Goal: Complete application form: Complete application form

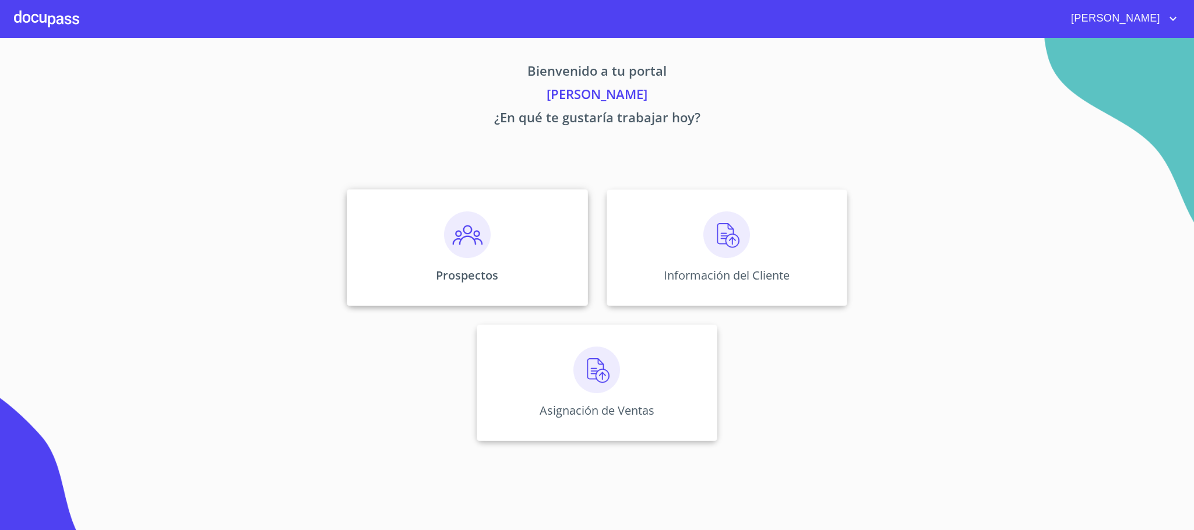
click at [499, 217] on div "Prospectos" at bounding box center [467, 247] width 241 height 117
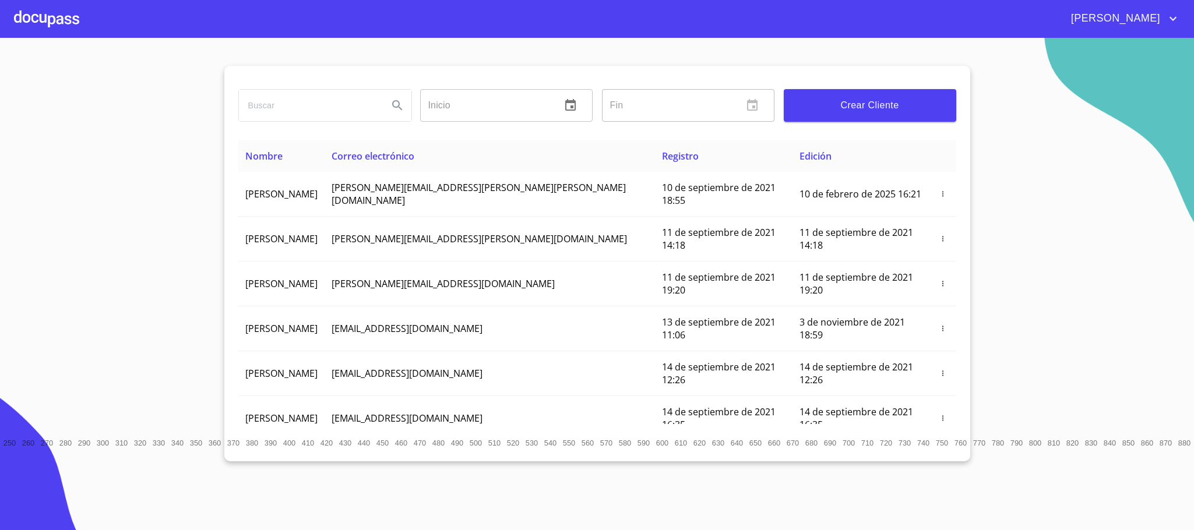
click at [835, 97] on span "Crear Cliente" at bounding box center [870, 105] width 154 height 16
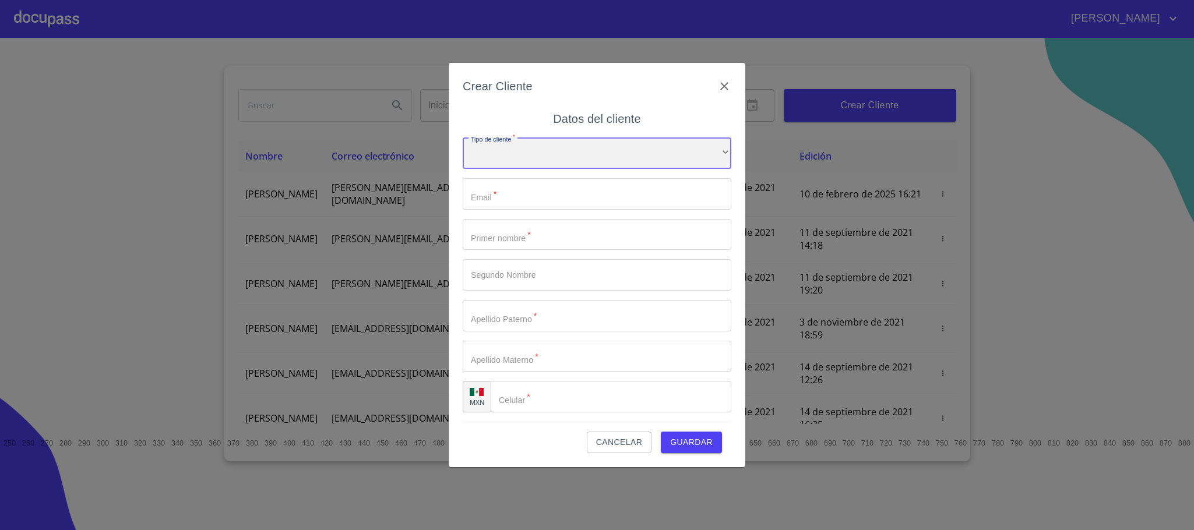
click at [564, 161] on div "​" at bounding box center [597, 153] width 269 height 31
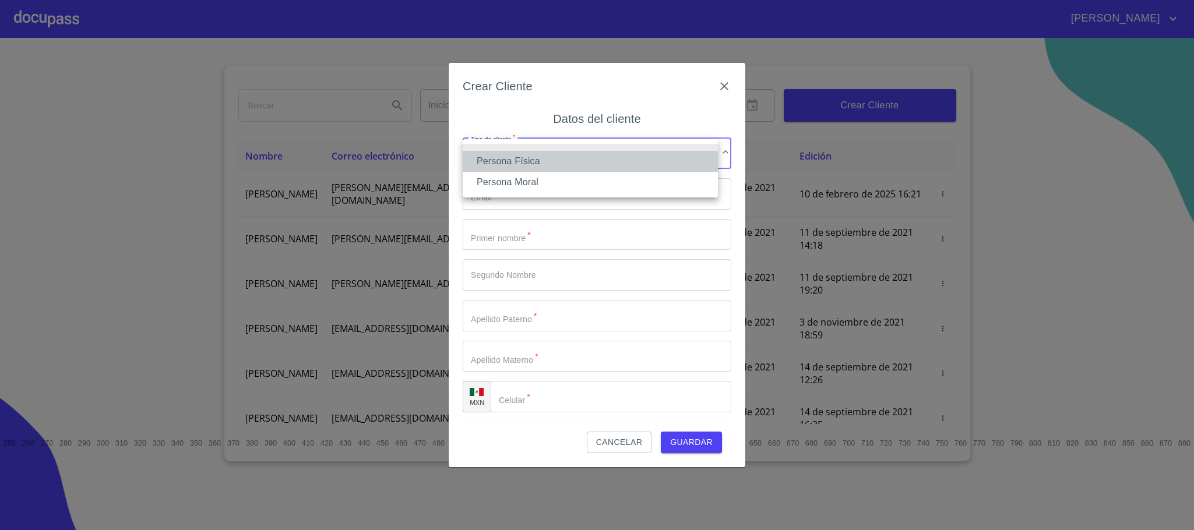
click at [564, 161] on li "Persona Física" at bounding box center [590, 161] width 255 height 21
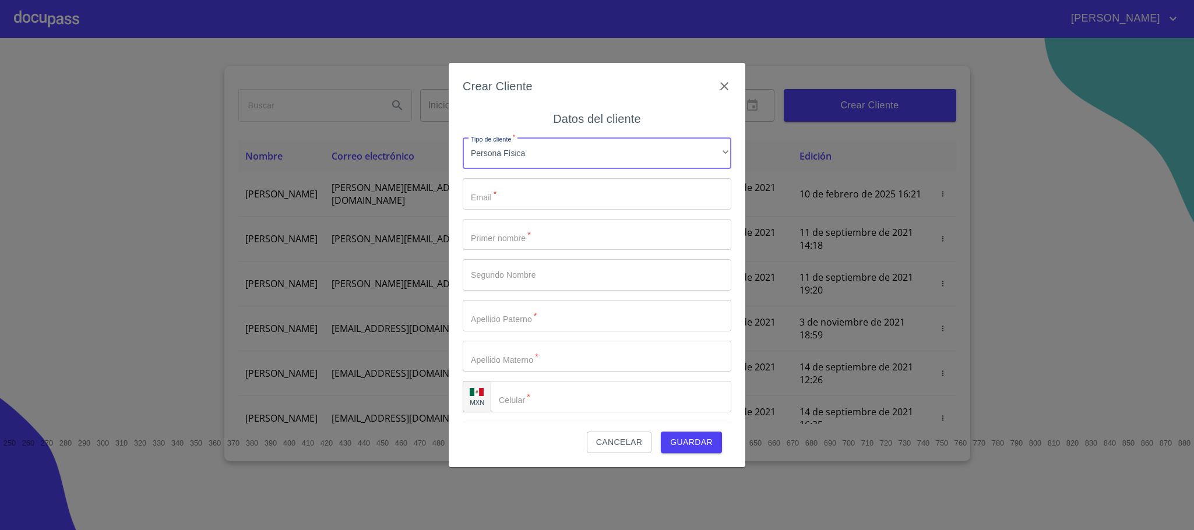
click at [559, 195] on input "Tipo de cliente   *" at bounding box center [597, 193] width 269 height 31
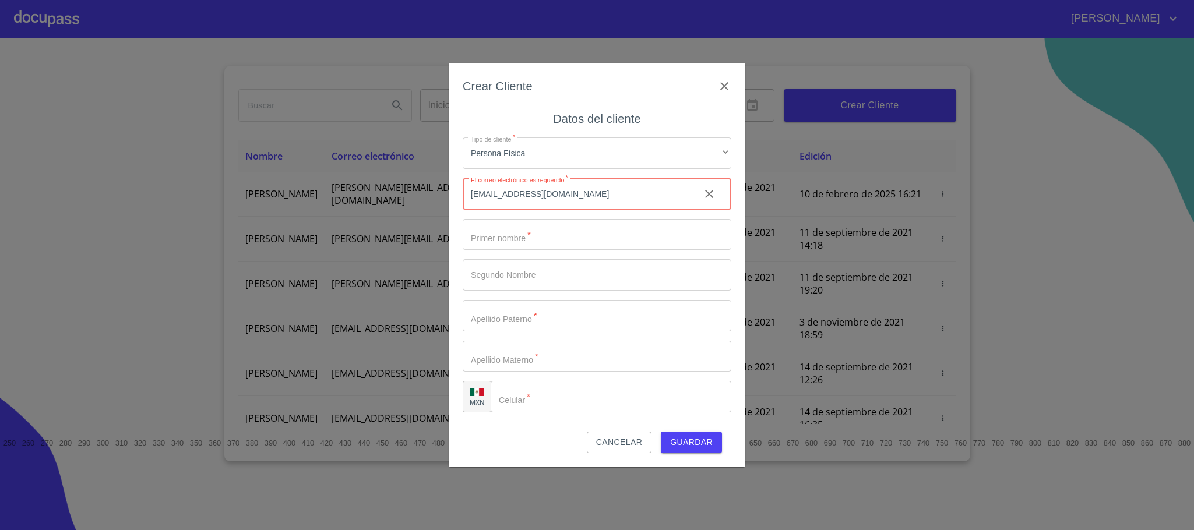
type input "[EMAIL_ADDRESS][DOMAIN_NAME]"
click at [497, 235] on input "Tipo de cliente   *" at bounding box center [597, 234] width 269 height 31
type input "[PERSON_NAME]"
click at [551, 264] on input "Tipo de cliente   *" at bounding box center [597, 274] width 269 height 31
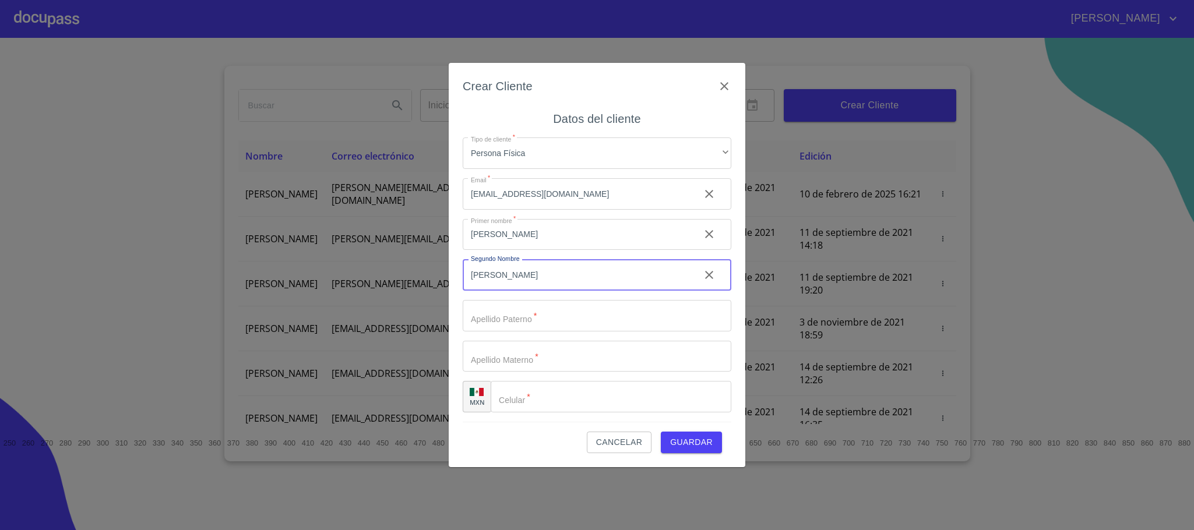
type input "[PERSON_NAME]"
click at [543, 316] on input "Tipo de cliente   *" at bounding box center [597, 315] width 269 height 31
type input "[PERSON_NAME]"
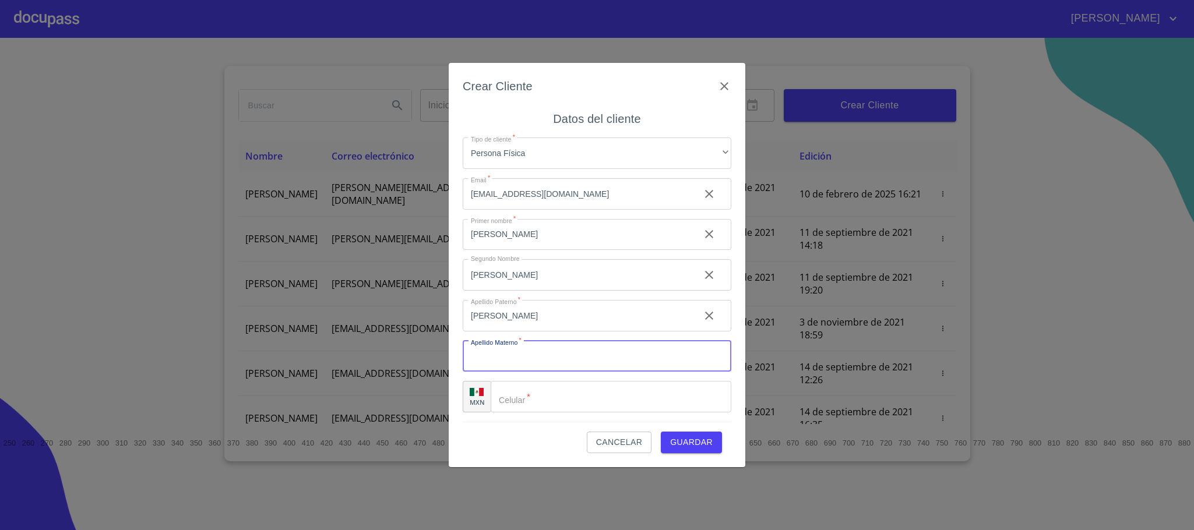
click at [521, 358] on input "Tipo de cliente   *" at bounding box center [597, 356] width 269 height 31
type input "[PERSON_NAME]"
click at [565, 392] on input "Tipo de cliente   *" at bounding box center [611, 396] width 241 height 31
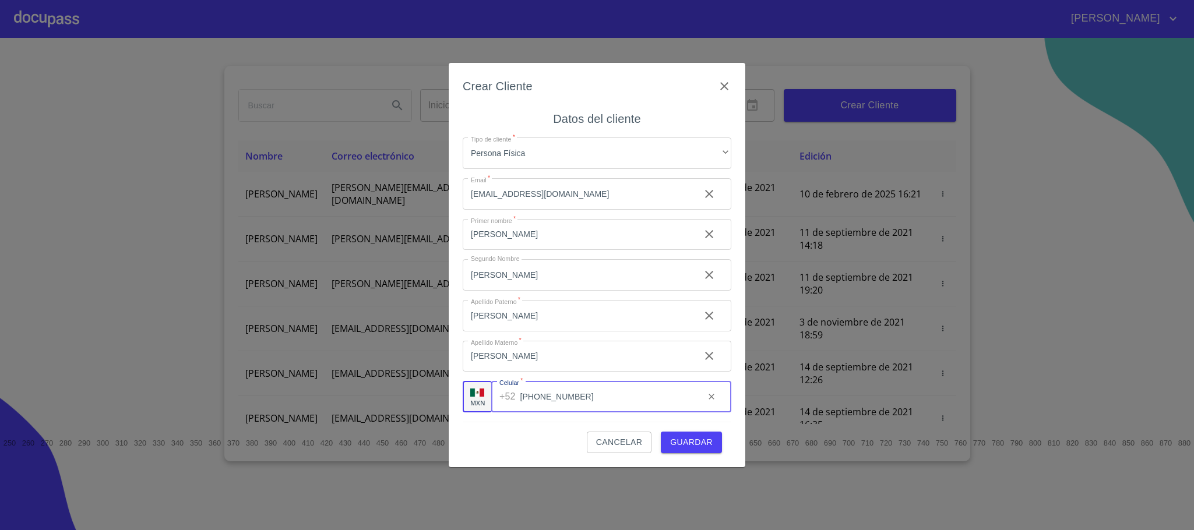
type input "[PHONE_NUMBER]"
click at [698, 442] on span "Guardar" at bounding box center [691, 442] width 43 height 15
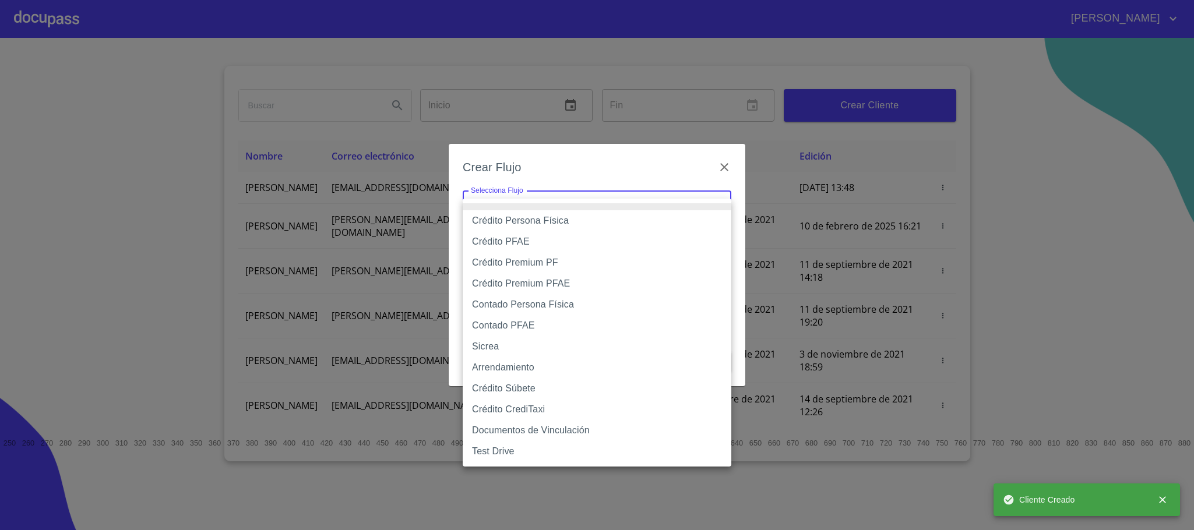
click at [516, 212] on body "[PERSON_NAME] ​ Fin ​ Crear Cliente Nombre Correo electrónico Registro Edición …" at bounding box center [597, 265] width 1194 height 530
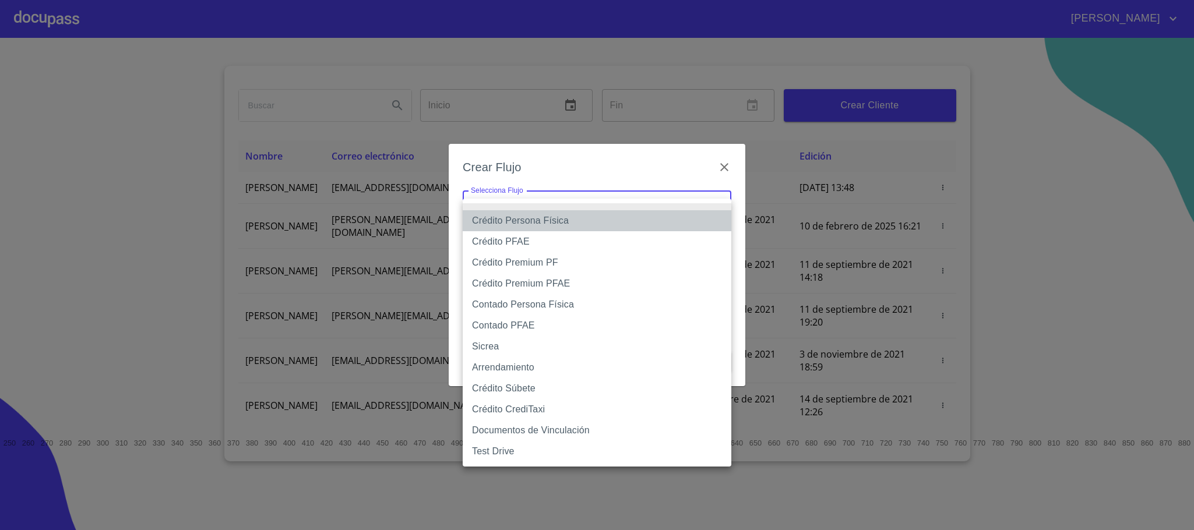
click at [505, 222] on li "Crédito Persona Física" at bounding box center [597, 220] width 269 height 21
type input "6009fb3c7d1714eb8809aa97"
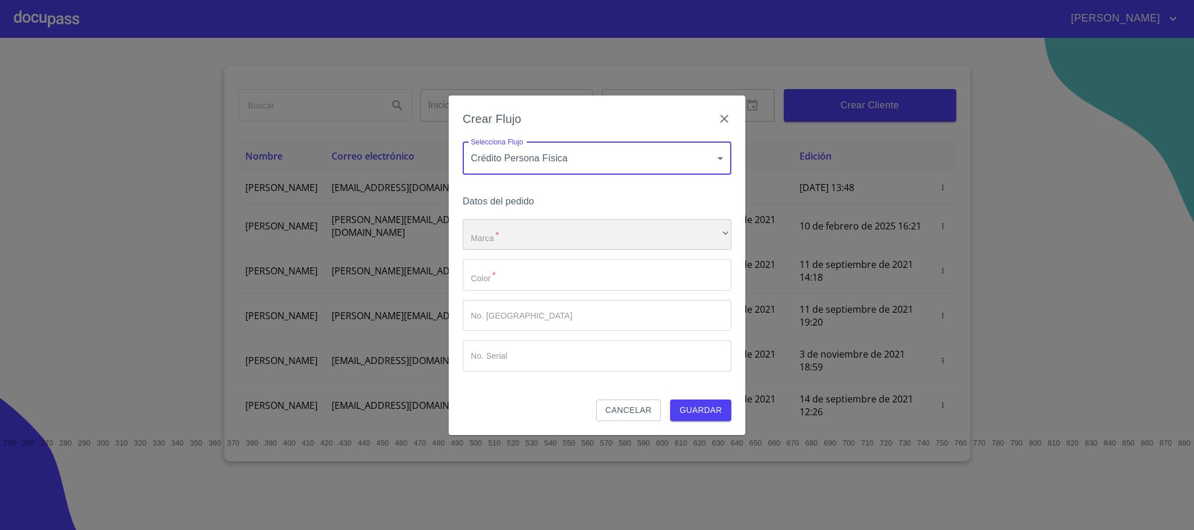
click at [515, 228] on div "​" at bounding box center [597, 234] width 269 height 31
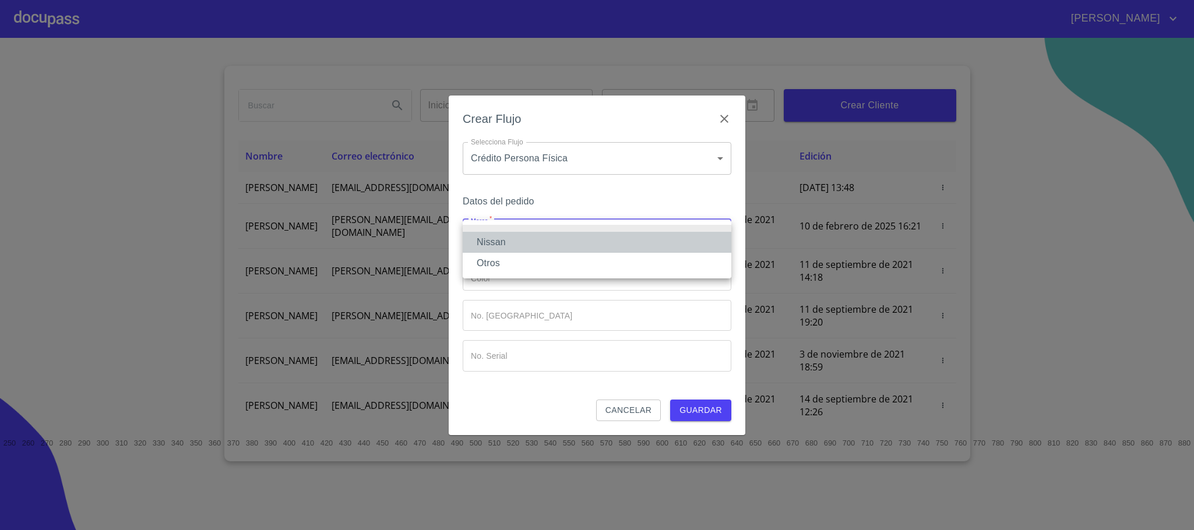
click at [518, 245] on li "Nissan" at bounding box center [597, 242] width 269 height 21
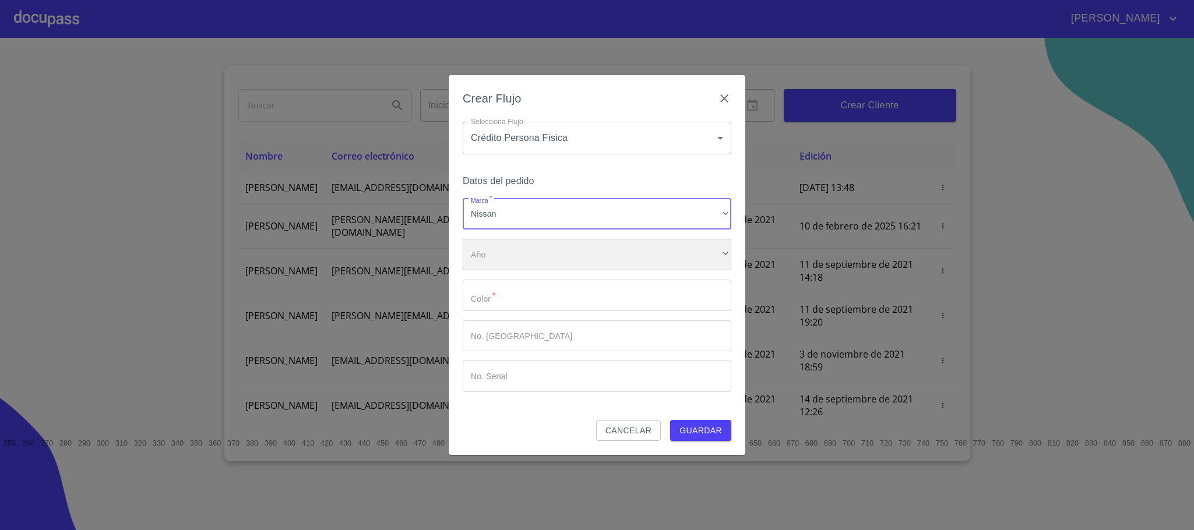
click at [525, 259] on div "​" at bounding box center [597, 254] width 269 height 31
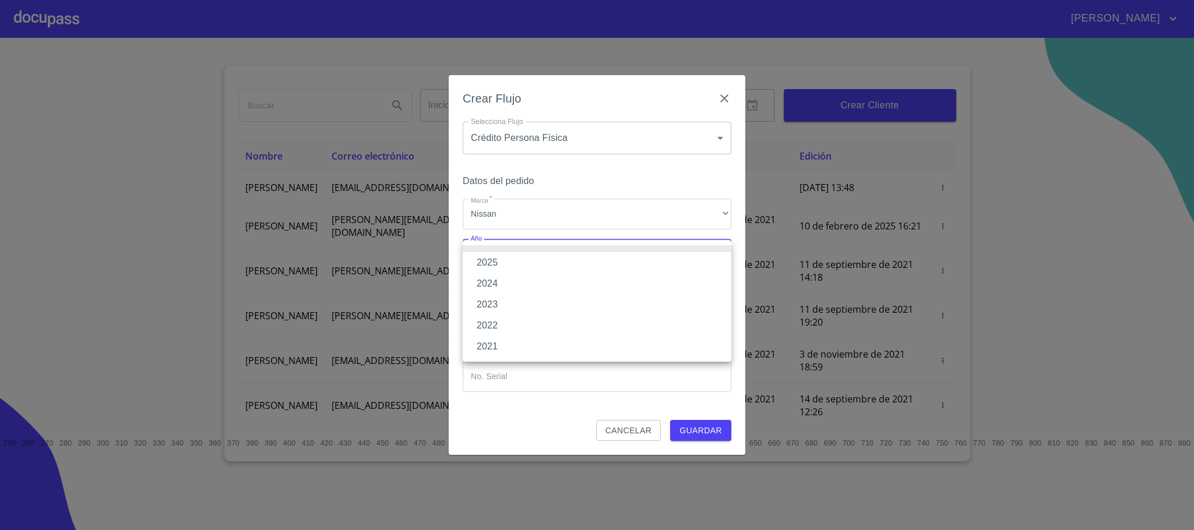
click at [525, 259] on li "2025" at bounding box center [597, 262] width 269 height 21
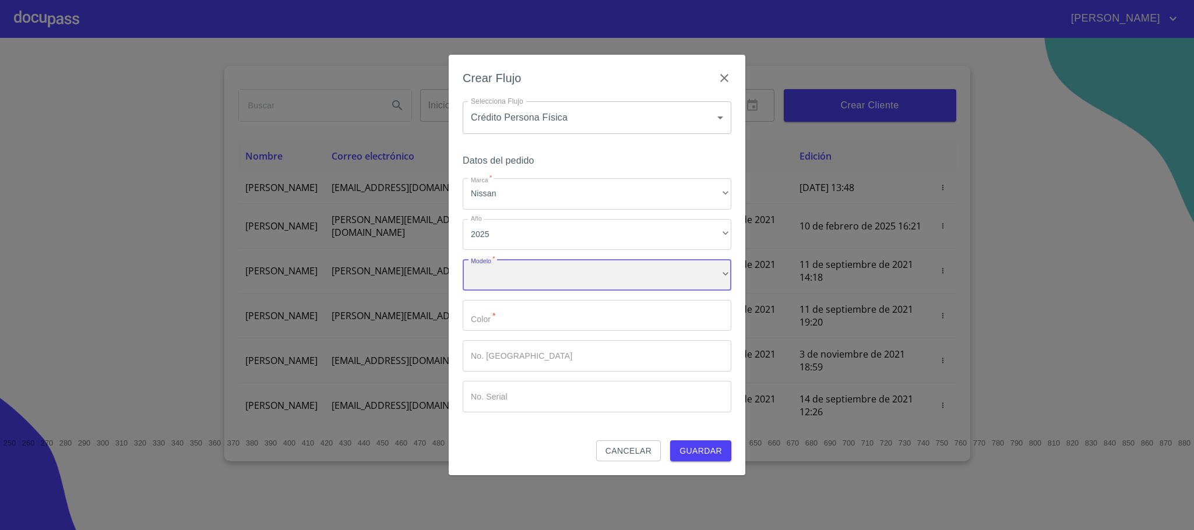
click at [525, 282] on div "​" at bounding box center [597, 274] width 269 height 31
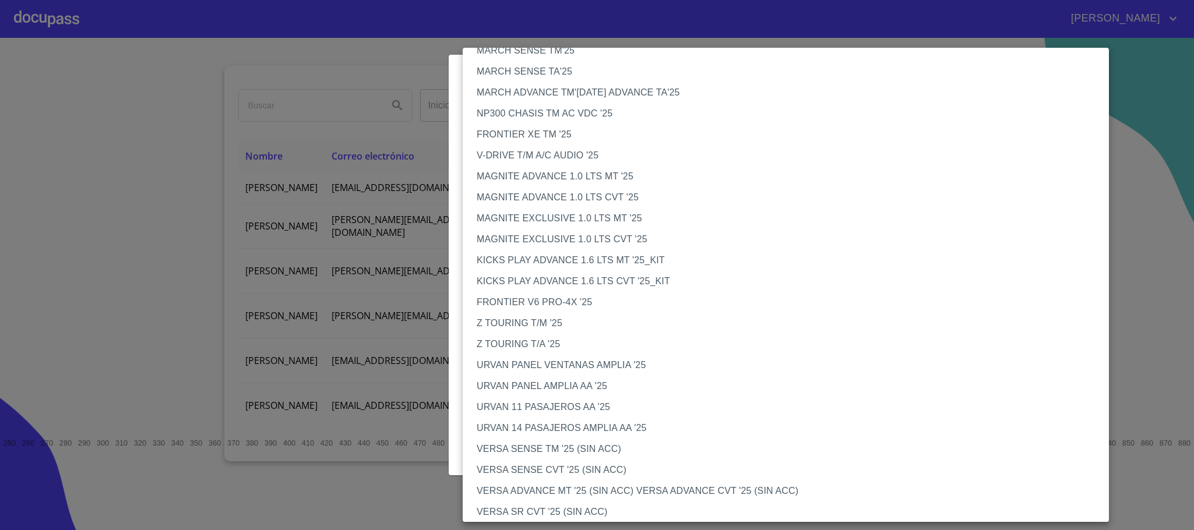
scroll to position [13, 0]
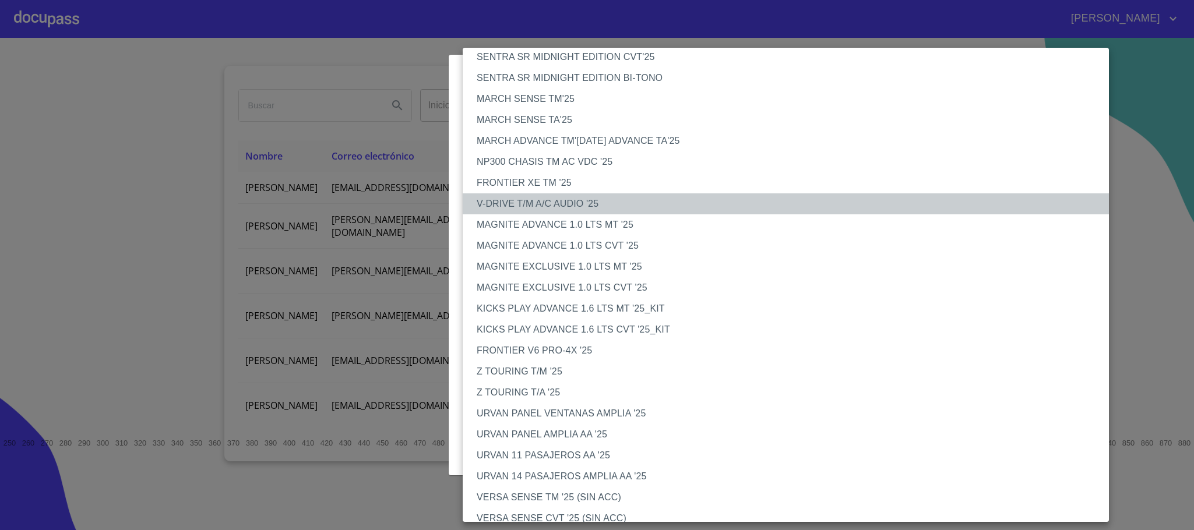
click at [525, 200] on li "V-DRIVE T/M A/C AUDIO '25" at bounding box center [792, 203] width 659 height 21
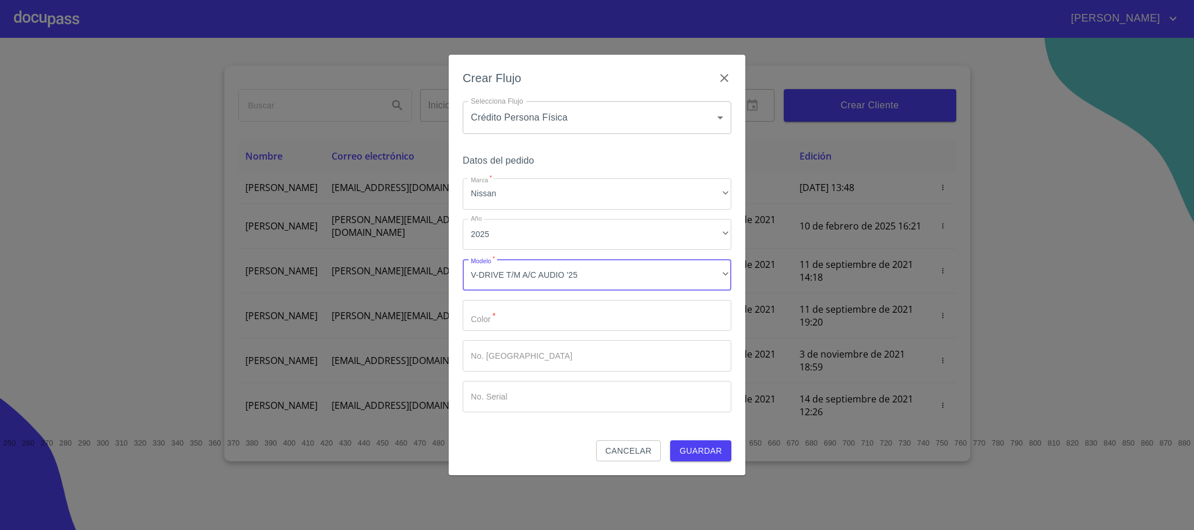
click at [504, 318] on input "Marca   *" at bounding box center [597, 315] width 269 height 31
type input "PLATA"
click at [678, 452] on button "Guardar" at bounding box center [700, 452] width 61 height 22
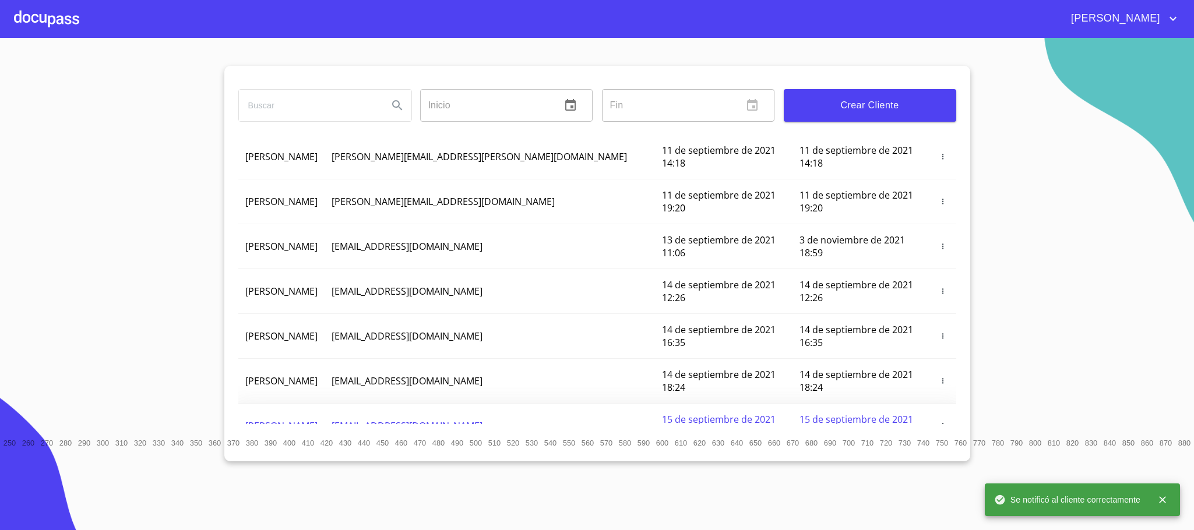
scroll to position [0, 0]
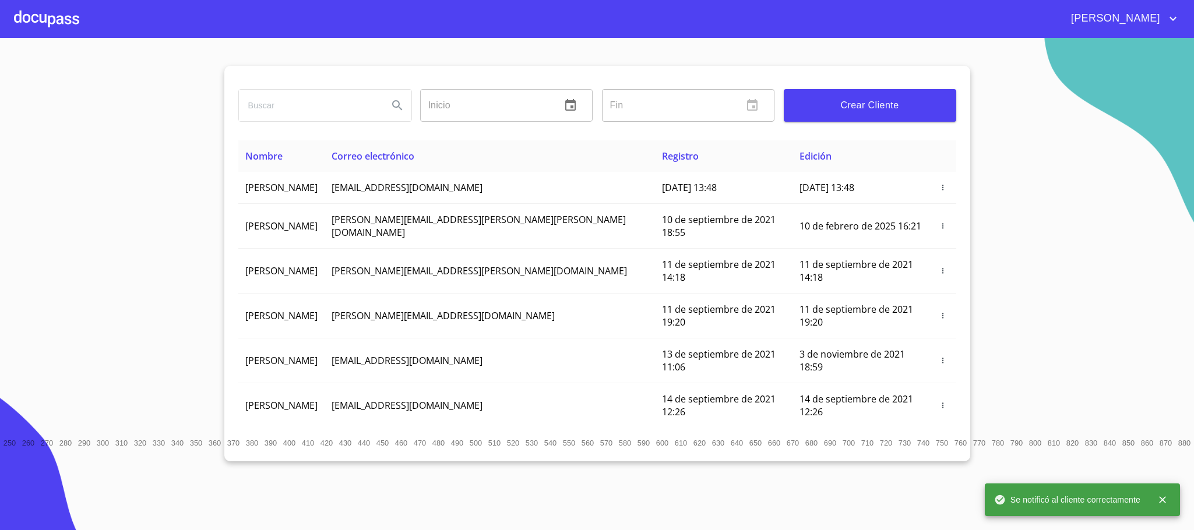
click at [43, 16] on div at bounding box center [46, 18] width 65 height 37
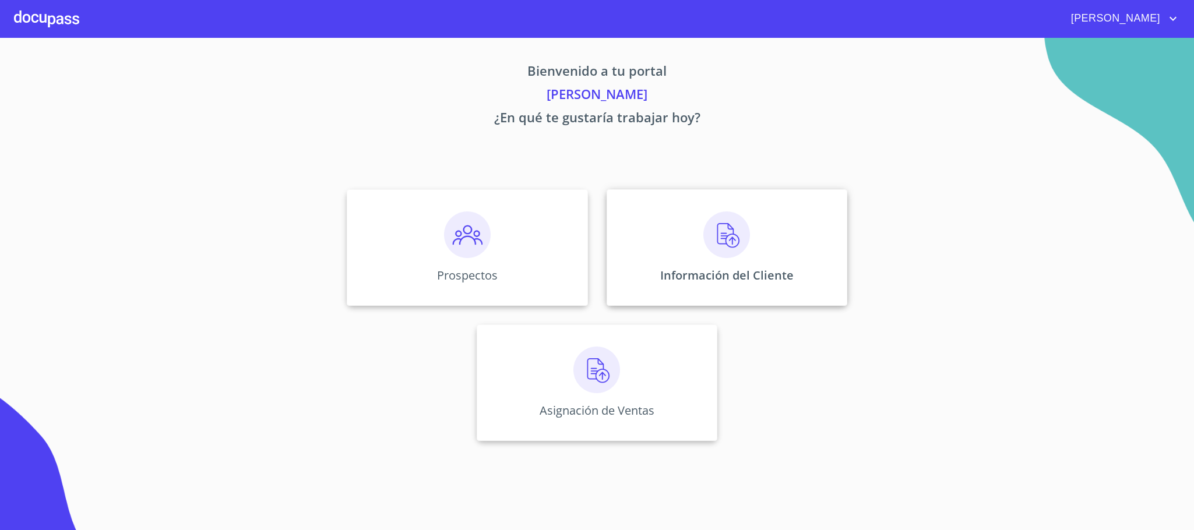
click at [803, 266] on div "Información del Cliente" at bounding box center [727, 247] width 241 height 117
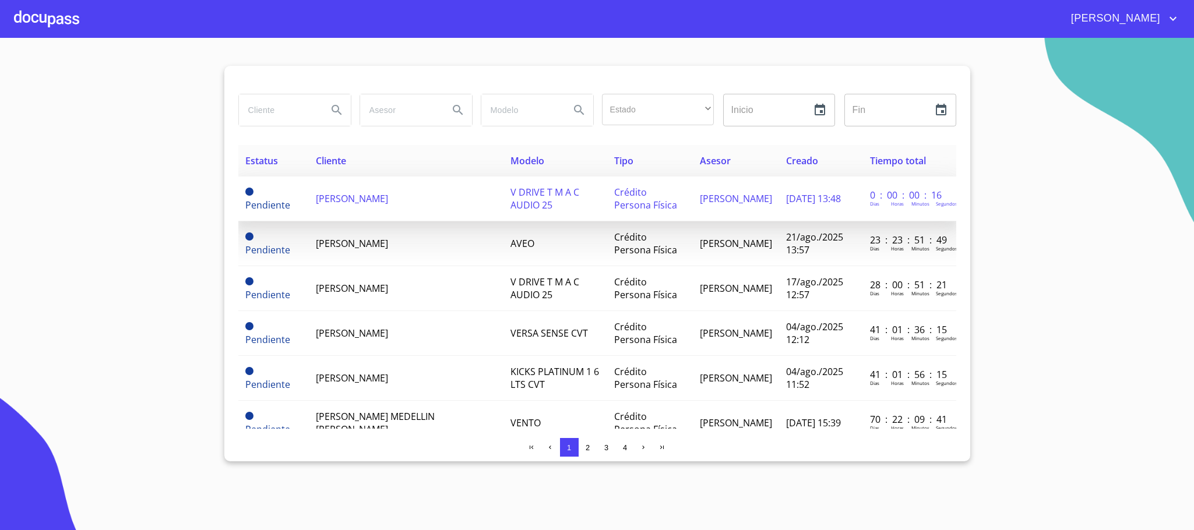
click at [346, 205] on span "[PERSON_NAME]" at bounding box center [352, 198] width 72 height 13
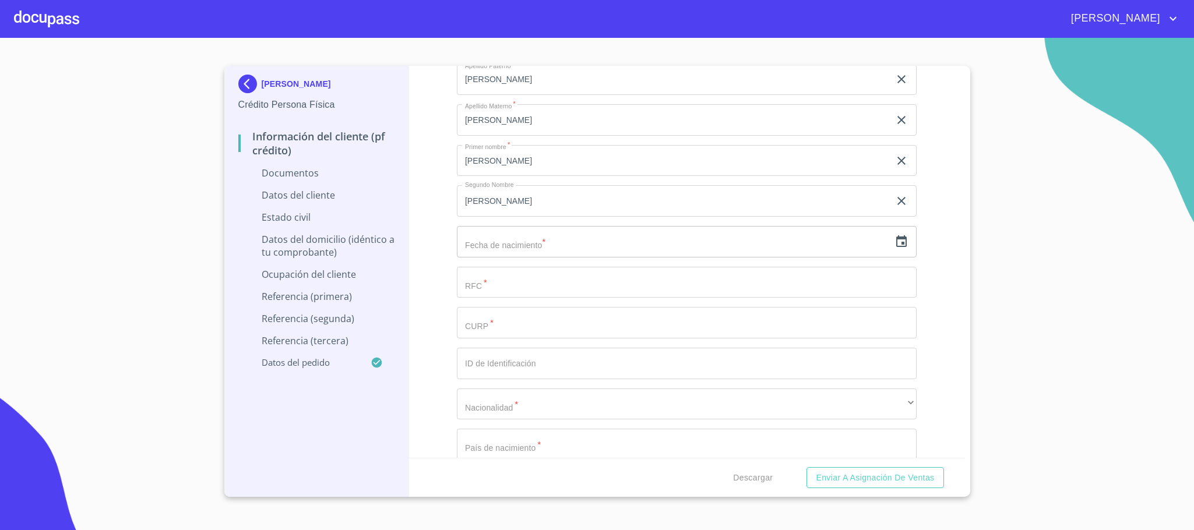
scroll to position [1486, 0]
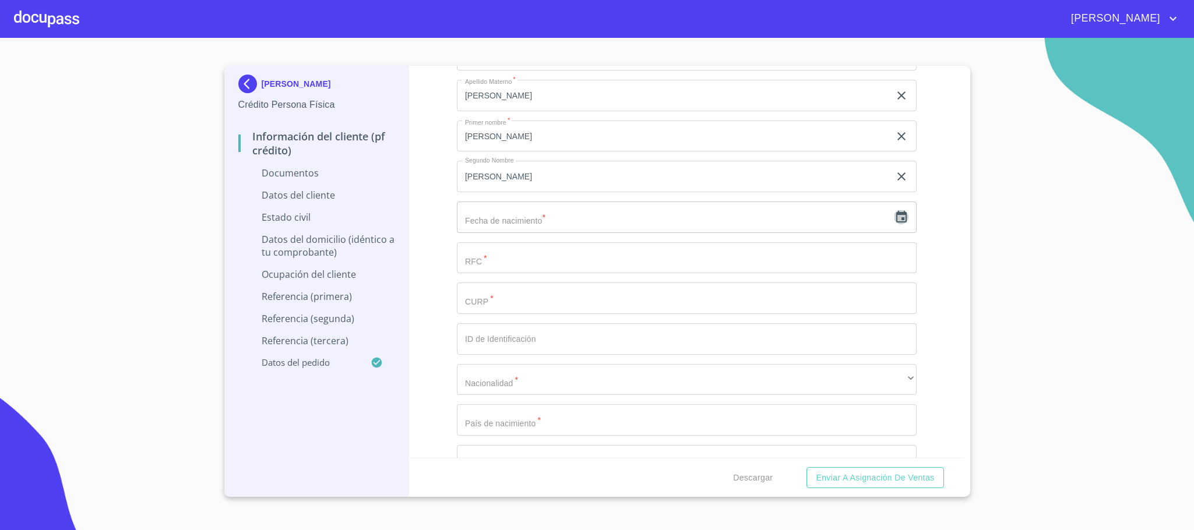
click at [896, 223] on icon "button" at bounding box center [901, 217] width 10 height 12
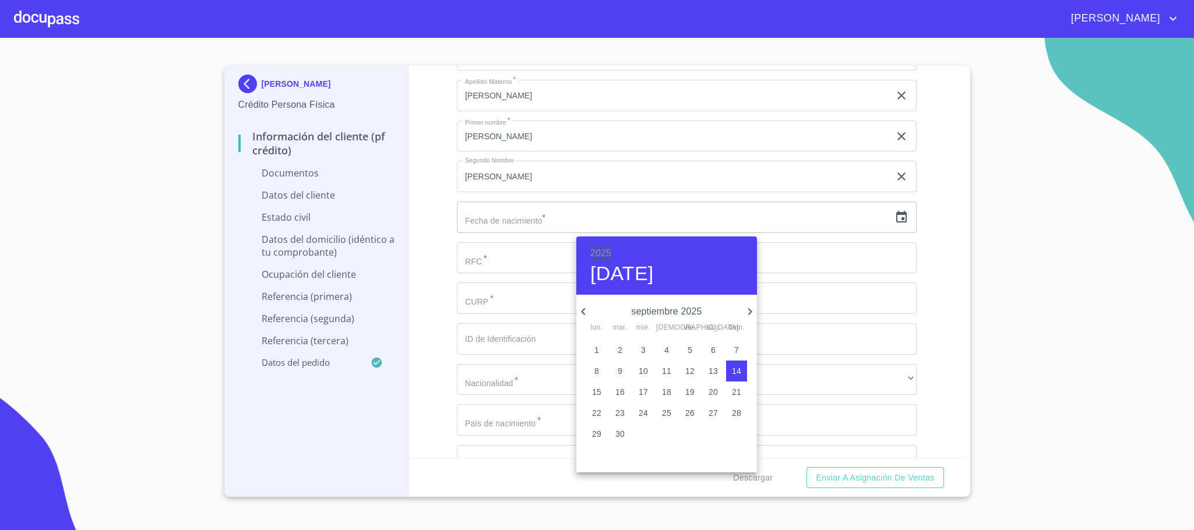
click at [601, 252] on h6 "2025" at bounding box center [600, 253] width 21 height 16
click at [653, 346] on div "2005" at bounding box center [666, 349] width 181 height 23
click at [582, 311] on icon "button" at bounding box center [583, 311] width 4 height 7
click at [748, 316] on icon "button" at bounding box center [750, 312] width 14 height 14
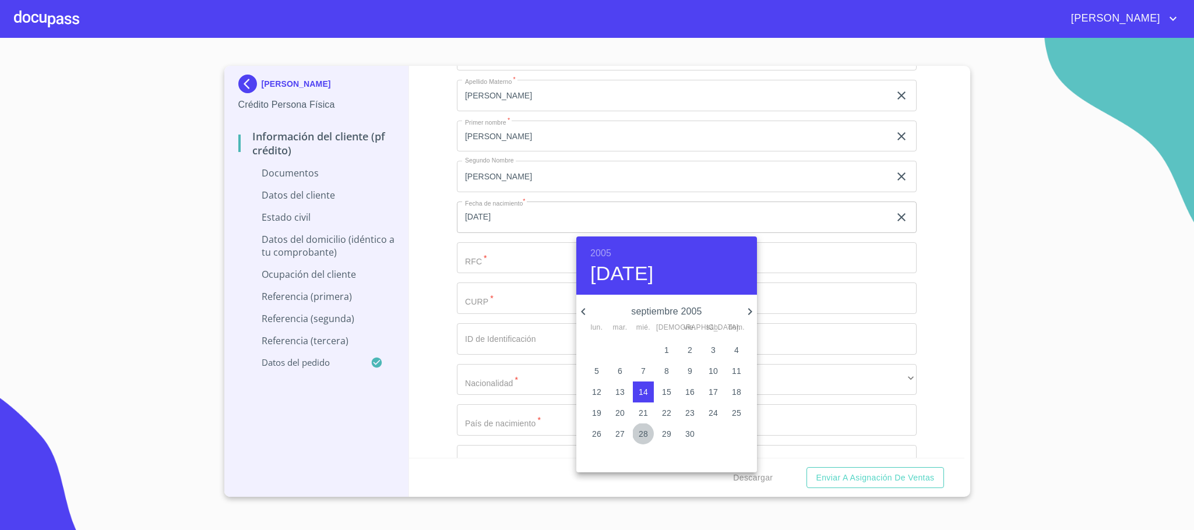
click at [646, 434] on p "28" at bounding box center [643, 434] width 9 height 12
type input "[DATE]"
click at [548, 352] on div at bounding box center [597, 265] width 1194 height 530
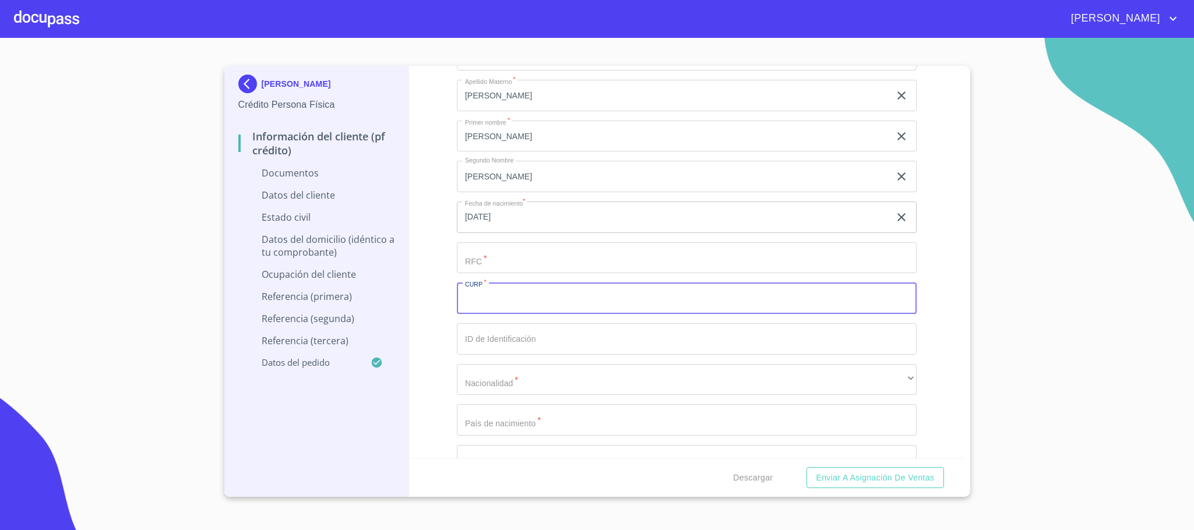
drag, startPoint x: 477, startPoint y: 310, endPoint x: 476, endPoint y: 295, distance: 14.7
click at [478, 310] on input "Documento de identificación.   *" at bounding box center [687, 298] width 460 height 31
type input "M"
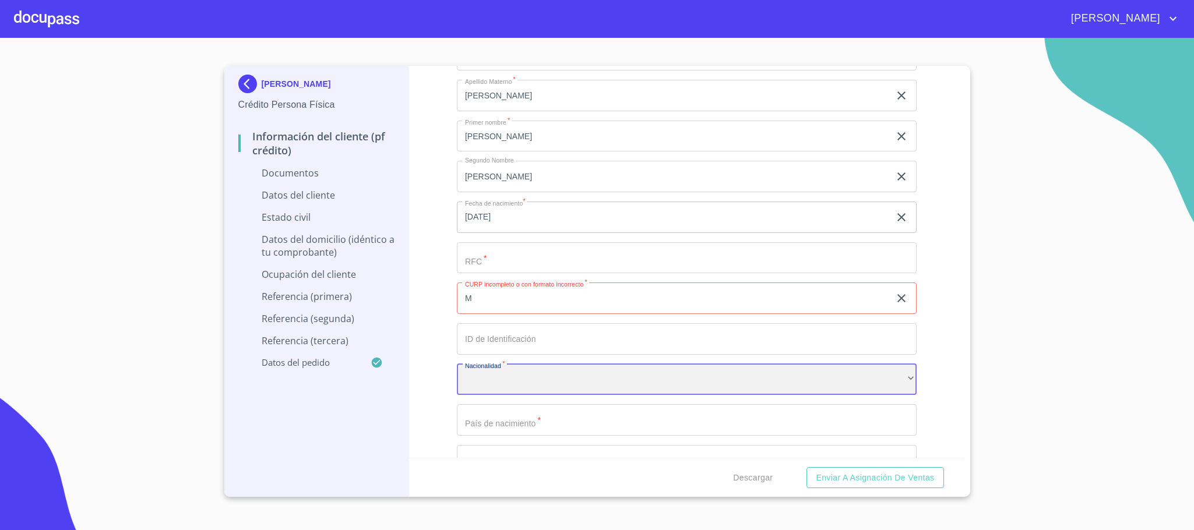
click at [490, 376] on div "​" at bounding box center [687, 379] width 460 height 31
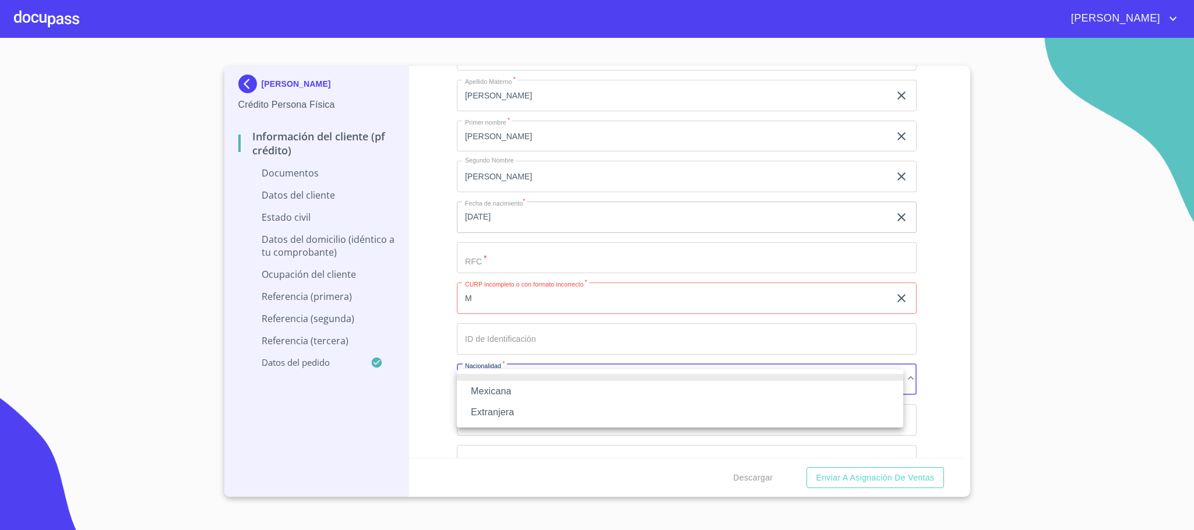
click at [505, 395] on li "Mexicana" at bounding box center [680, 391] width 446 height 21
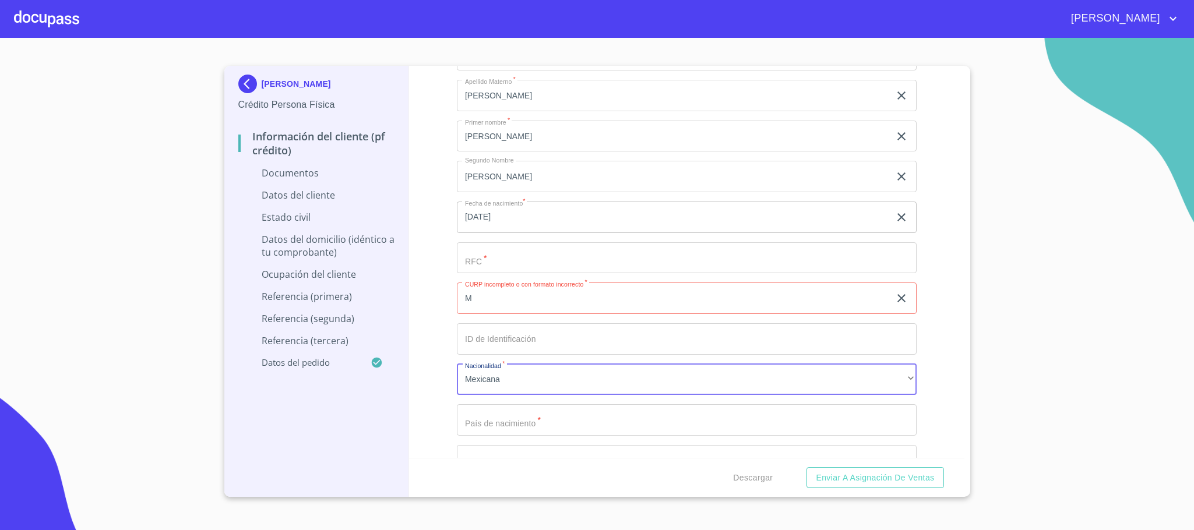
click at [516, 422] on input "Documento de identificación.   *" at bounding box center [687, 419] width 460 height 31
type input "[GEOGRAPHIC_DATA]"
click at [509, 302] on input "M" at bounding box center [673, 298] width 433 height 31
type input "MEHK050928HCSNRVA1"
click at [486, 337] on input "Documento de identificación.   *" at bounding box center [687, 338] width 460 height 31
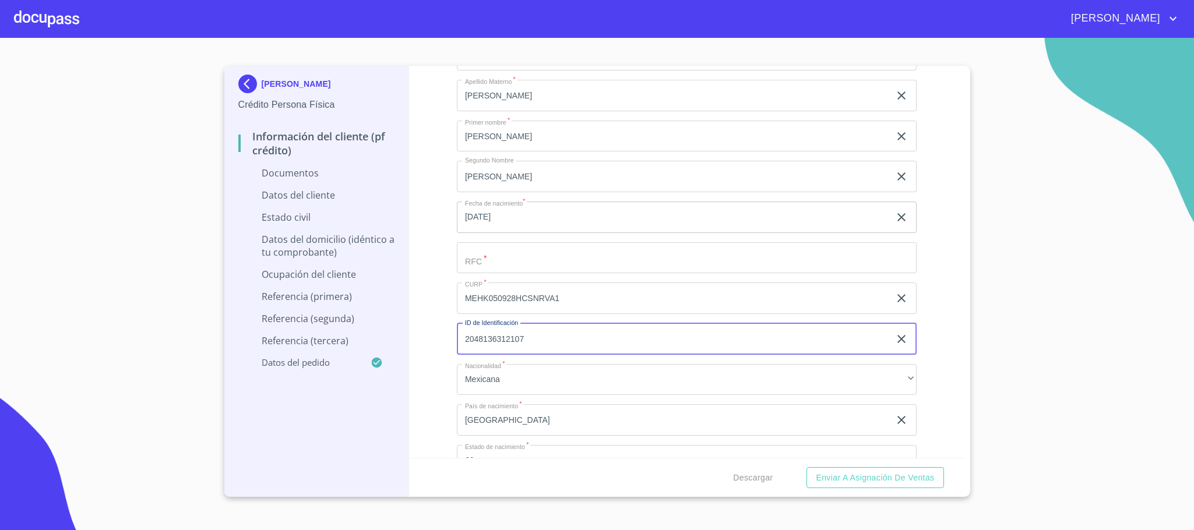
type input "2048136312107"
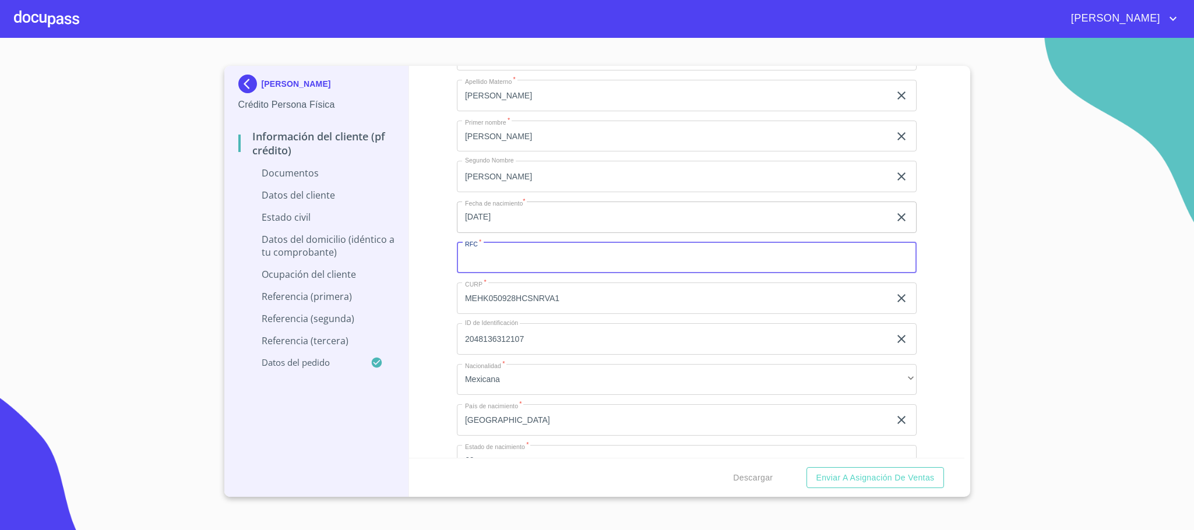
click at [485, 269] on input "Documento de identificación.   *" at bounding box center [687, 257] width 460 height 31
type input "MEHK050928GJ4"
click at [448, 312] on div "Información del cliente (PF crédito) Documentos Documento de identificación.   …" at bounding box center [686, 262] width 555 height 392
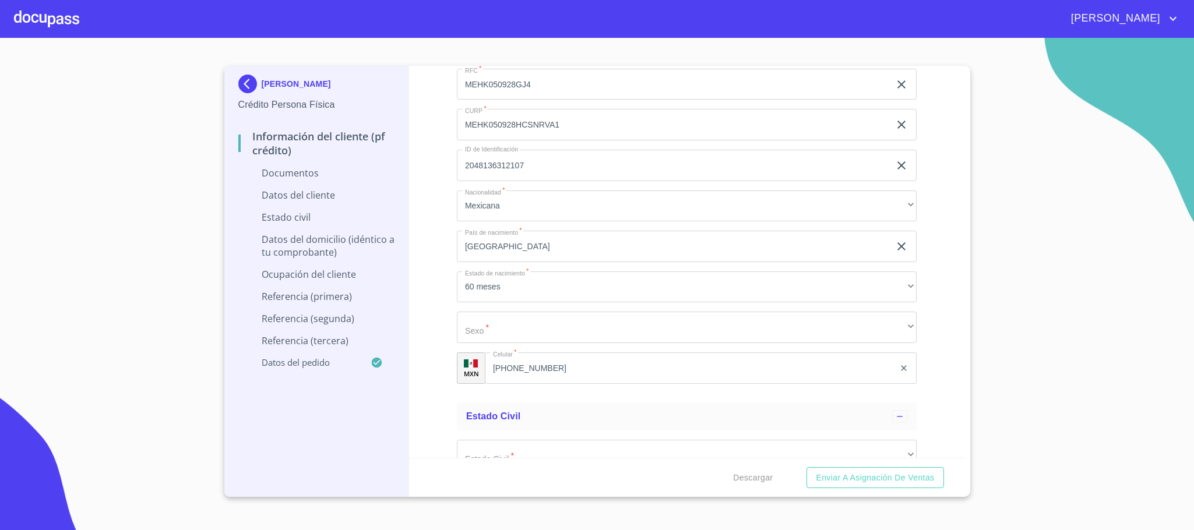
scroll to position [1661, 0]
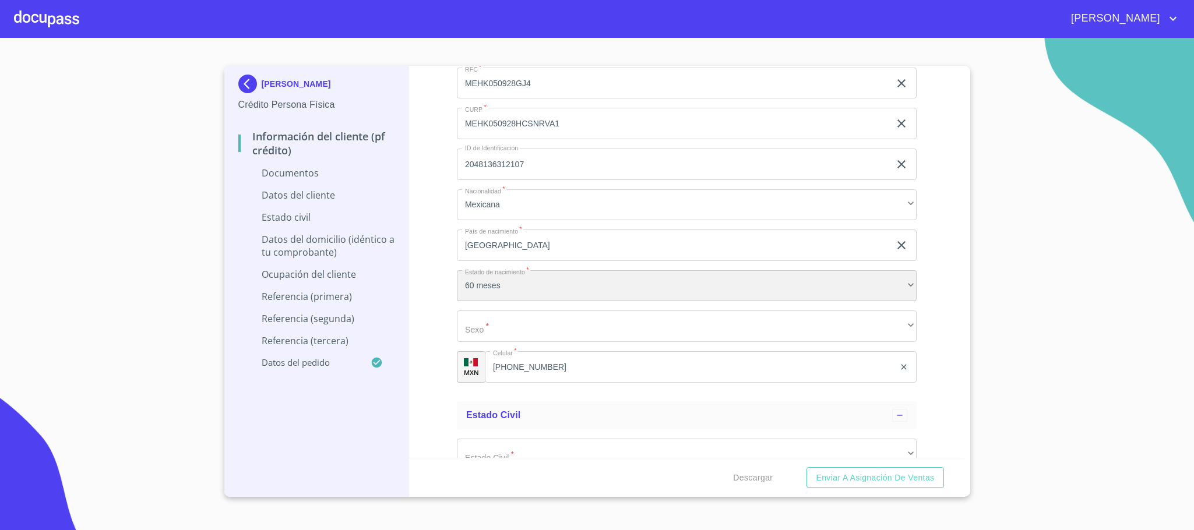
click at [487, 281] on div "60 meses" at bounding box center [687, 285] width 460 height 31
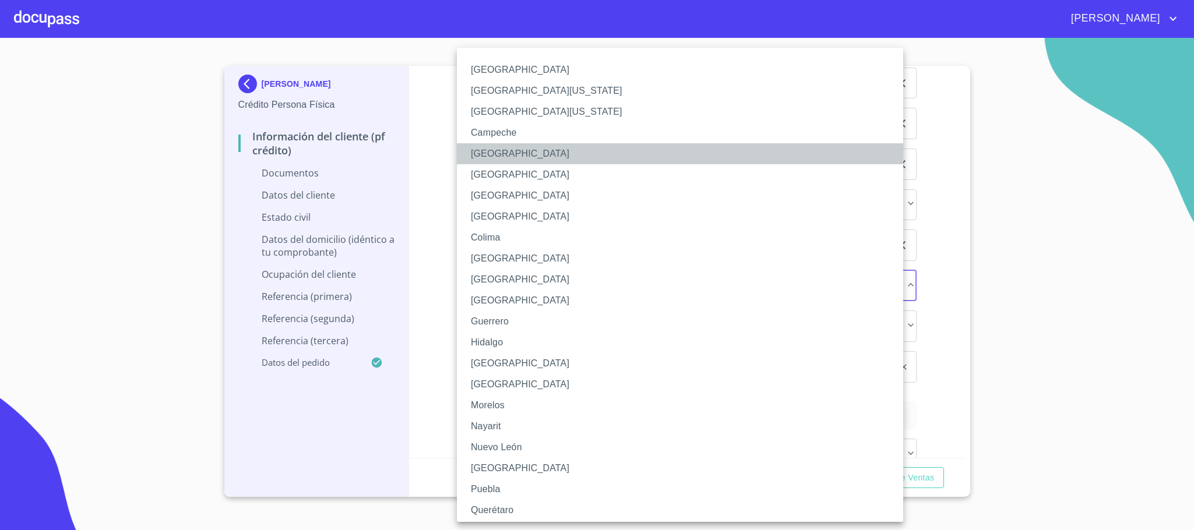
click at [488, 149] on li "[GEOGRAPHIC_DATA]" at bounding box center [686, 153] width 459 height 21
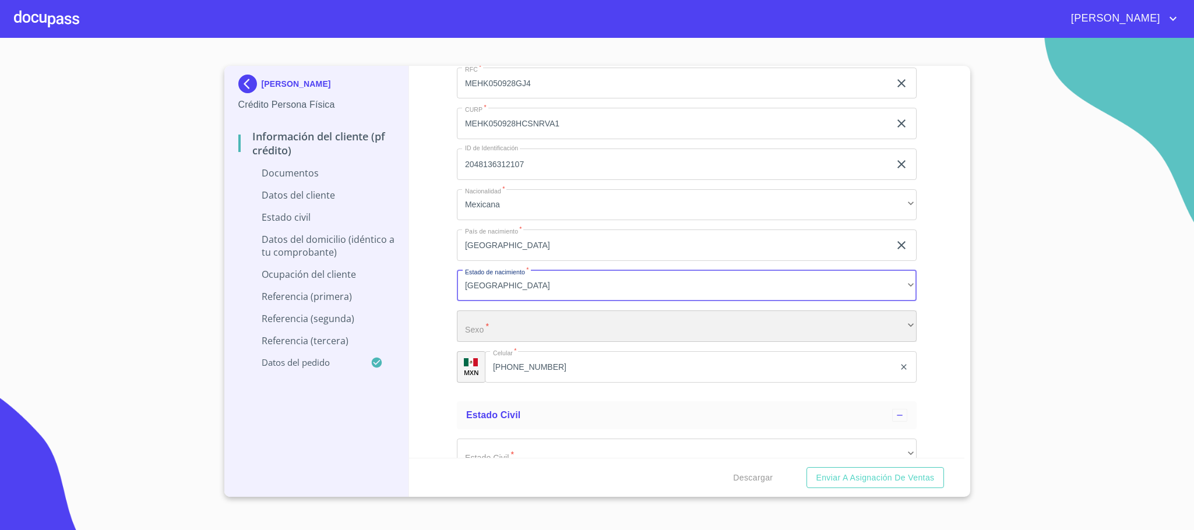
click at [504, 315] on div "​" at bounding box center [687, 326] width 460 height 31
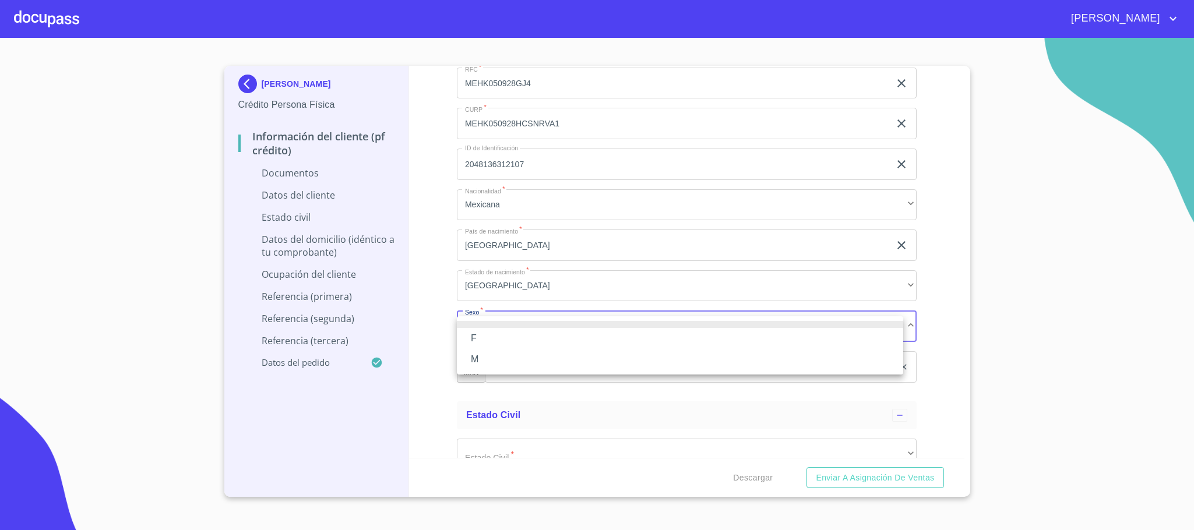
click at [500, 360] on li "M" at bounding box center [680, 359] width 446 height 21
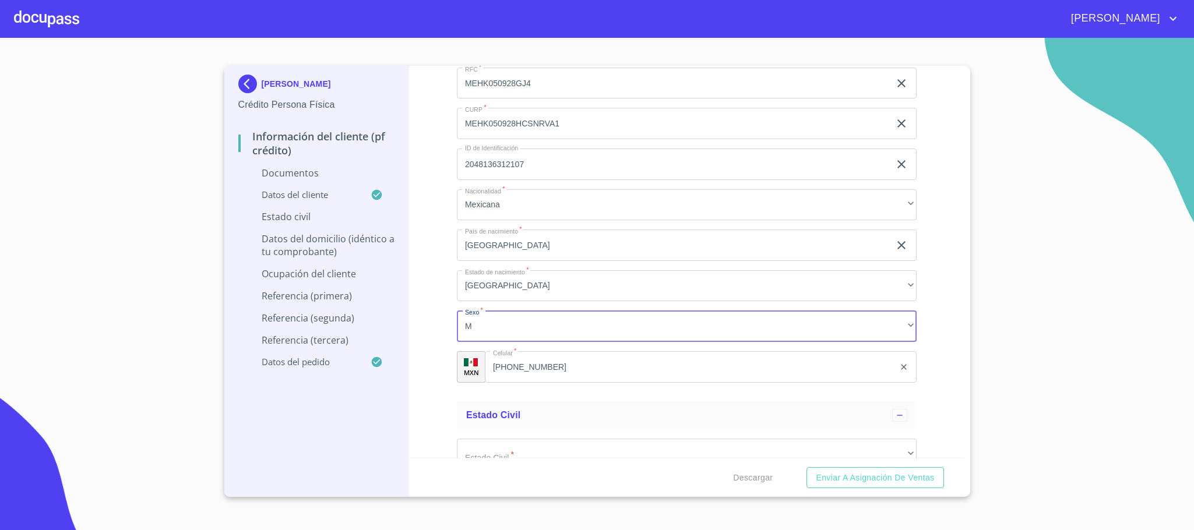
click at [445, 337] on div "Información del cliente (PF crédito) Documentos Documento de identificación.   …" at bounding box center [686, 262] width 555 height 392
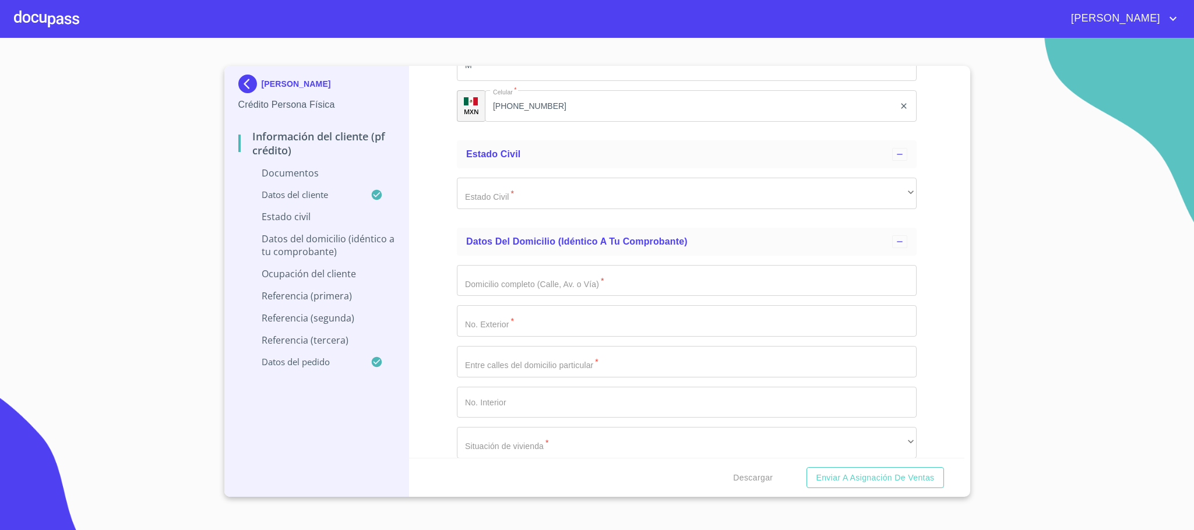
scroll to position [1923, 0]
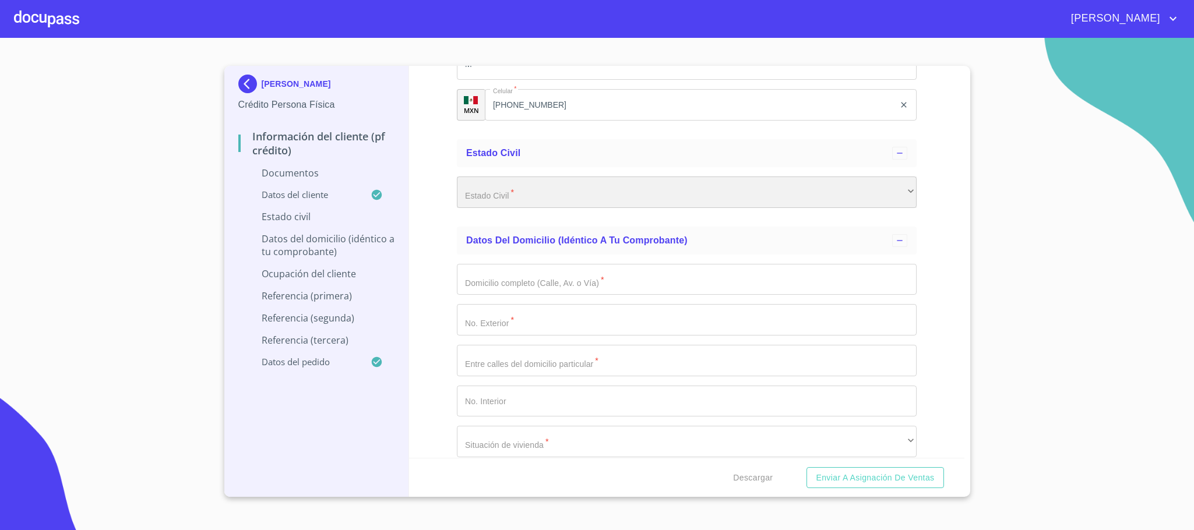
click at [493, 193] on div "​" at bounding box center [687, 192] width 460 height 31
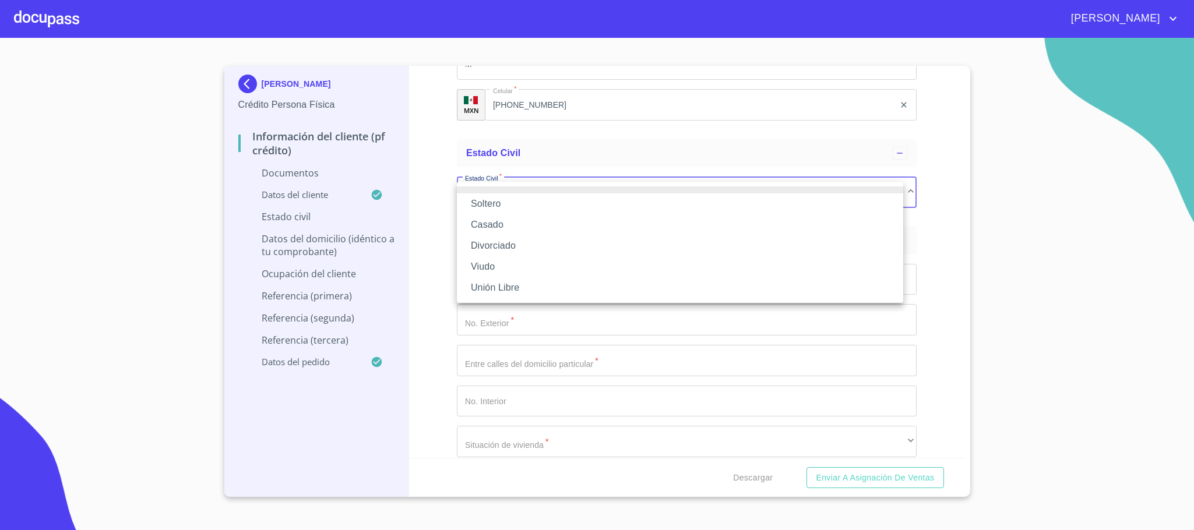
click at [484, 199] on li "Soltero" at bounding box center [680, 203] width 446 height 21
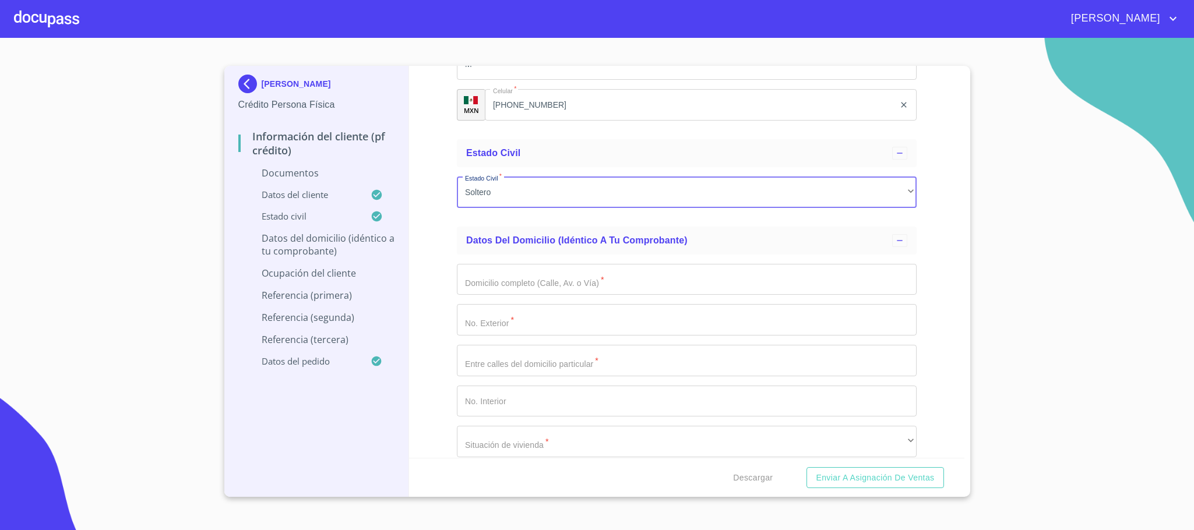
click at [446, 313] on div "Información del cliente (PF crédito) Documentos Documento de identificación.   …" at bounding box center [686, 262] width 555 height 392
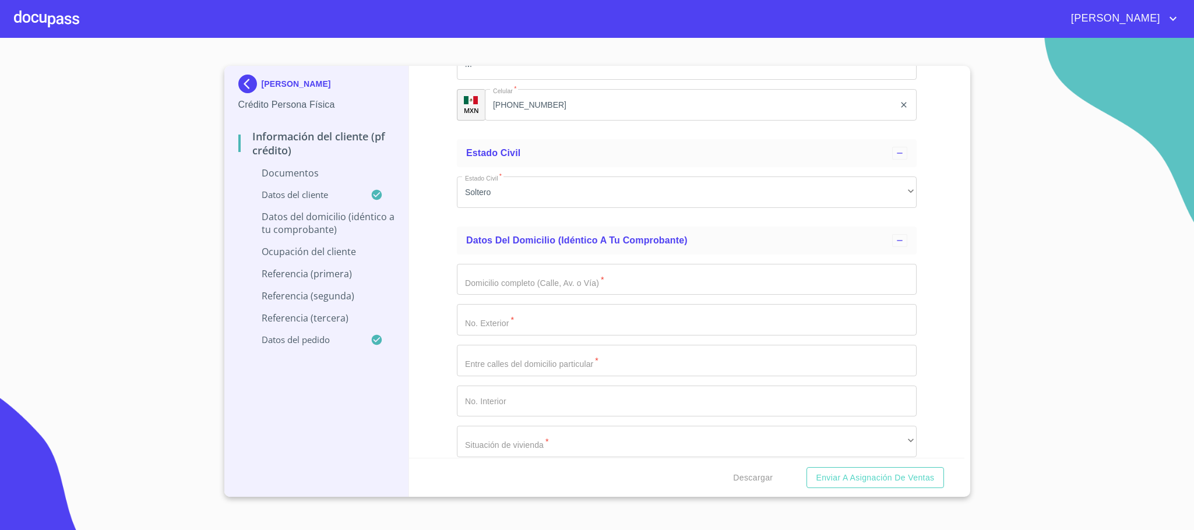
click at [490, 288] on input "Documento de identificación.   *" at bounding box center [687, 279] width 460 height 31
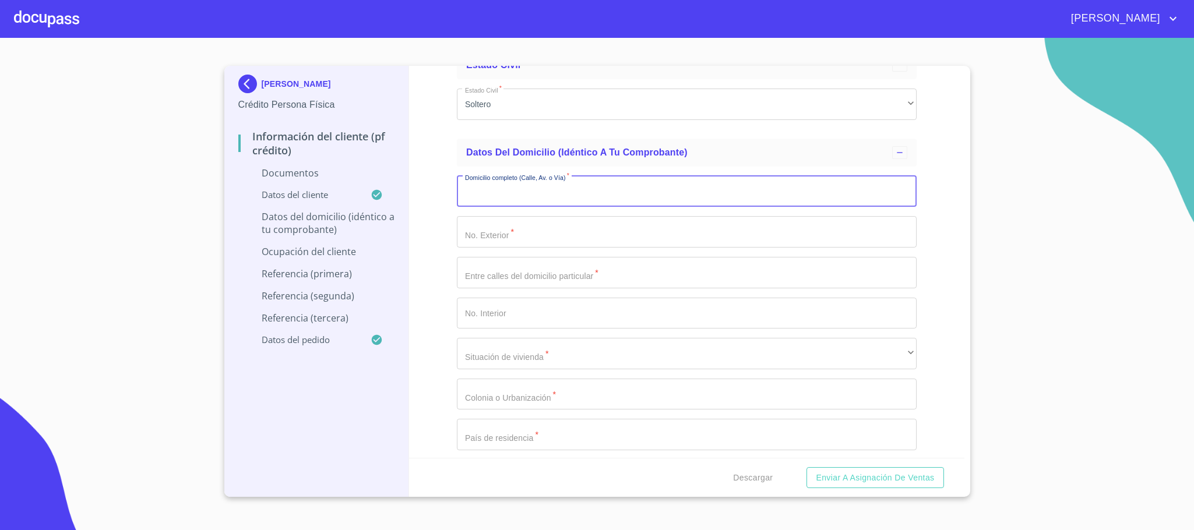
scroll to position [2011, 0]
type input "CAST DE CHAPULTEPEC"
click at [473, 238] on input "Documento de identificación.   *" at bounding box center [687, 232] width 460 height 31
click at [536, 238] on input "119" at bounding box center [673, 232] width 433 height 31
type input "119"
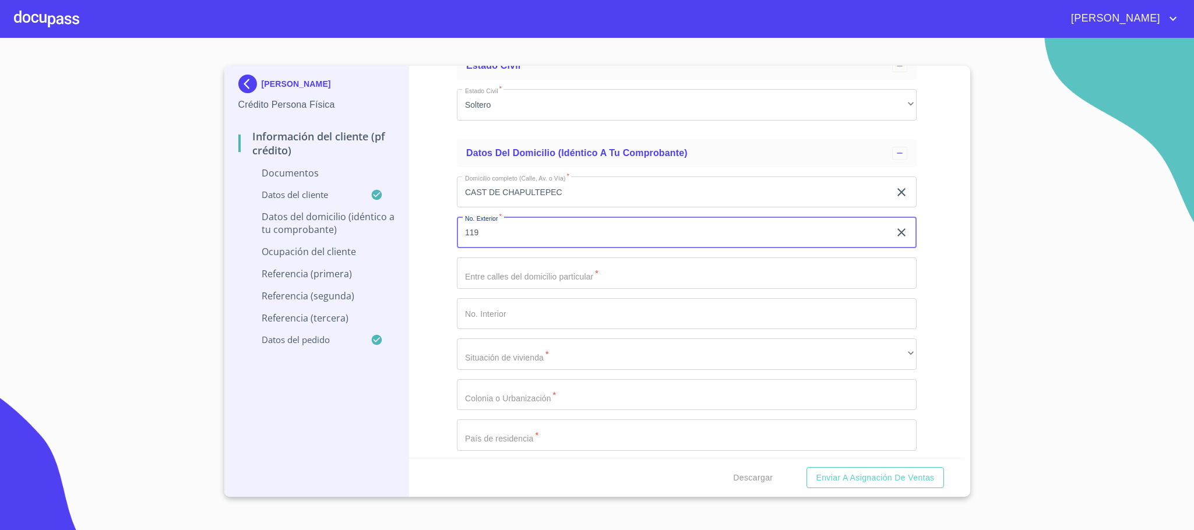
click at [499, 287] on input "Documento de identificación.   *" at bounding box center [687, 273] width 460 height 31
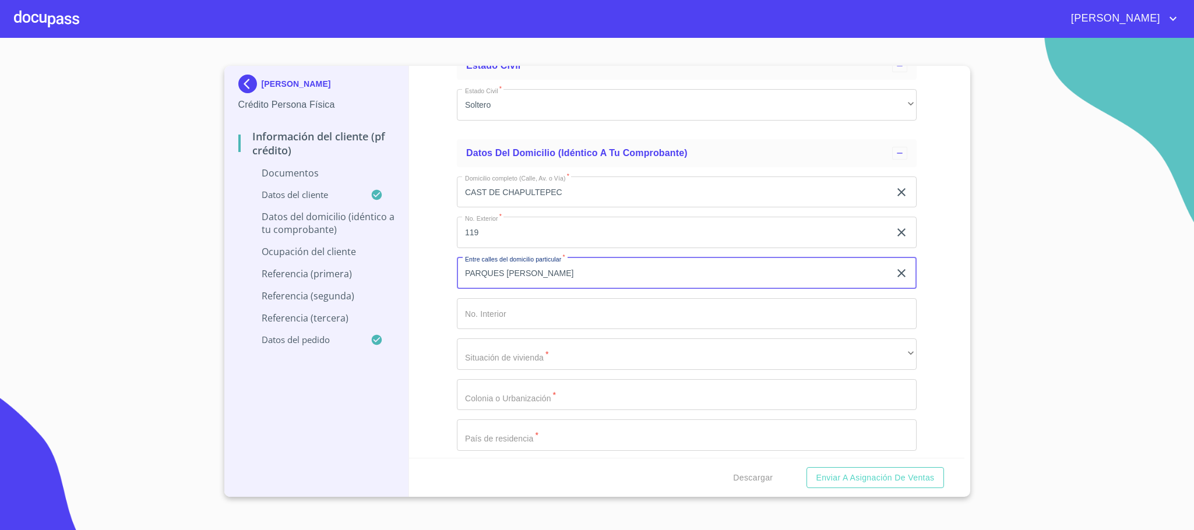
type input "PARQUES [PERSON_NAME]"
click at [515, 317] on input "Documento de identificación.   *" at bounding box center [687, 313] width 460 height 31
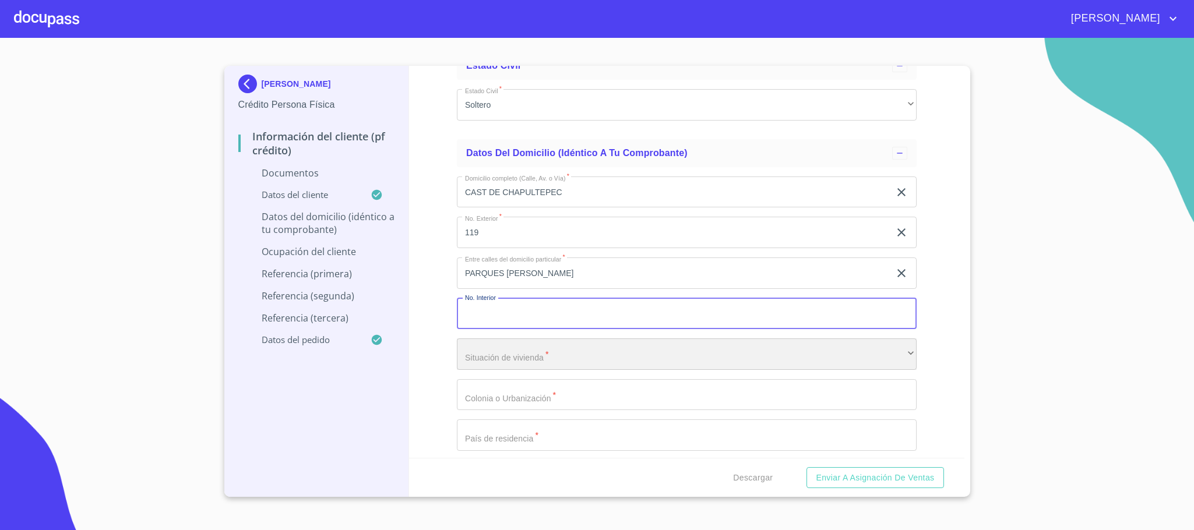
click at [509, 360] on div "​" at bounding box center [687, 354] width 460 height 31
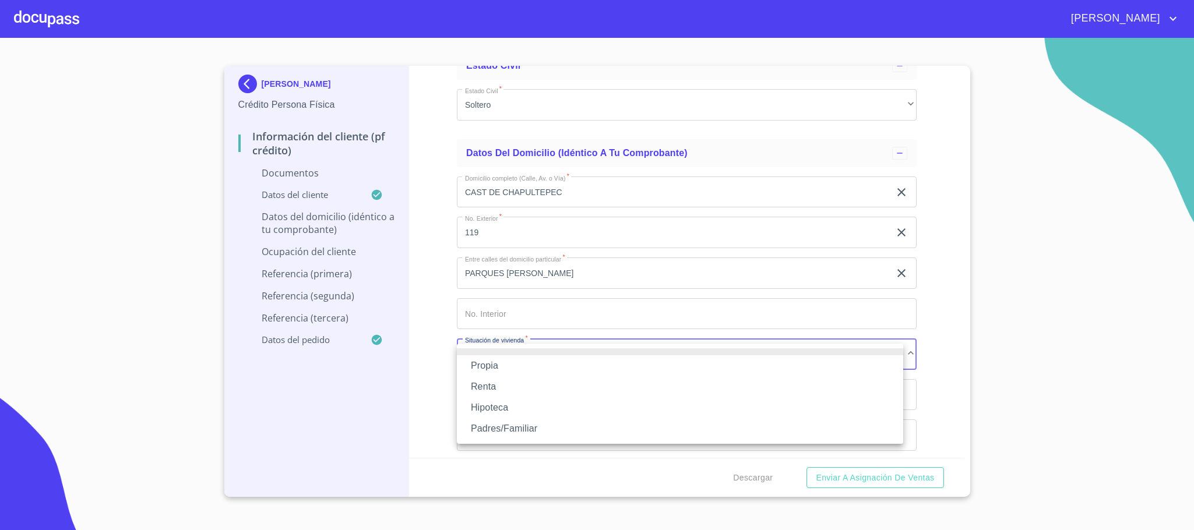
click at [509, 390] on li "Renta" at bounding box center [680, 386] width 446 height 21
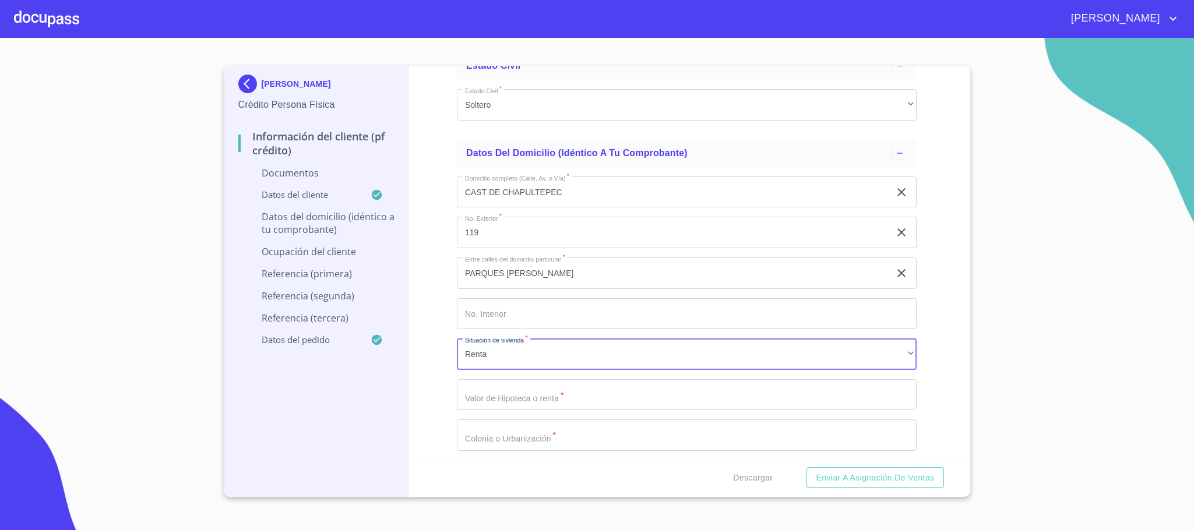
click at [523, 406] on input "Documento de identificación.   *" at bounding box center [687, 394] width 460 height 31
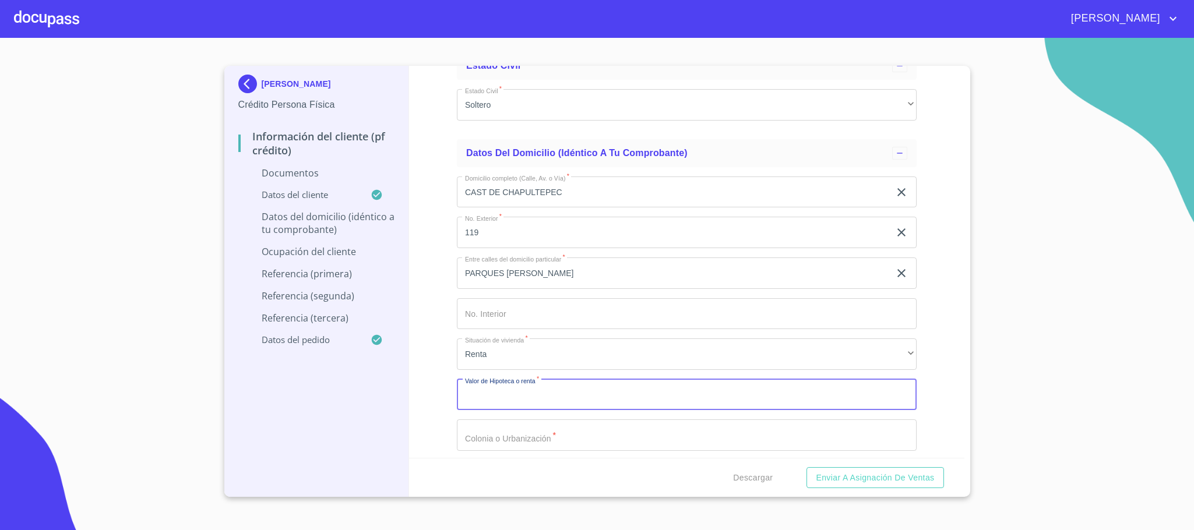
type input "$6"
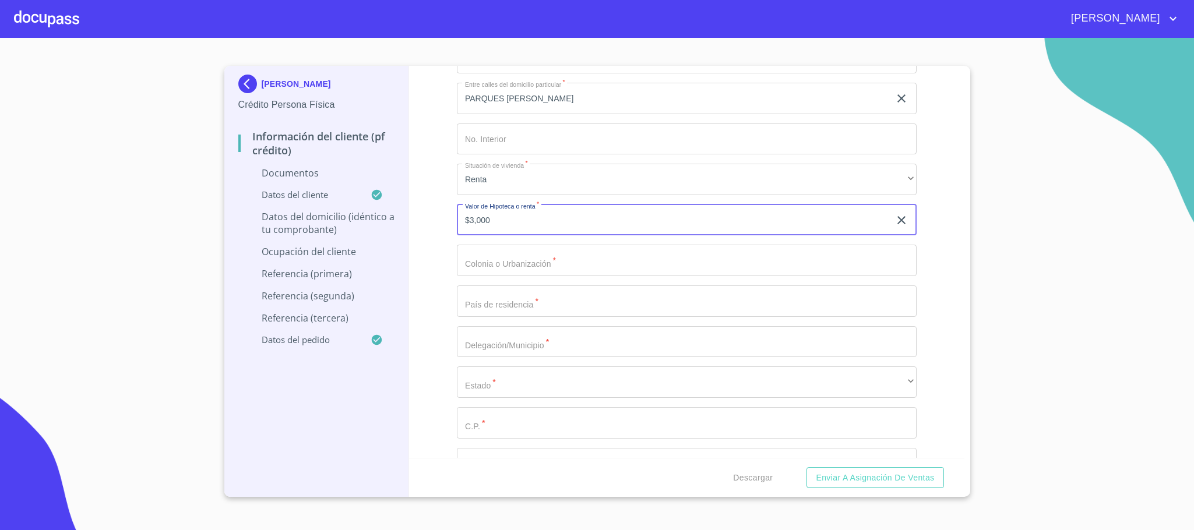
type input "$3,000"
click at [505, 270] on input "Documento de identificación.   *" at bounding box center [687, 260] width 460 height 31
type input "PARQUES [PERSON_NAME]"
click at [498, 313] on input "Documento de identificación.   *" at bounding box center [687, 301] width 460 height 31
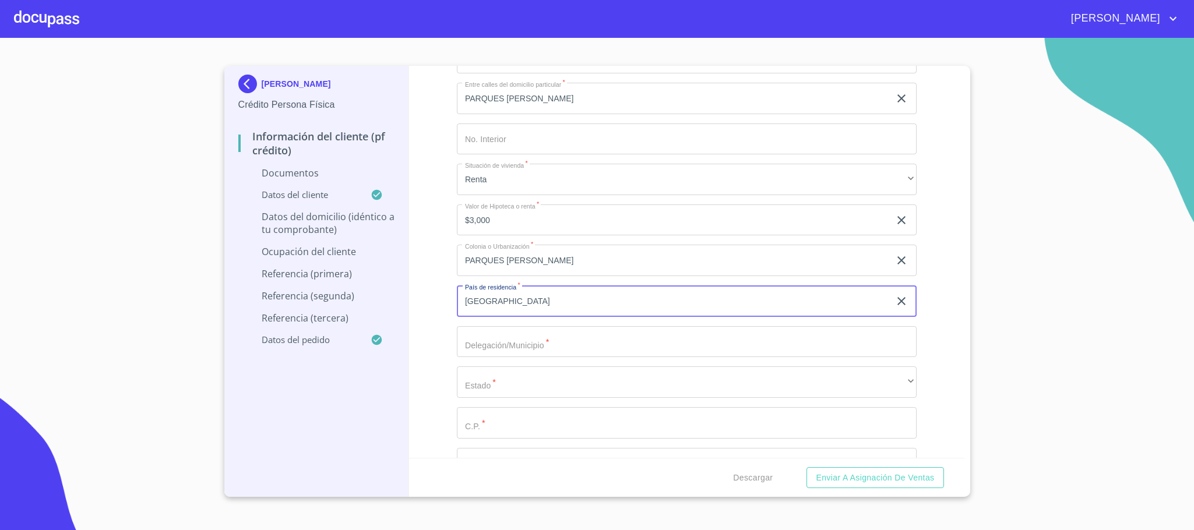
type input "[GEOGRAPHIC_DATA]"
click at [490, 345] on input "Documento de identificación.   *" at bounding box center [687, 341] width 460 height 31
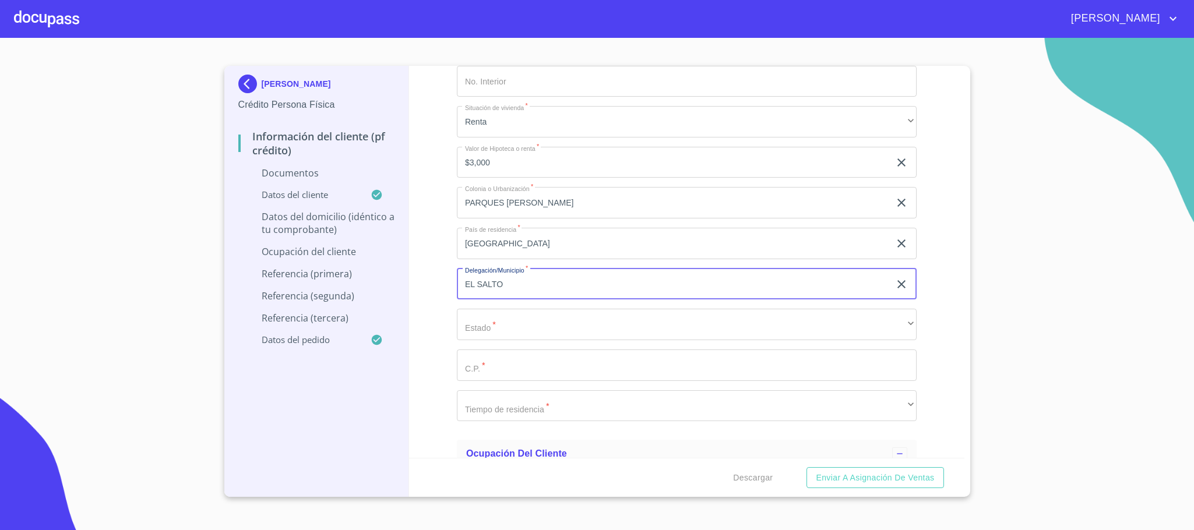
scroll to position [2273, 0]
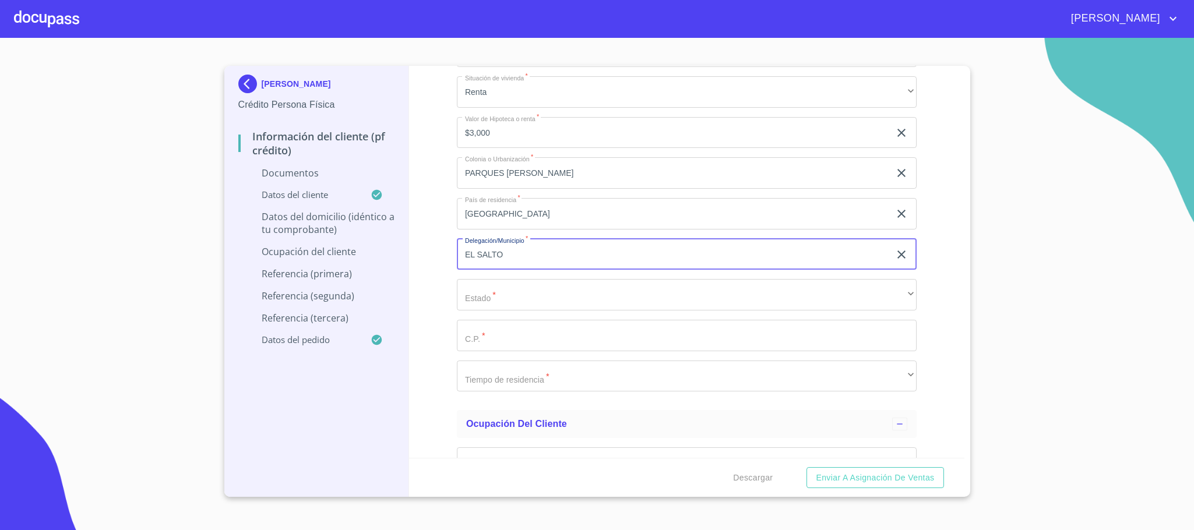
type input "EL SALTO"
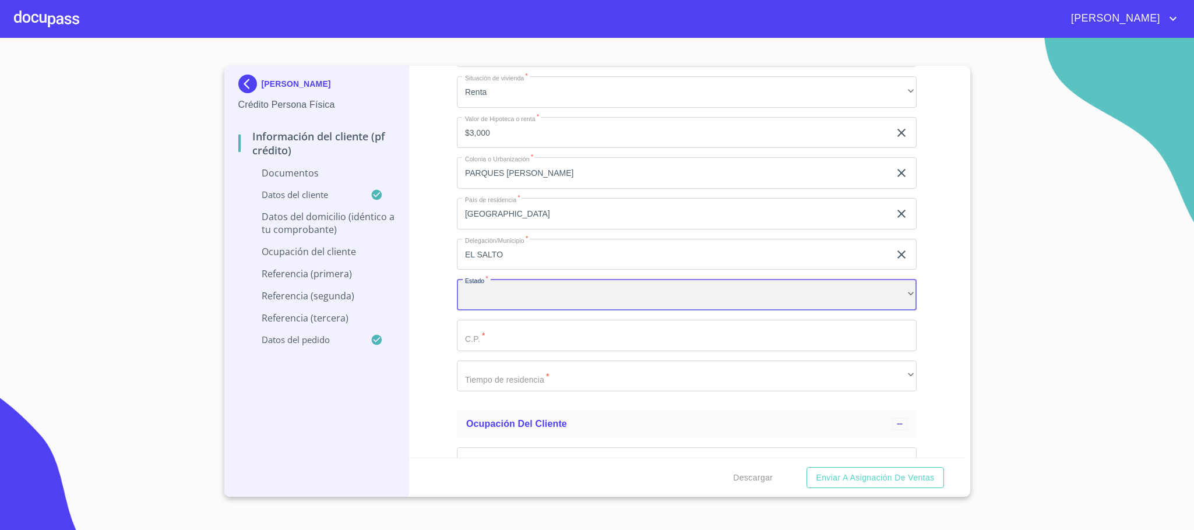
click at [479, 305] on div "​" at bounding box center [687, 294] width 460 height 31
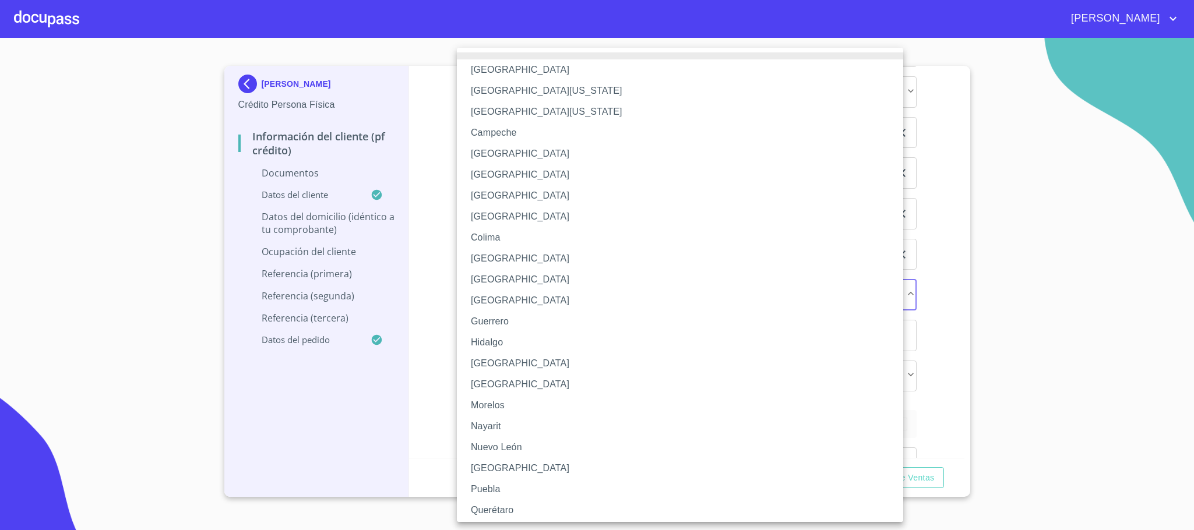
click at [483, 367] on li "[GEOGRAPHIC_DATA]" at bounding box center [686, 363] width 459 height 21
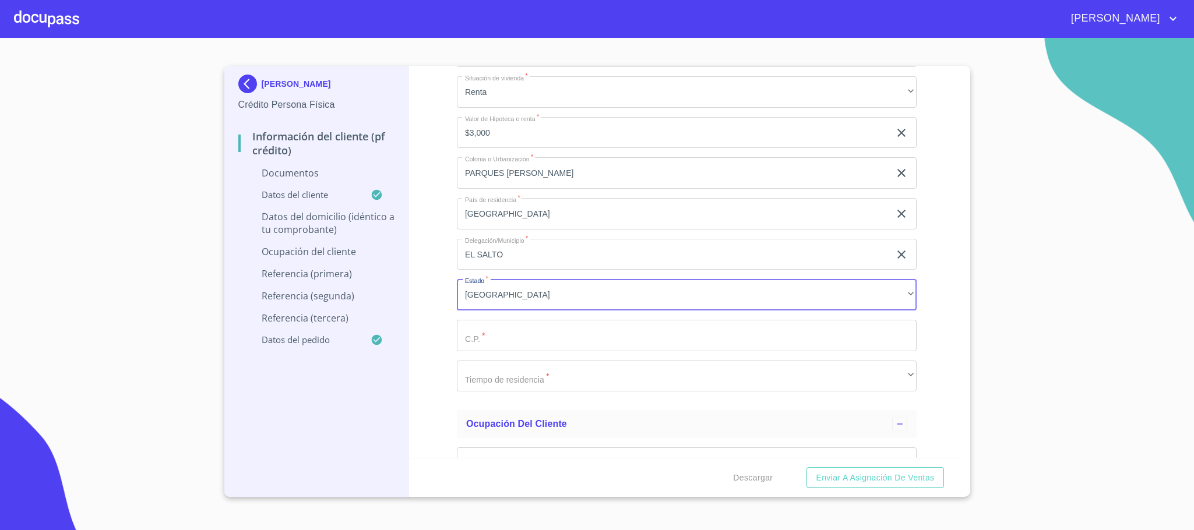
click at [490, 343] on input "Documento de identificación.   *" at bounding box center [687, 335] width 460 height 31
type input "45685"
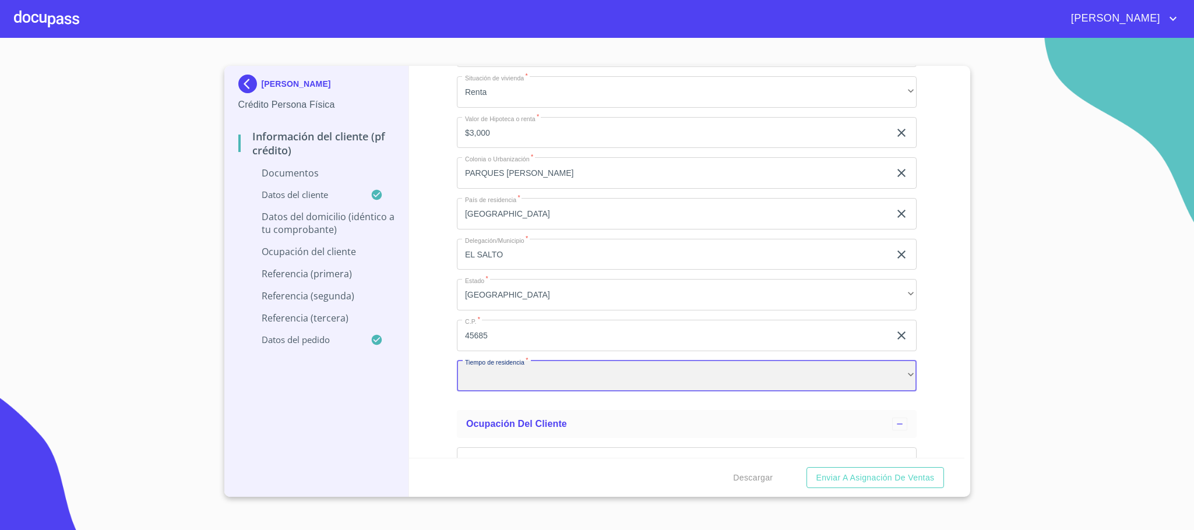
click at [476, 392] on div "​" at bounding box center [687, 376] width 460 height 31
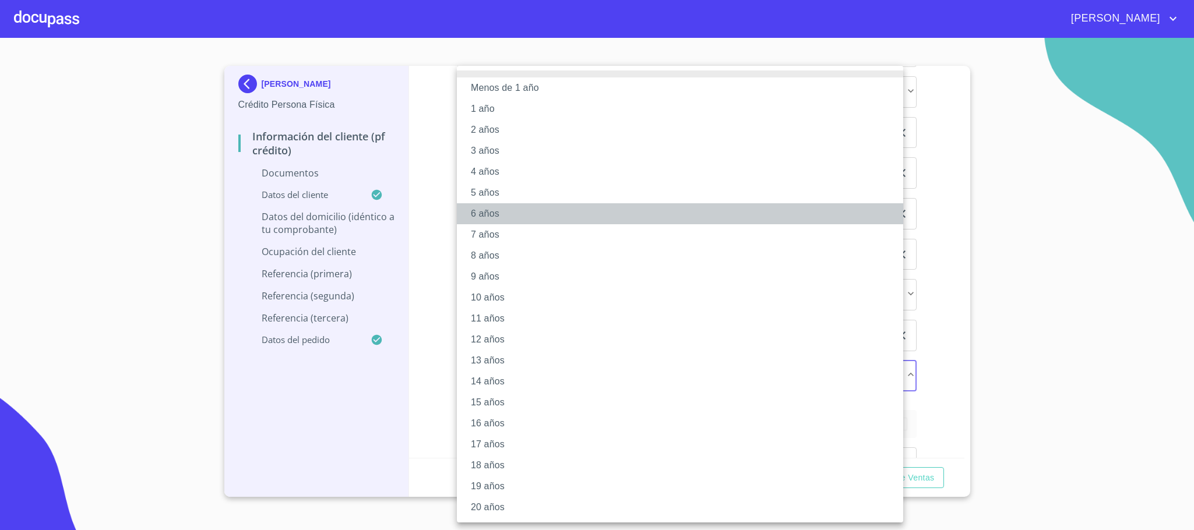
click at [490, 210] on li "6 años" at bounding box center [680, 213] width 446 height 21
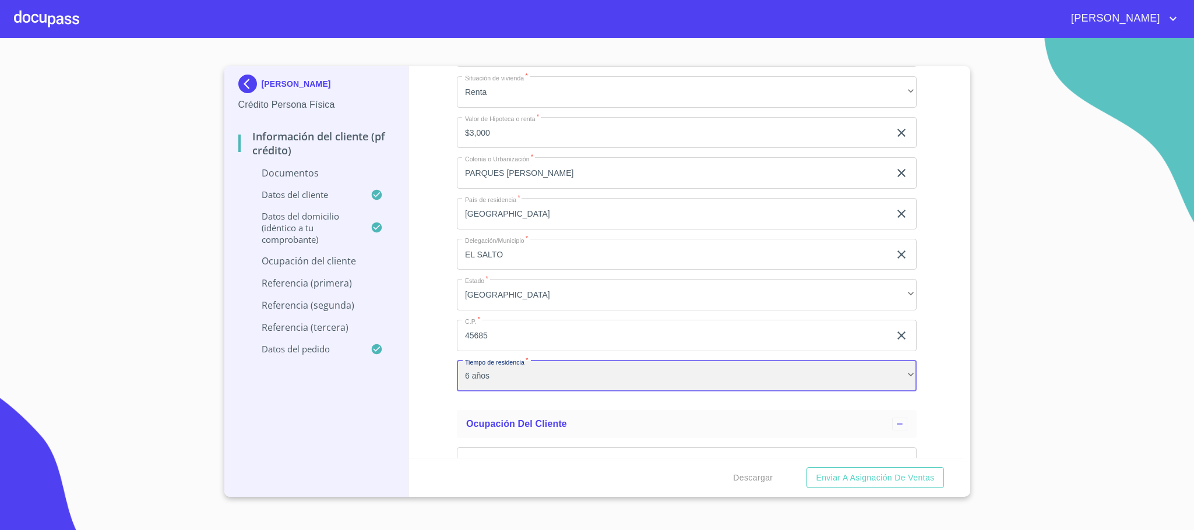
scroll to position [2448, 0]
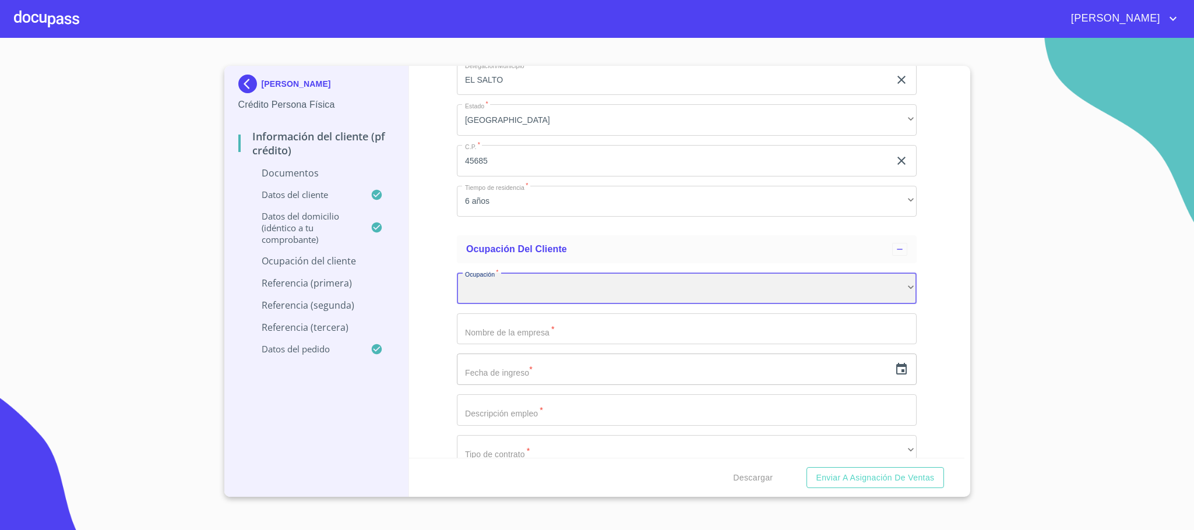
click at [504, 288] on div "​" at bounding box center [687, 288] width 460 height 31
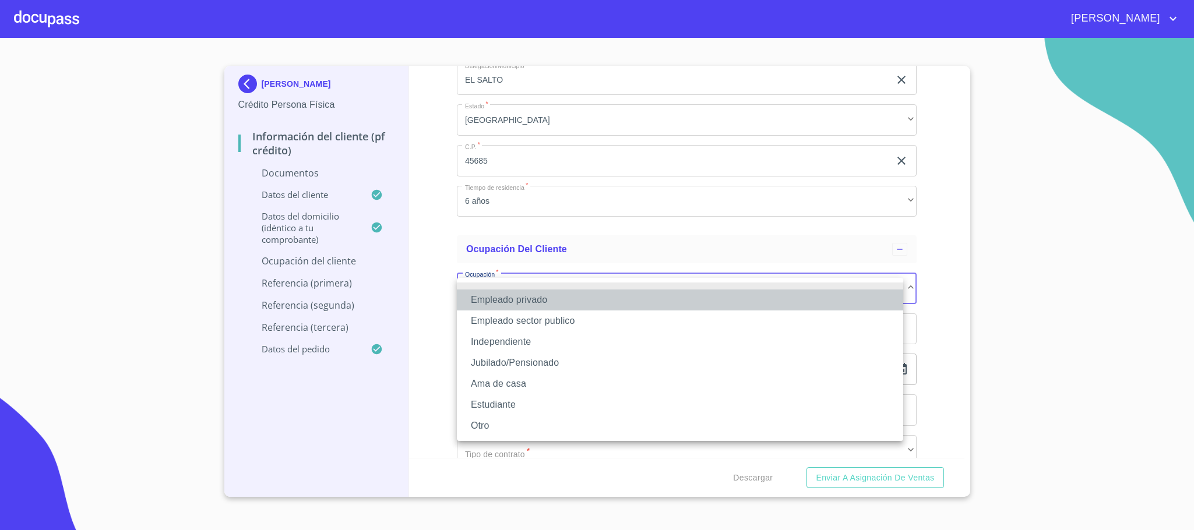
click at [472, 301] on li "Empleado privado" at bounding box center [680, 300] width 446 height 21
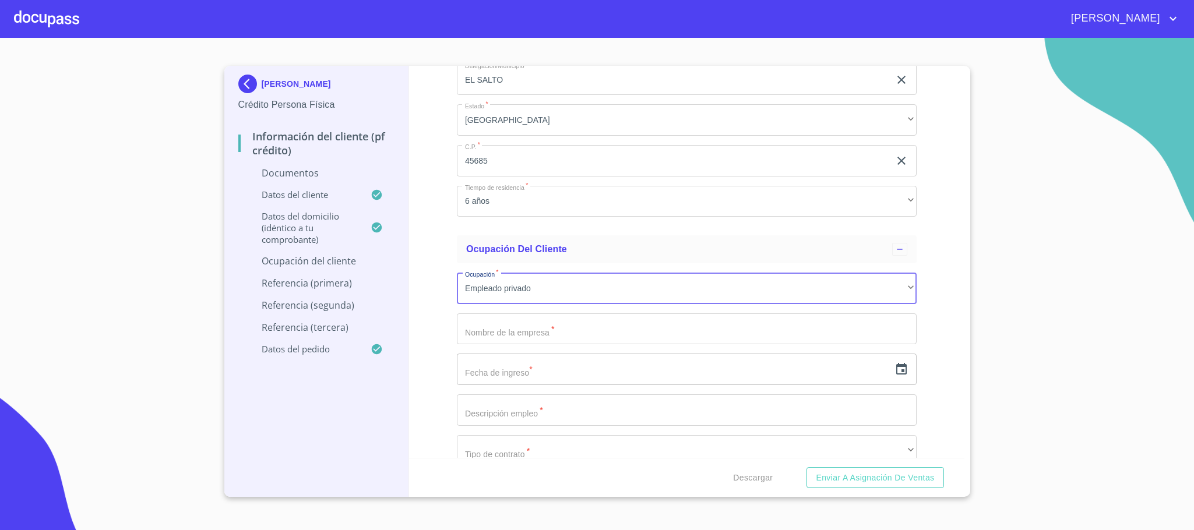
click at [488, 342] on input "Documento de identificación.   *" at bounding box center [687, 329] width 460 height 31
click at [807, 467] on button "Enviar a Asignación de Ventas" at bounding box center [875, 478] width 137 height 22
click at [488, 342] on input "DALL" at bounding box center [673, 329] width 433 height 31
type input "DOLLARCITY"
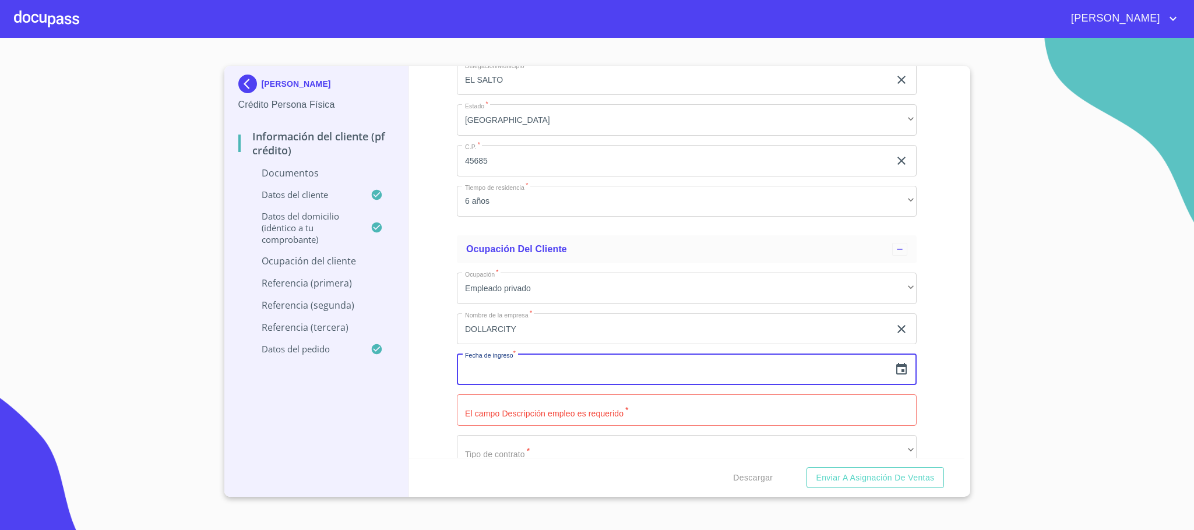
click at [464, 376] on input "text" at bounding box center [673, 369] width 433 height 31
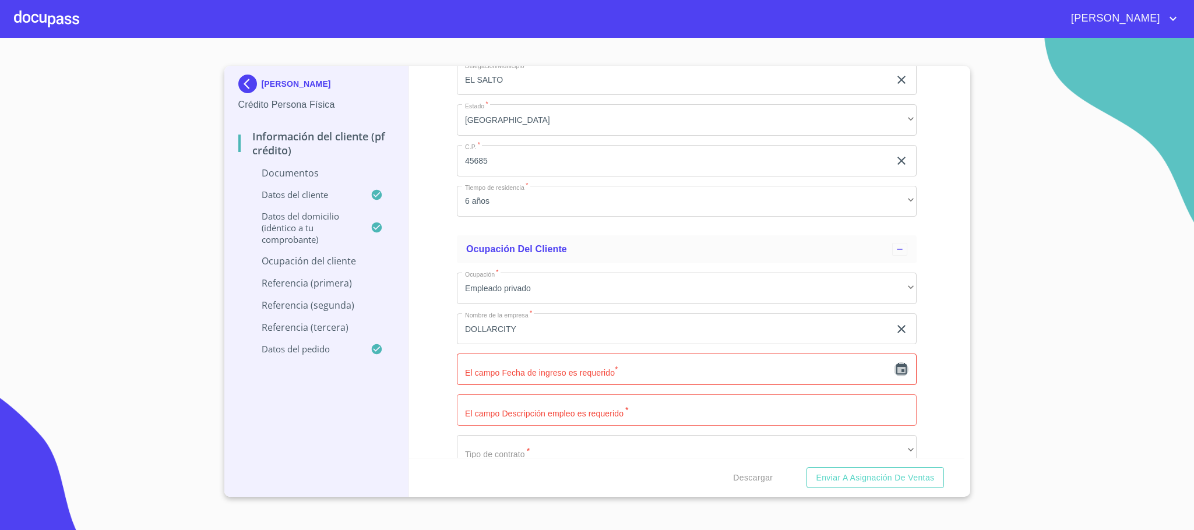
click at [895, 376] on icon "button" at bounding box center [902, 370] width 14 height 14
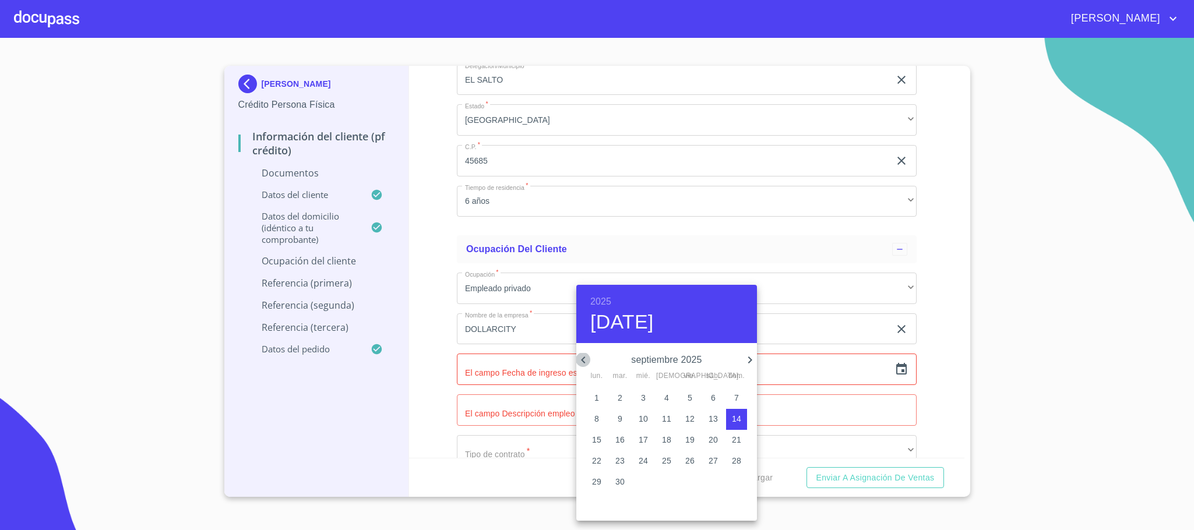
click at [583, 357] on icon "button" at bounding box center [583, 360] width 14 height 14
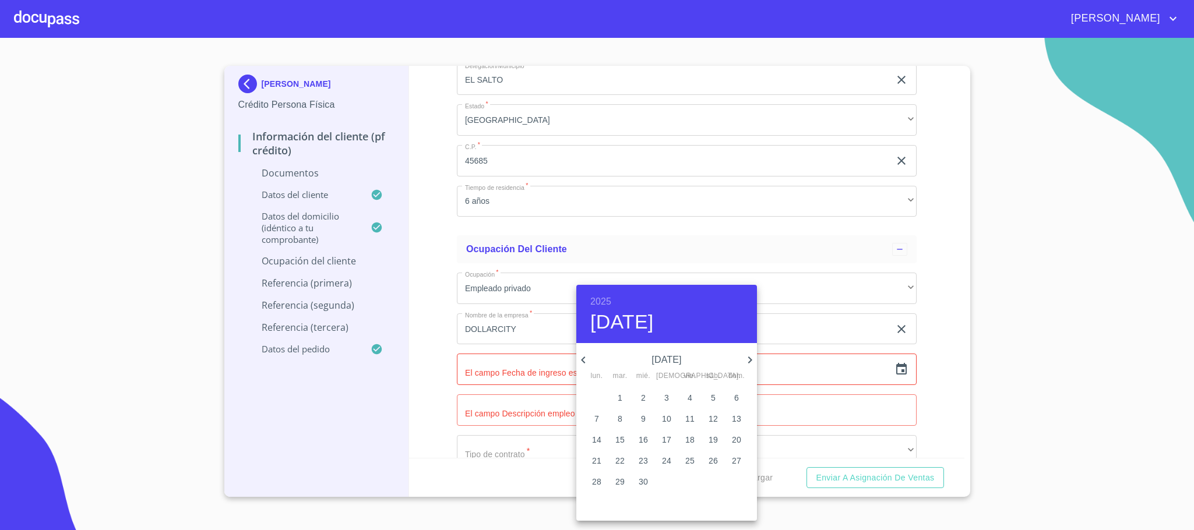
click at [752, 358] on icon "button" at bounding box center [750, 360] width 14 height 14
click at [624, 441] on span "13" at bounding box center [620, 440] width 21 height 12
type input "[DATE]"
click at [527, 399] on div at bounding box center [597, 265] width 1194 height 530
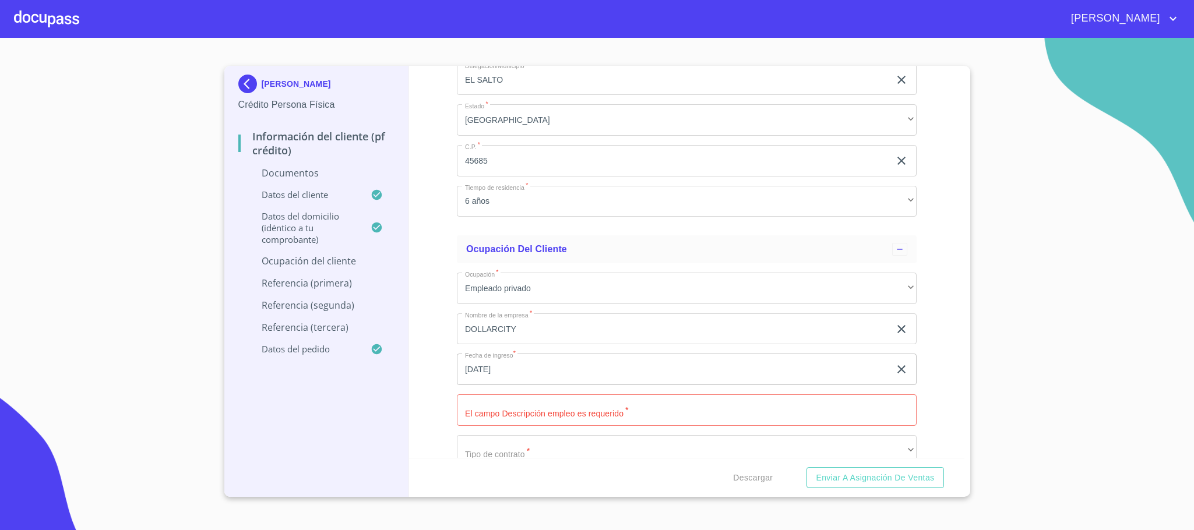
click at [529, 413] on input "Documento de identificación.   *" at bounding box center [687, 410] width 460 height 31
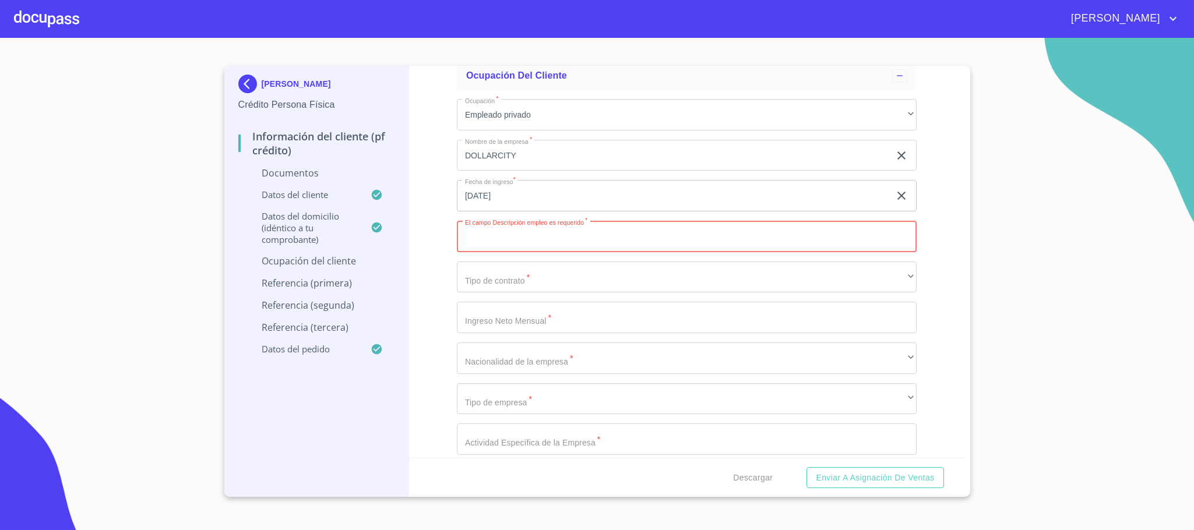
scroll to position [2623, 0]
type input "AUXILIAR DE BODEGA"
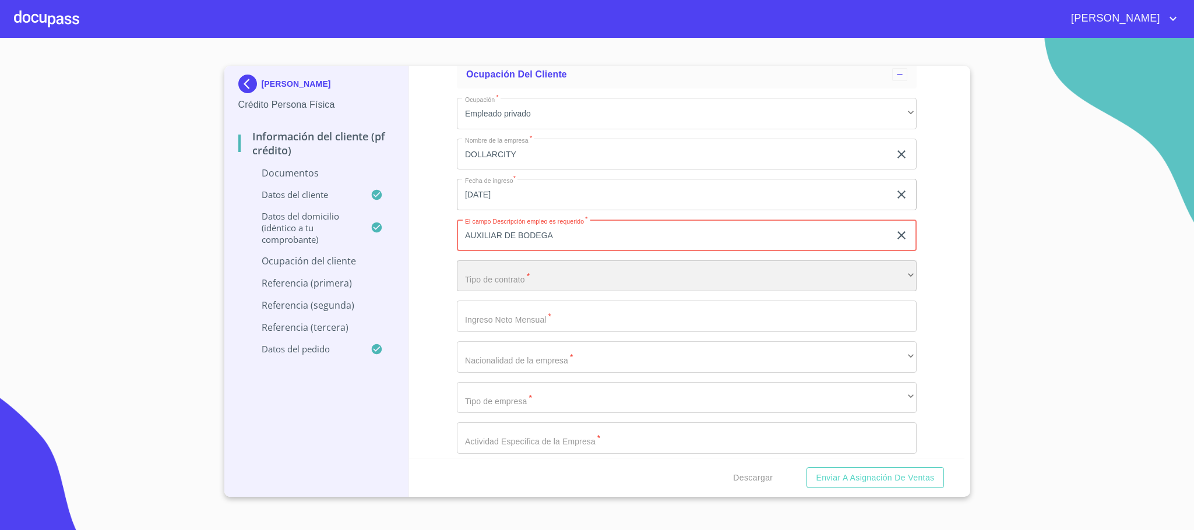
click at [488, 277] on div "​" at bounding box center [687, 276] width 460 height 31
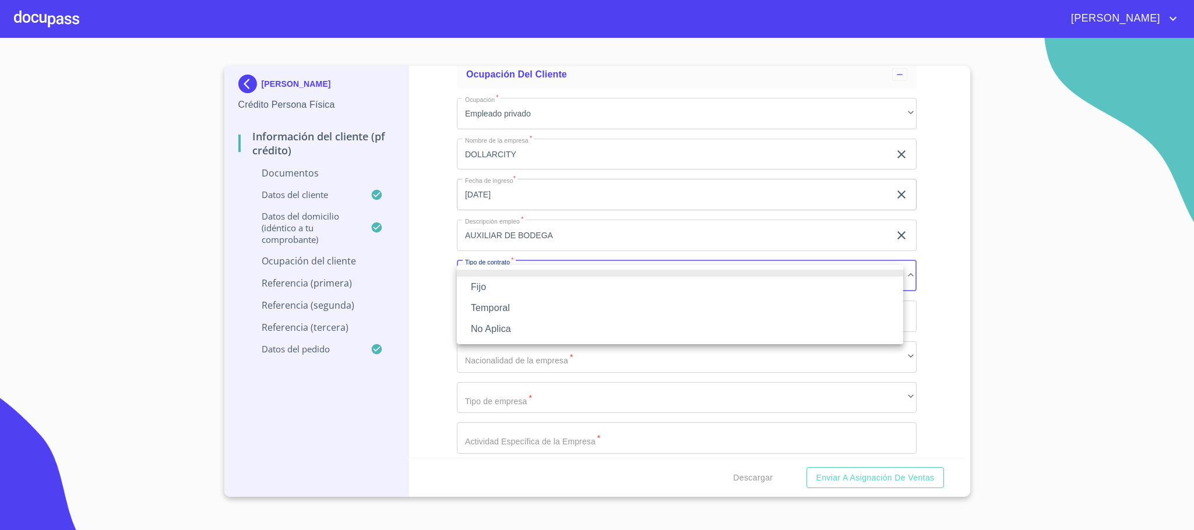
click at [490, 280] on li "Fijo" at bounding box center [680, 287] width 446 height 21
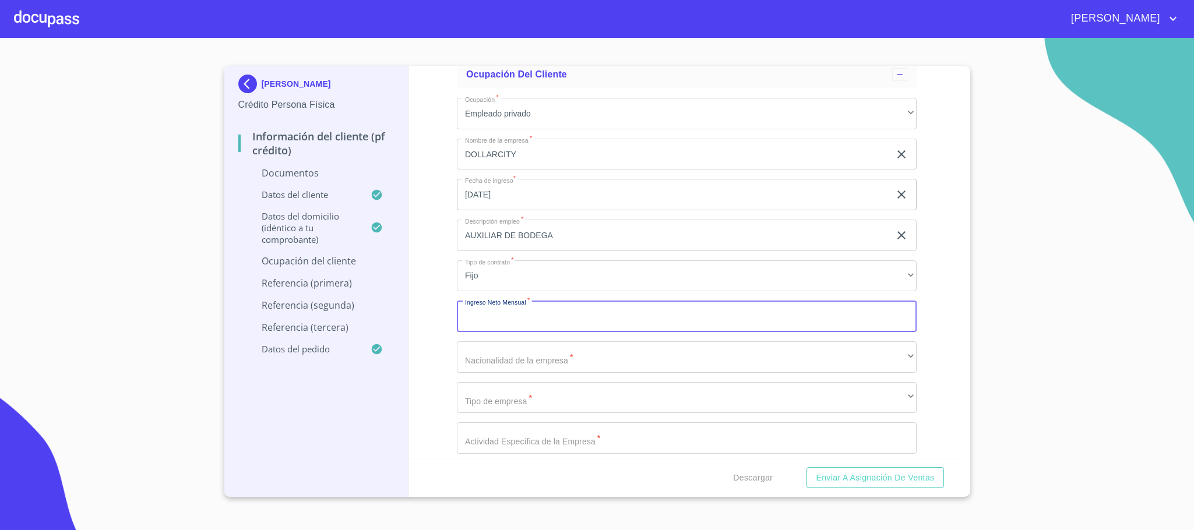
click at [507, 322] on input "Documento de identificación.   *" at bounding box center [687, 316] width 460 height 31
type input "16000"
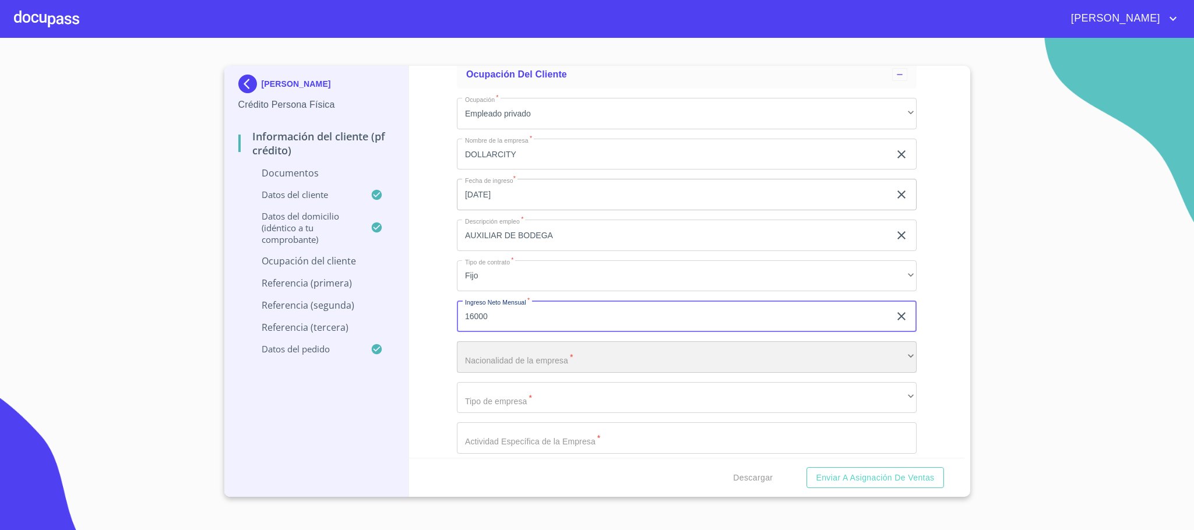
click at [523, 362] on div "​" at bounding box center [687, 357] width 460 height 31
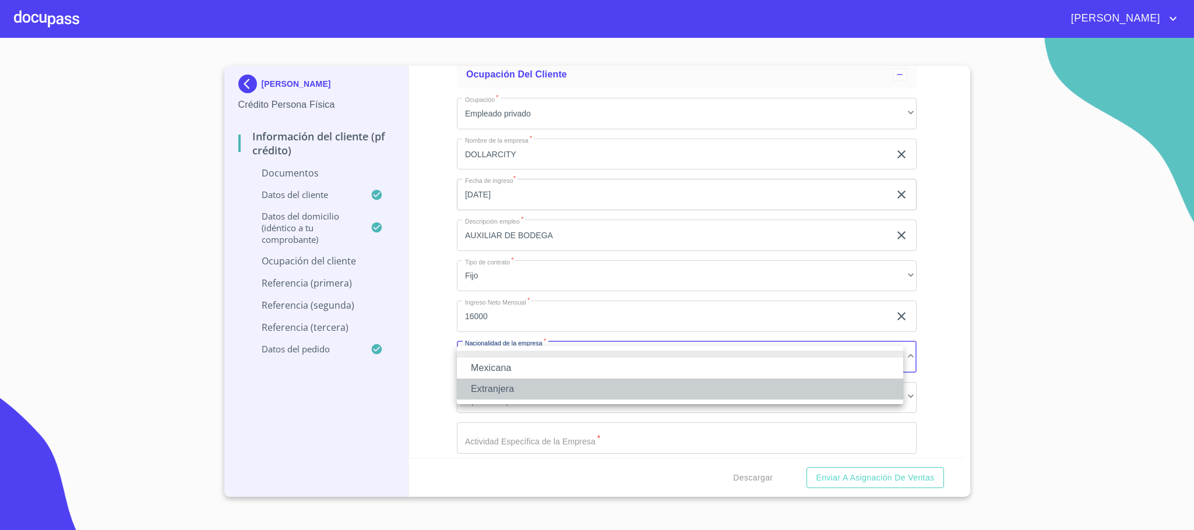
click at [523, 385] on li "Extranjera" at bounding box center [680, 389] width 446 height 21
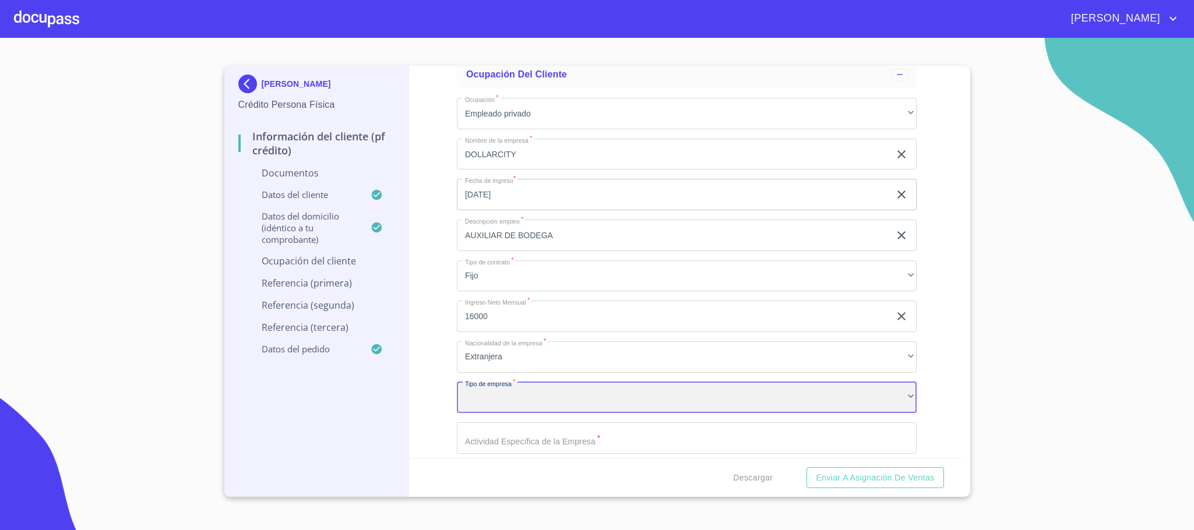
click at [521, 408] on div "​" at bounding box center [687, 397] width 460 height 31
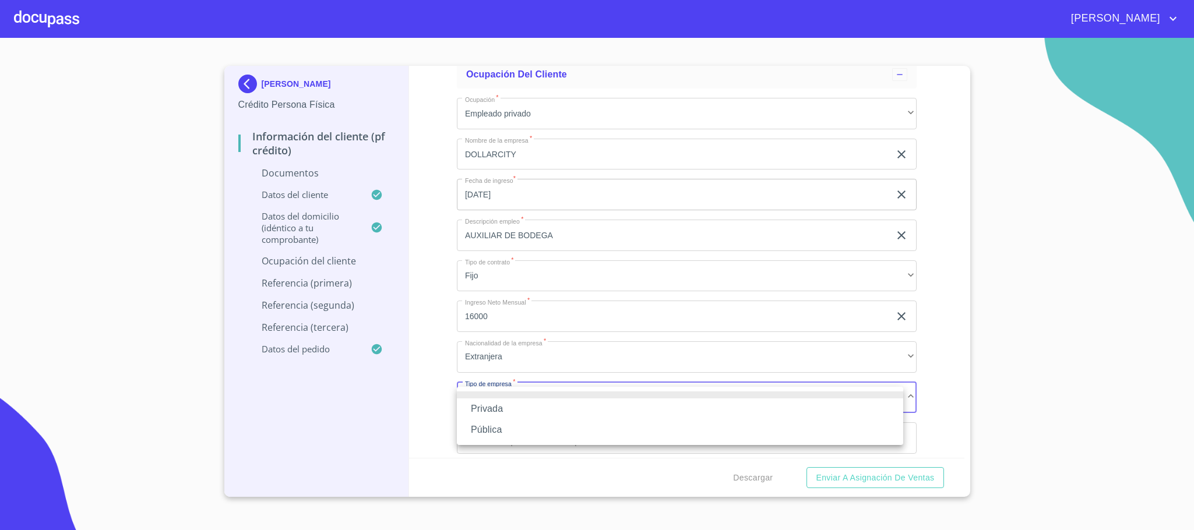
click at [521, 408] on li "Privada" at bounding box center [680, 409] width 446 height 21
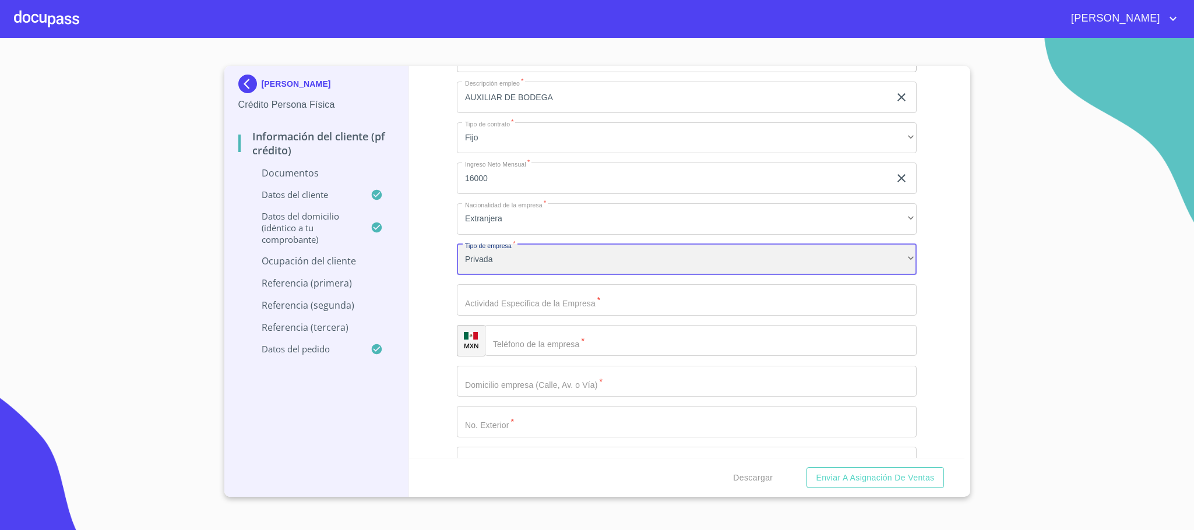
scroll to position [2797, 0]
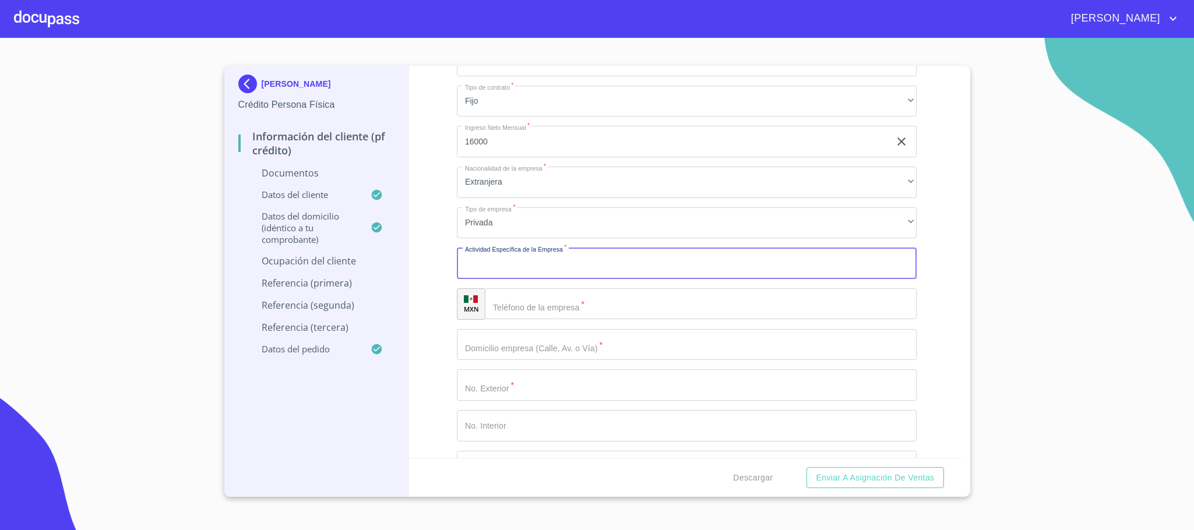
click at [516, 275] on input "Documento de identificación.   *" at bounding box center [687, 263] width 460 height 31
type input "TIENDA DE AUTOSERVICIO"
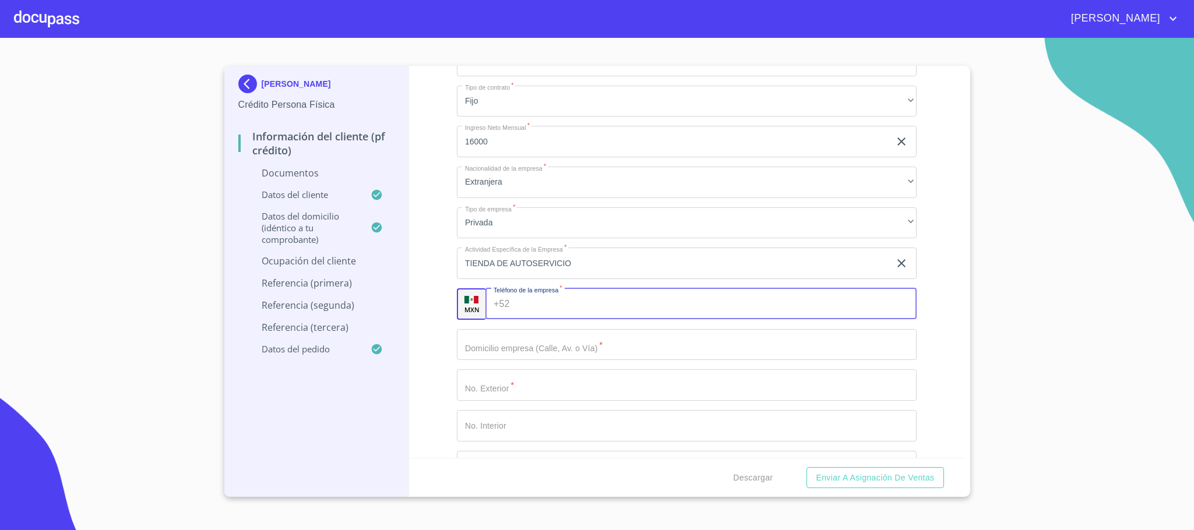
click at [527, 301] on input "Documento de identificación.   *" at bounding box center [716, 303] width 402 height 31
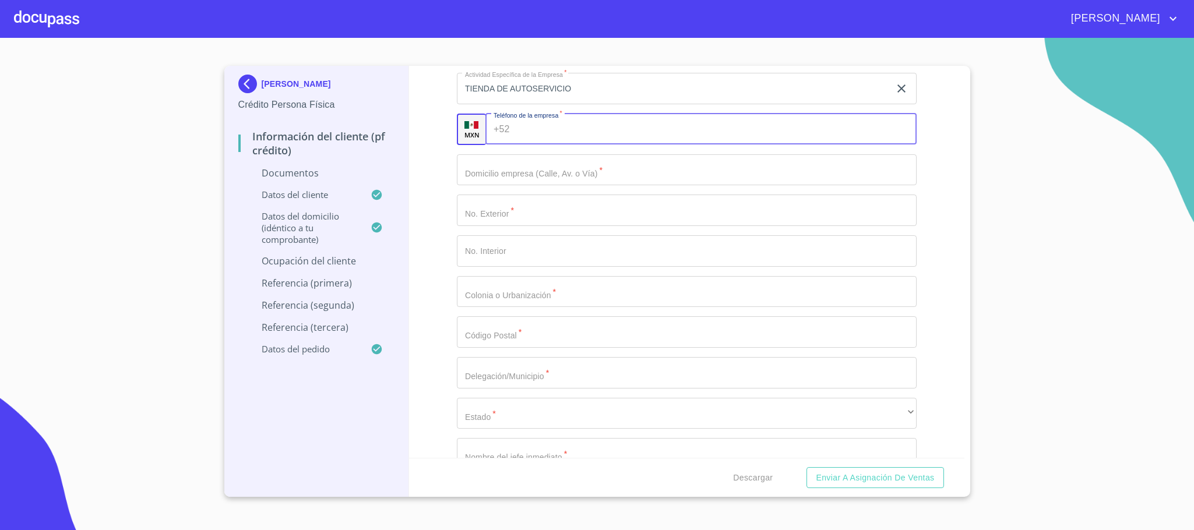
scroll to position [2885, 0]
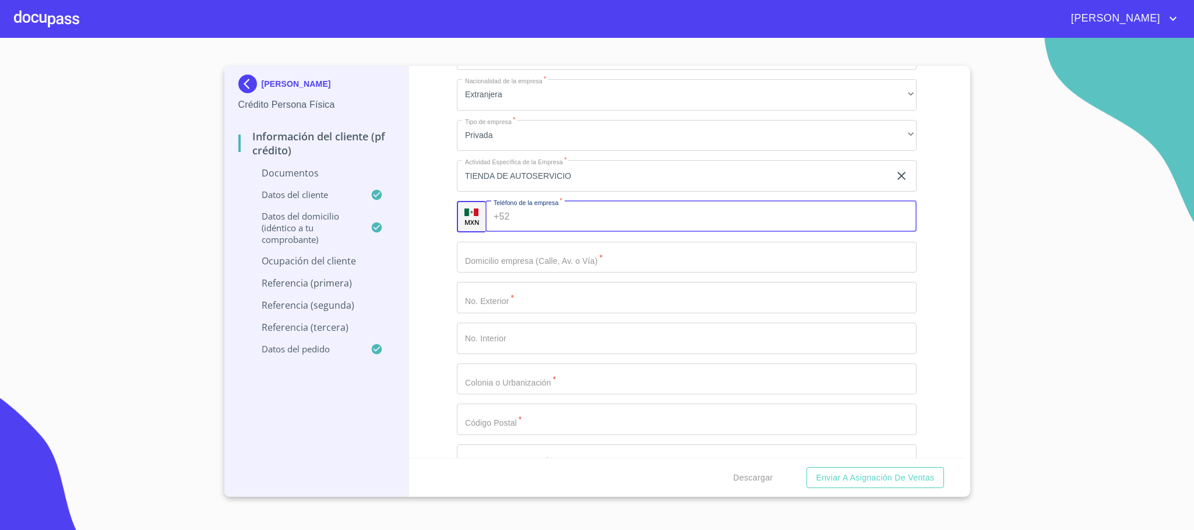
click at [518, 217] on input "Documento de identificación.   *" at bounding box center [716, 216] width 402 height 31
type input "[PHONE_NUMBER]"
click at [537, 254] on input "Documento de identificación.   *" at bounding box center [687, 257] width 460 height 31
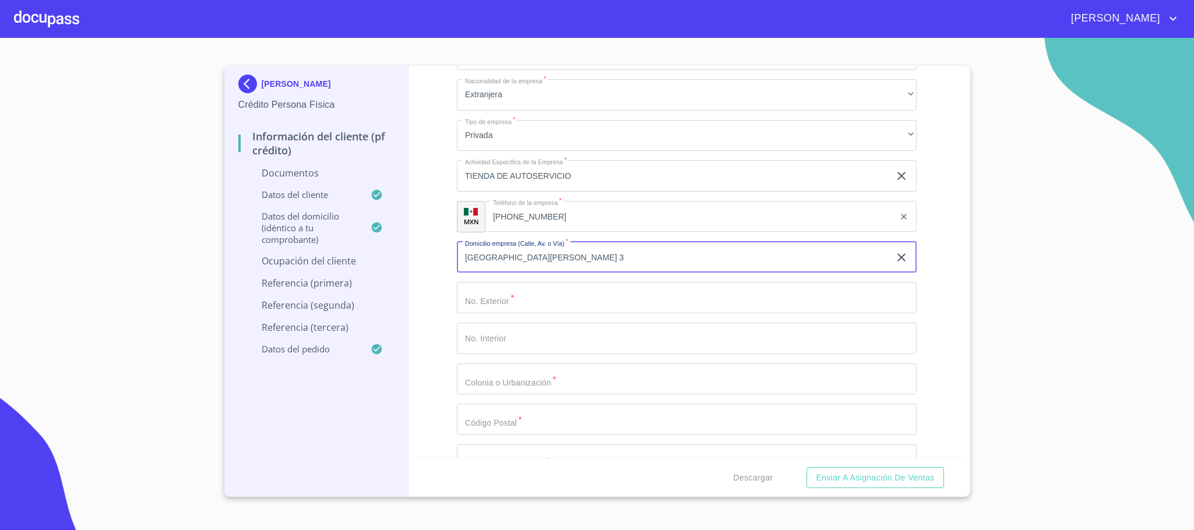
type input "[GEOGRAPHIC_DATA][PERSON_NAME] 3"
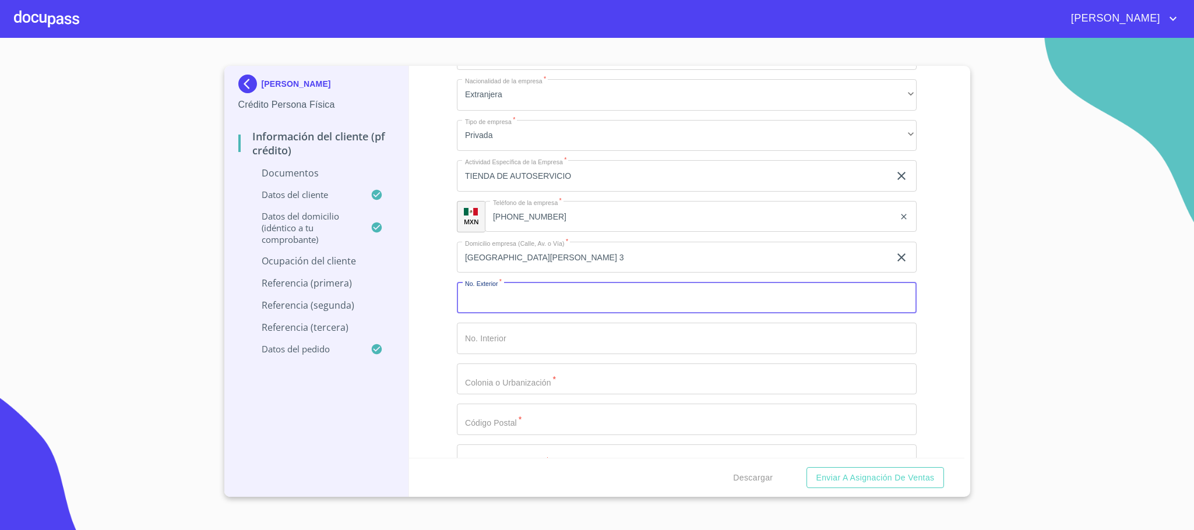
click at [558, 301] on input "Documento de identificación.   *" at bounding box center [687, 297] width 460 height 31
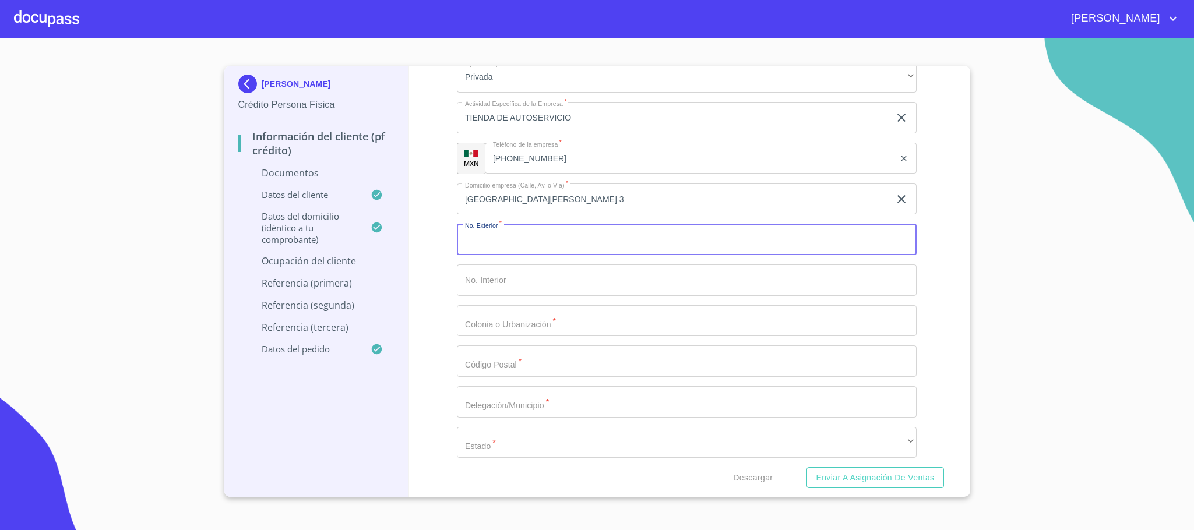
scroll to position [2972, 0]
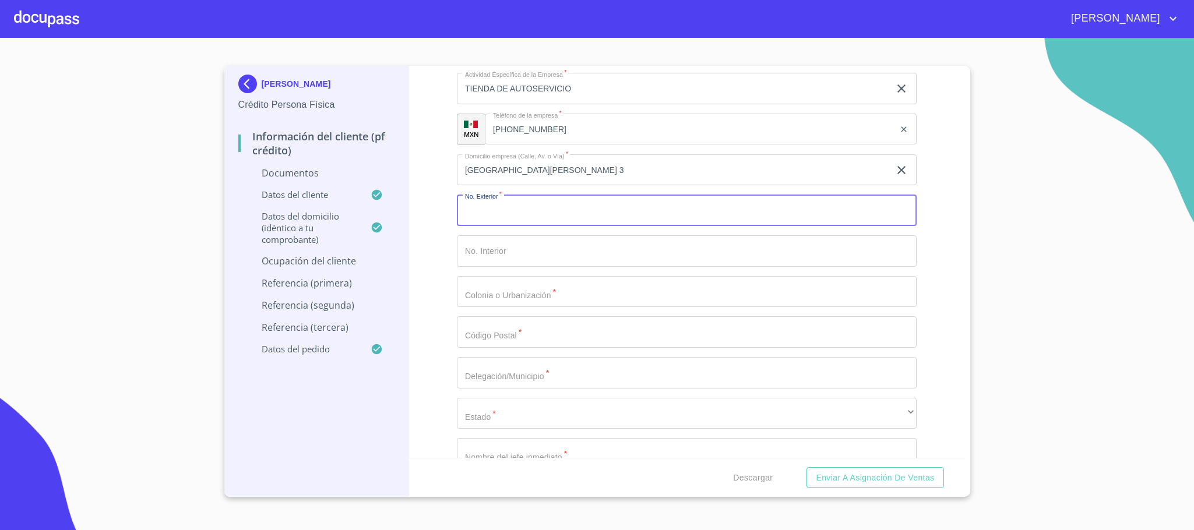
click at [547, 296] on input "Documento de identificación.   *" at bounding box center [687, 291] width 460 height 31
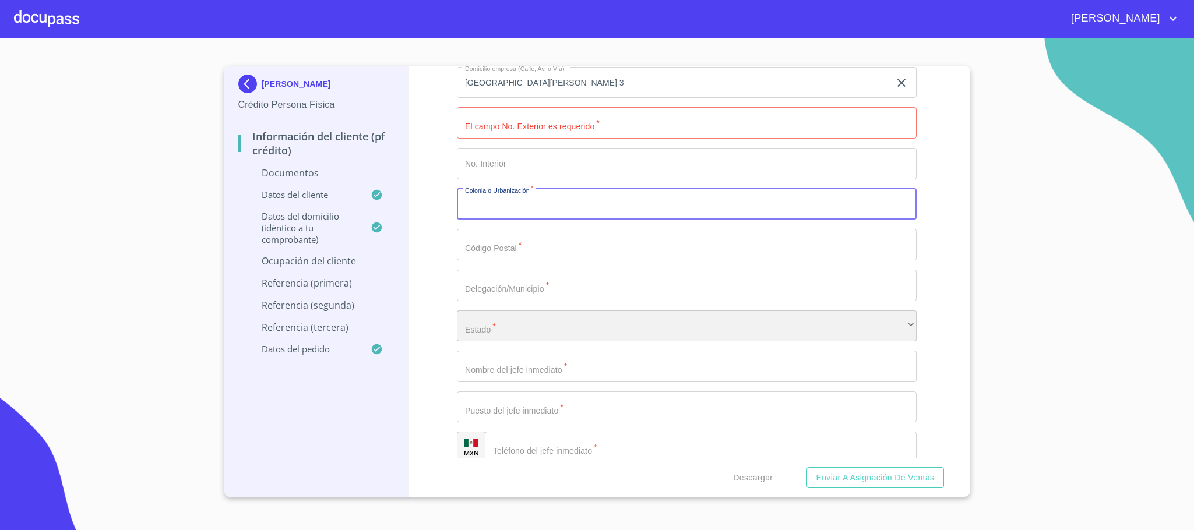
click at [539, 334] on div "​" at bounding box center [687, 326] width 460 height 31
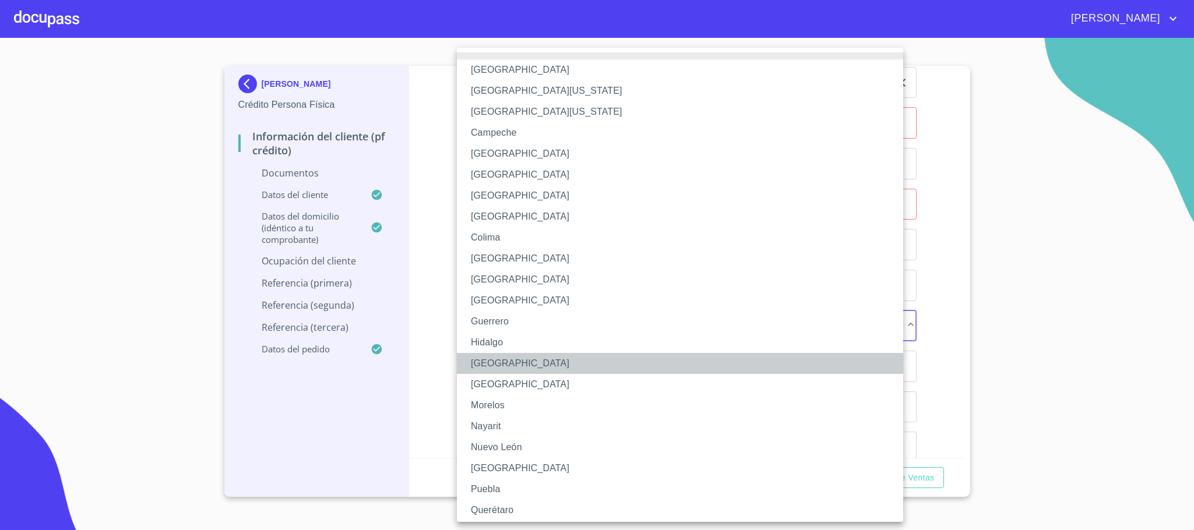
click at [528, 369] on li "[GEOGRAPHIC_DATA]" at bounding box center [686, 363] width 459 height 21
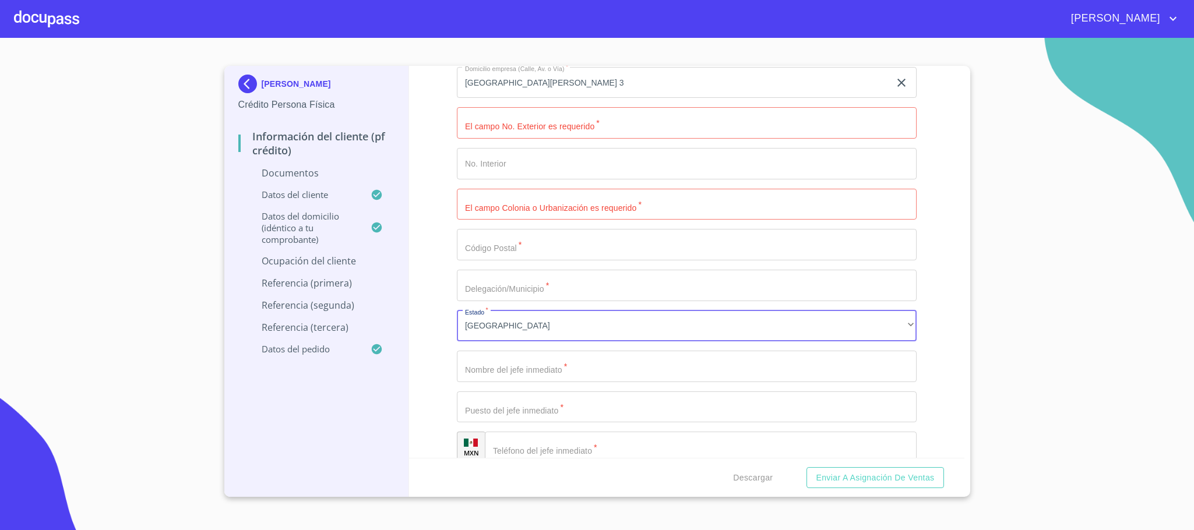
click at [550, 363] on input "Documento de identificación.   *" at bounding box center [687, 366] width 460 height 31
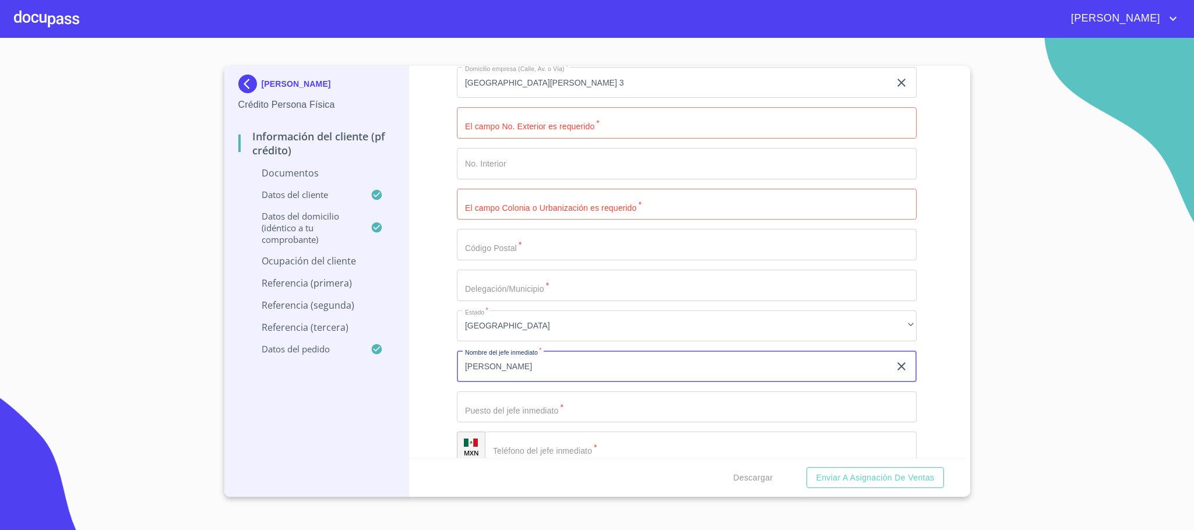
type input "[PERSON_NAME]"
click at [525, 413] on input "Documento de identificación.   *" at bounding box center [687, 407] width 460 height 31
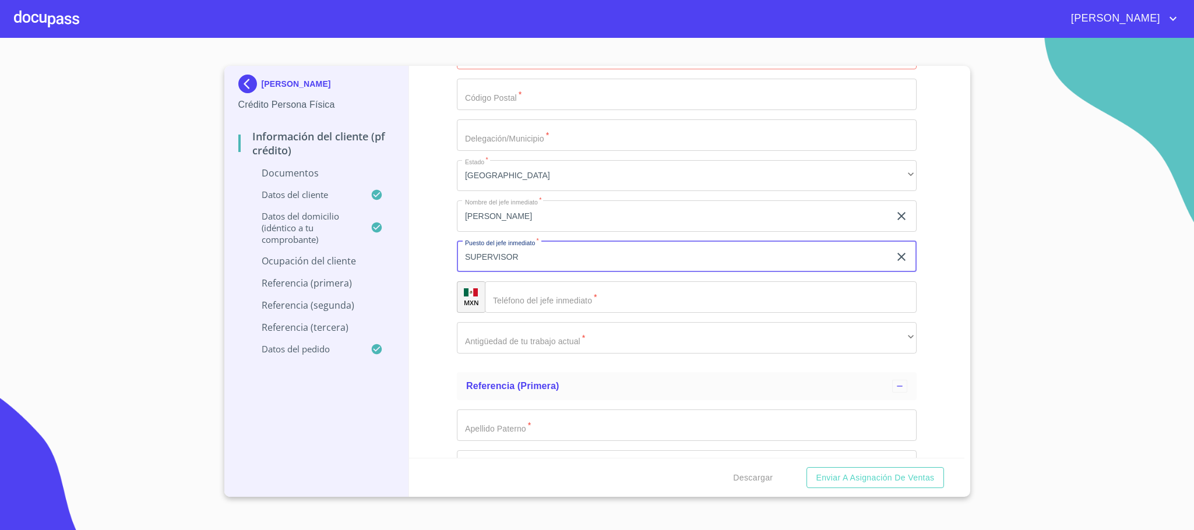
scroll to position [3235, 0]
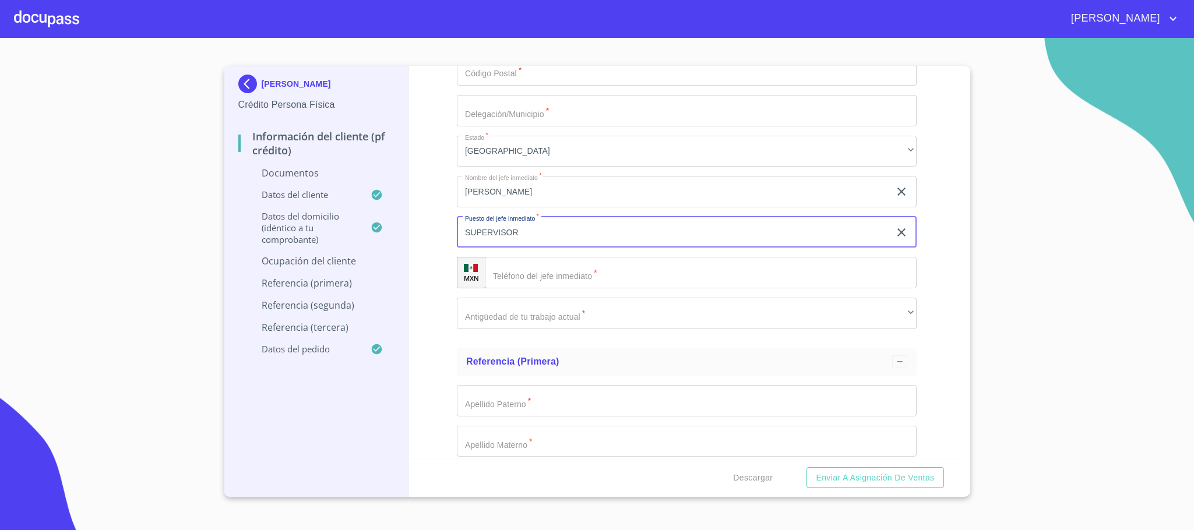
type input "SUPERVISOR"
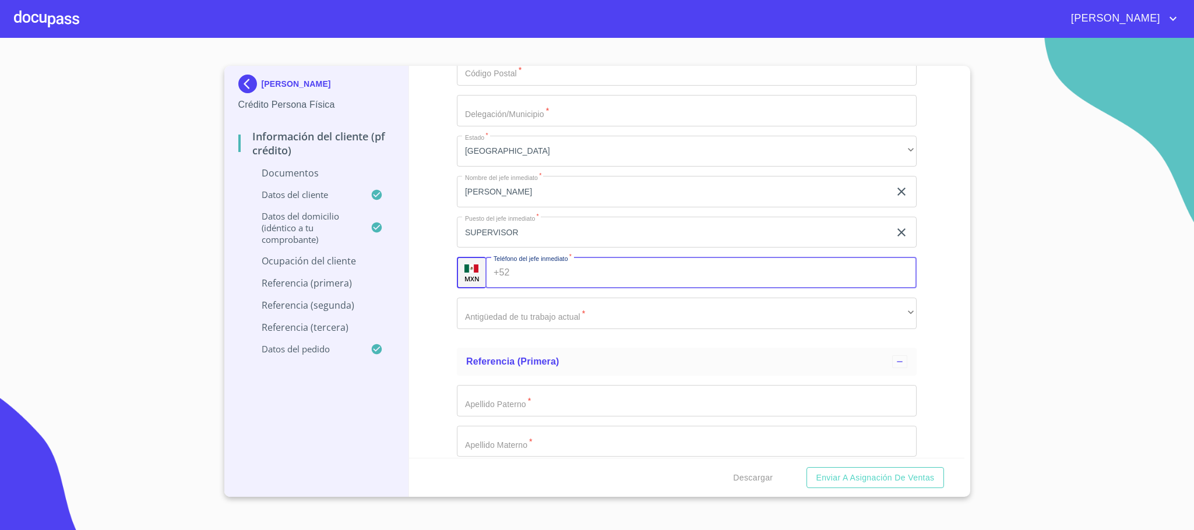
click at [520, 263] on input "Documento de identificación.   *" at bounding box center [716, 272] width 402 height 31
type input "[PHONE_NUMBER]"
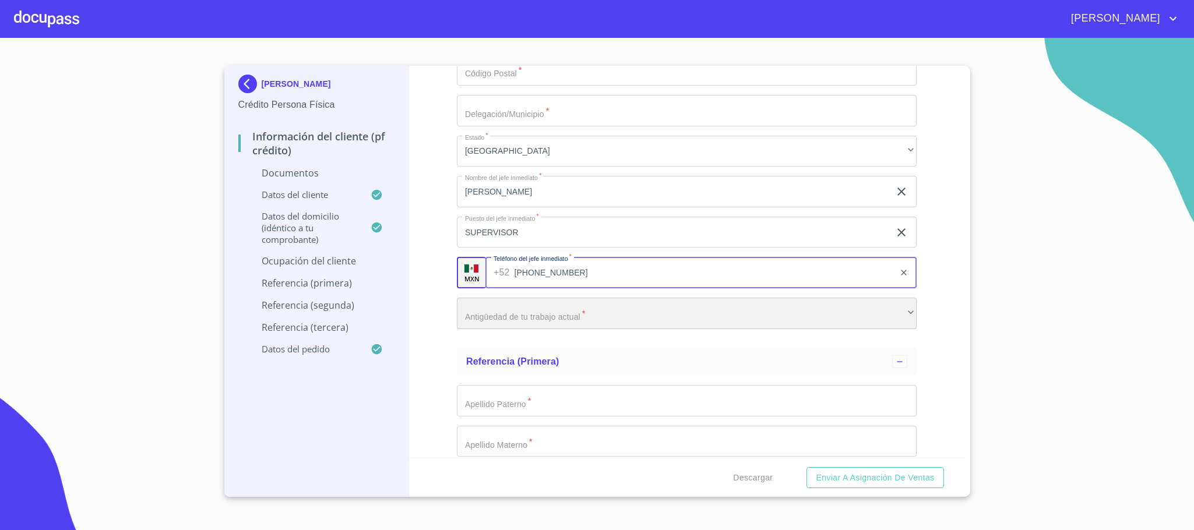
click at [507, 313] on div "​" at bounding box center [687, 313] width 460 height 31
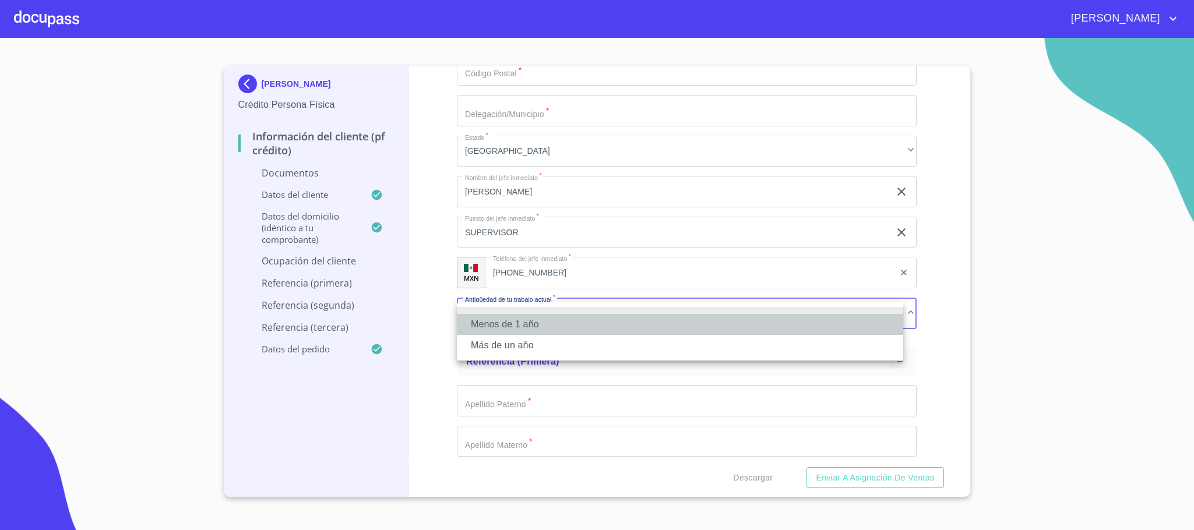
click at [515, 322] on li "Menos de 1 año" at bounding box center [680, 324] width 446 height 21
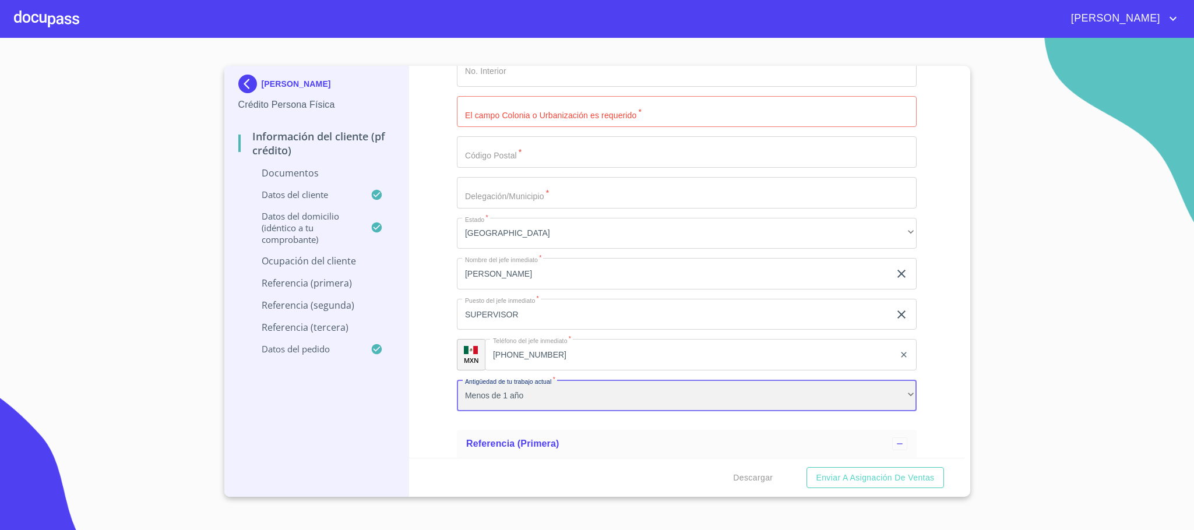
scroll to position [3060, 0]
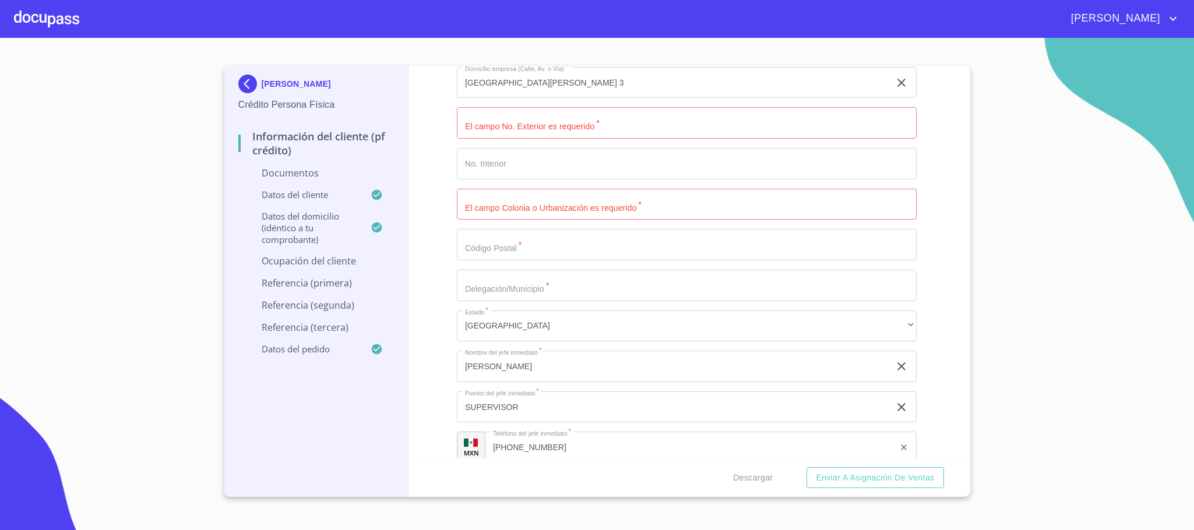
click at [530, 298] on input "Documento de identificación.   *" at bounding box center [687, 285] width 460 height 31
type input "E"
type input "TLAJOMULCO"
click at [502, 251] on input "Documento de identificación.   *" at bounding box center [687, 244] width 460 height 31
type input "45675"
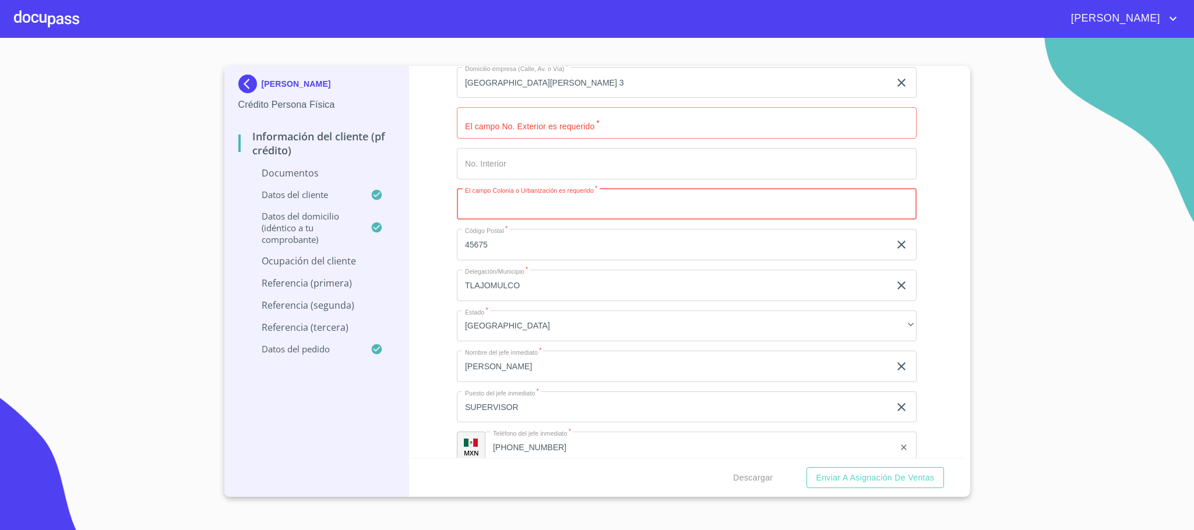
click at [497, 208] on input "Documento de identificación.   *" at bounding box center [687, 204] width 460 height 31
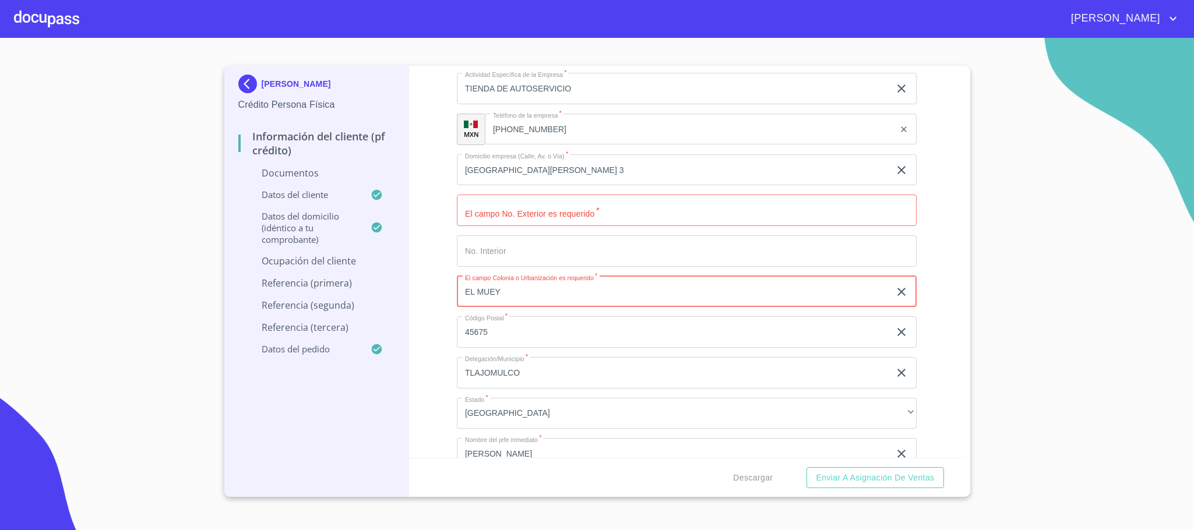
type input "EL MUEY"
click at [490, 221] on input "Documento de identificación.   *" at bounding box center [687, 210] width 460 height 31
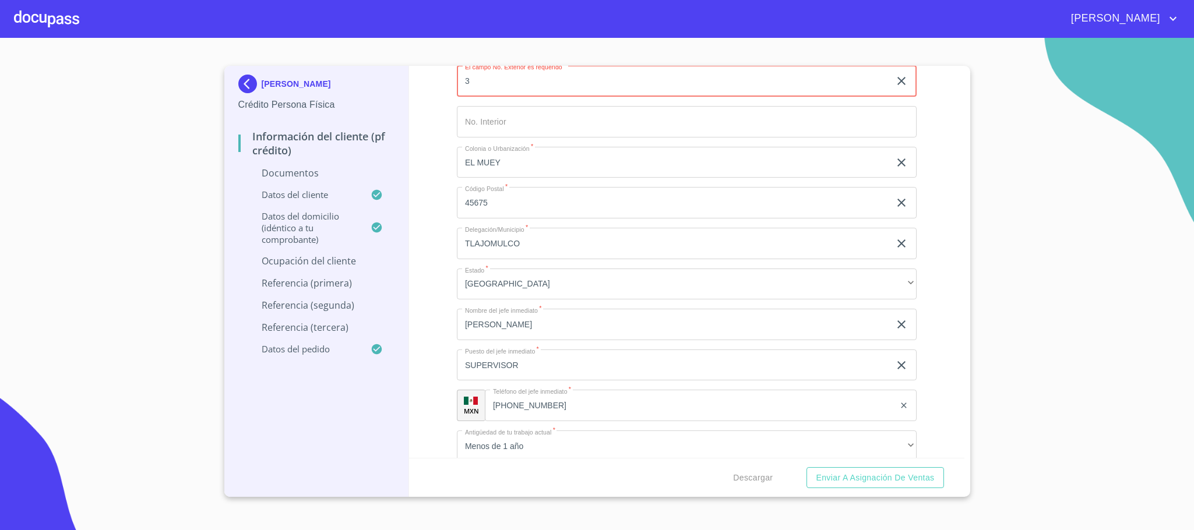
scroll to position [3147, 0]
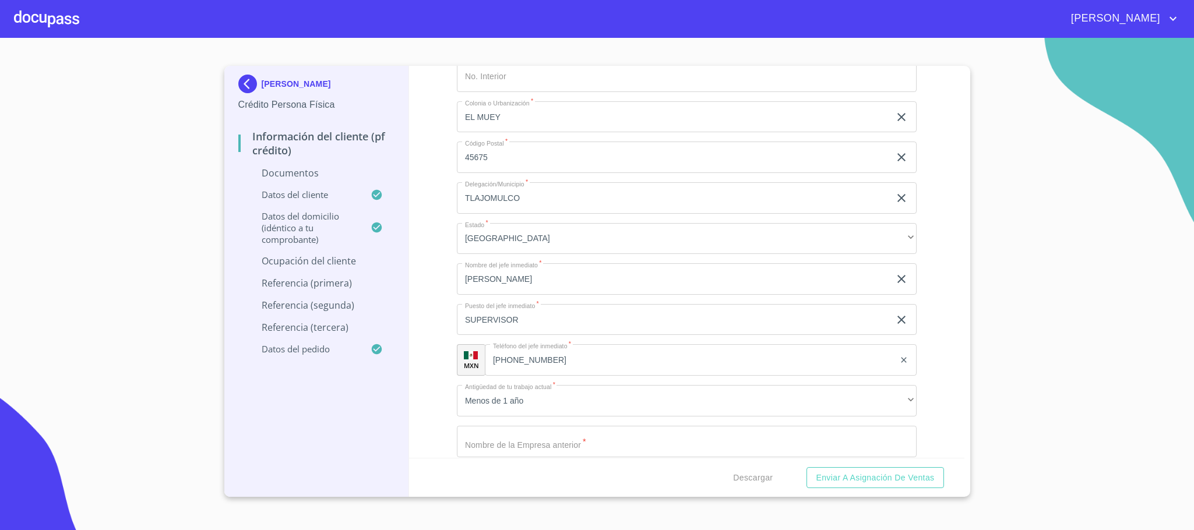
type input "3"
click at [446, 314] on div "Información del cliente (PF crédito) Documentos Documento de identificación.   …" at bounding box center [686, 262] width 555 height 392
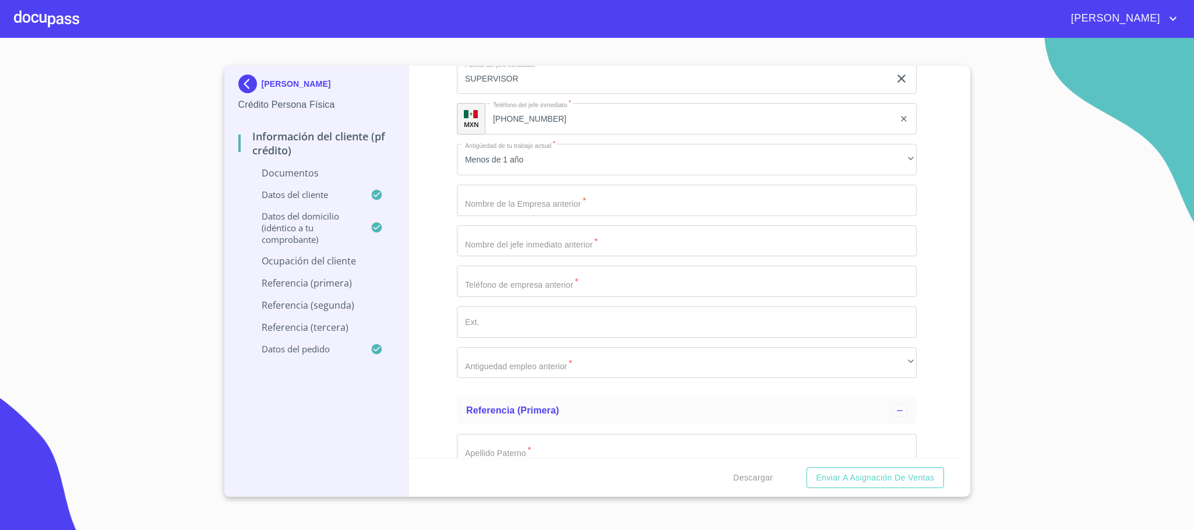
scroll to position [3409, 0]
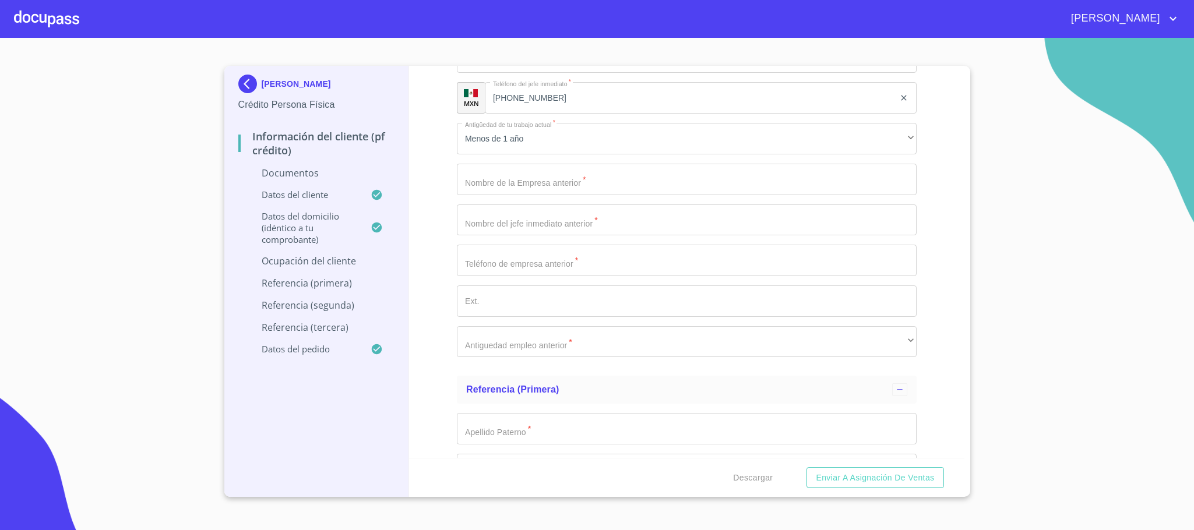
click at [511, 189] on input "Documento de identificación.   *" at bounding box center [687, 179] width 460 height 31
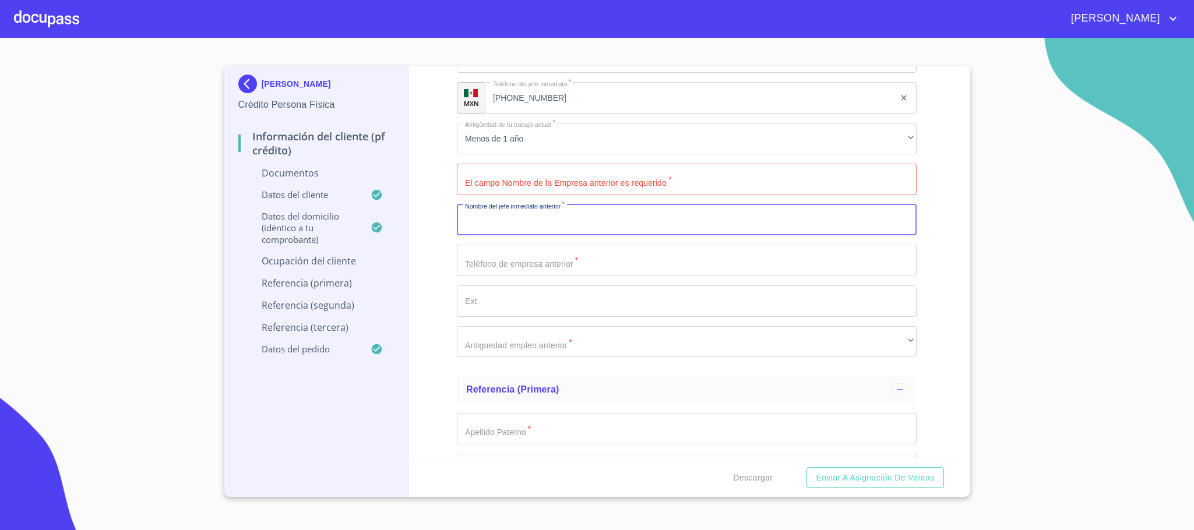
click at [513, 224] on input "Documento de identificación.   *" at bounding box center [687, 220] width 460 height 31
click at [515, 264] on input "Documento de identificación.   *" at bounding box center [687, 260] width 460 height 31
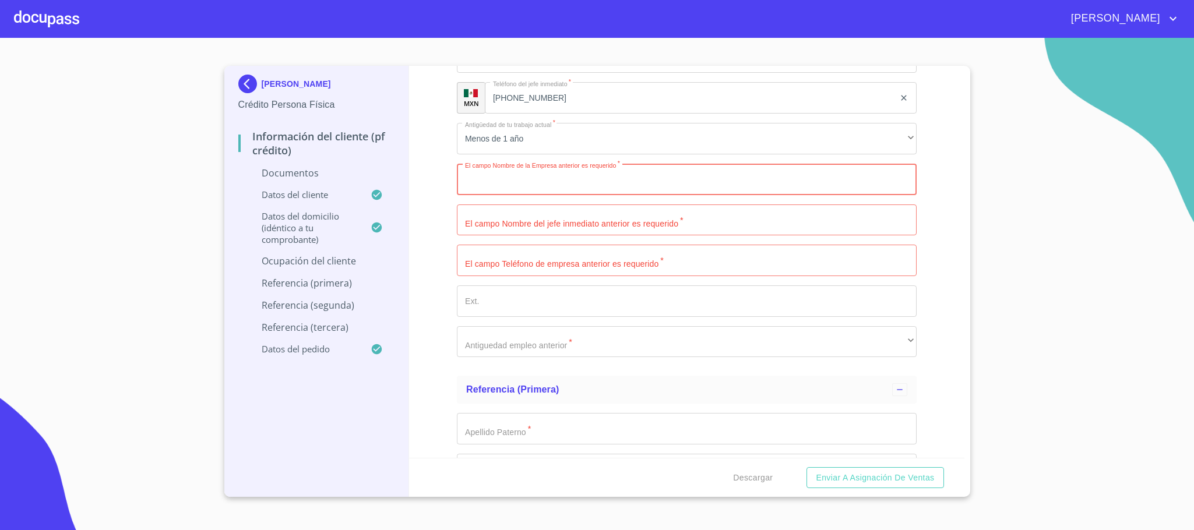
click at [480, 184] on input "Documento de identificación.   *" at bounding box center [687, 179] width 460 height 31
type input "IBM"
click at [432, 250] on div "Información del cliente (PF crédito) Documentos Documento de identificación.   …" at bounding box center [686, 262] width 555 height 392
click at [483, 236] on input "Documento de identificación.   *" at bounding box center [687, 220] width 460 height 31
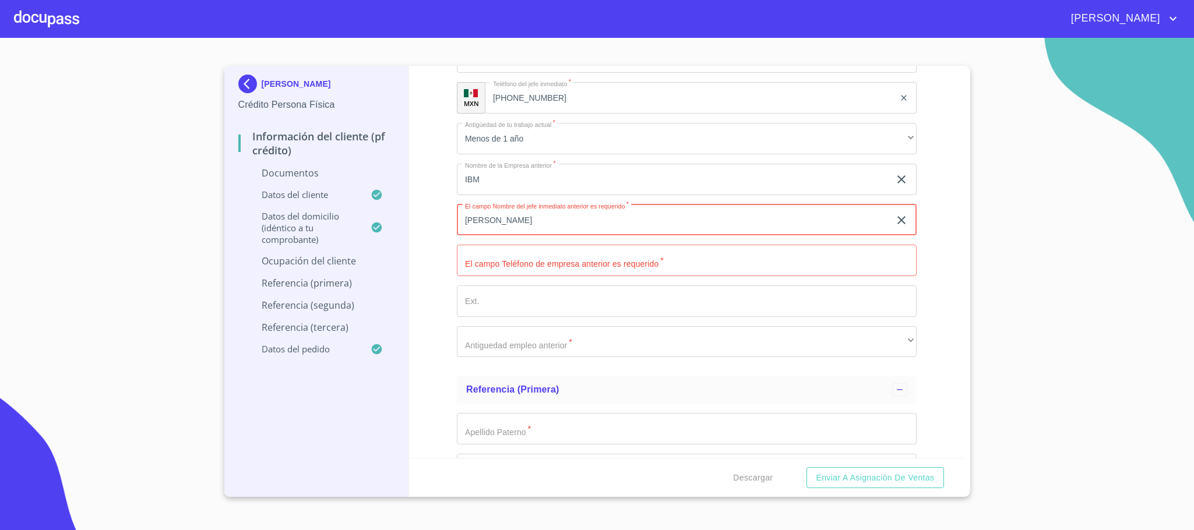
type input "[PERSON_NAME]"
click at [484, 259] on input "Documento de identificación.   *" at bounding box center [687, 260] width 460 height 31
type input "3319021324"
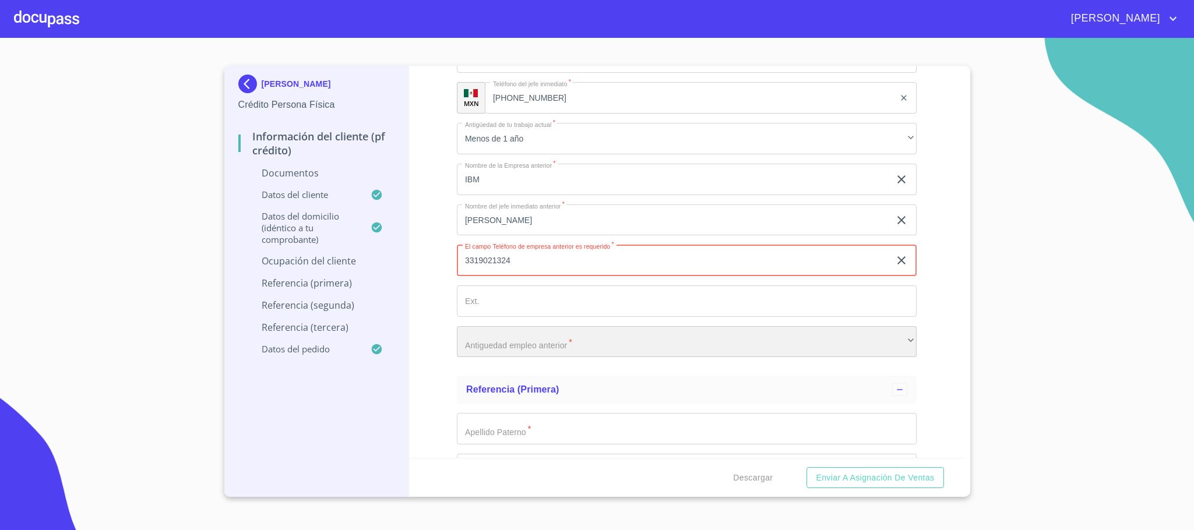
click at [514, 343] on div "​" at bounding box center [687, 341] width 460 height 31
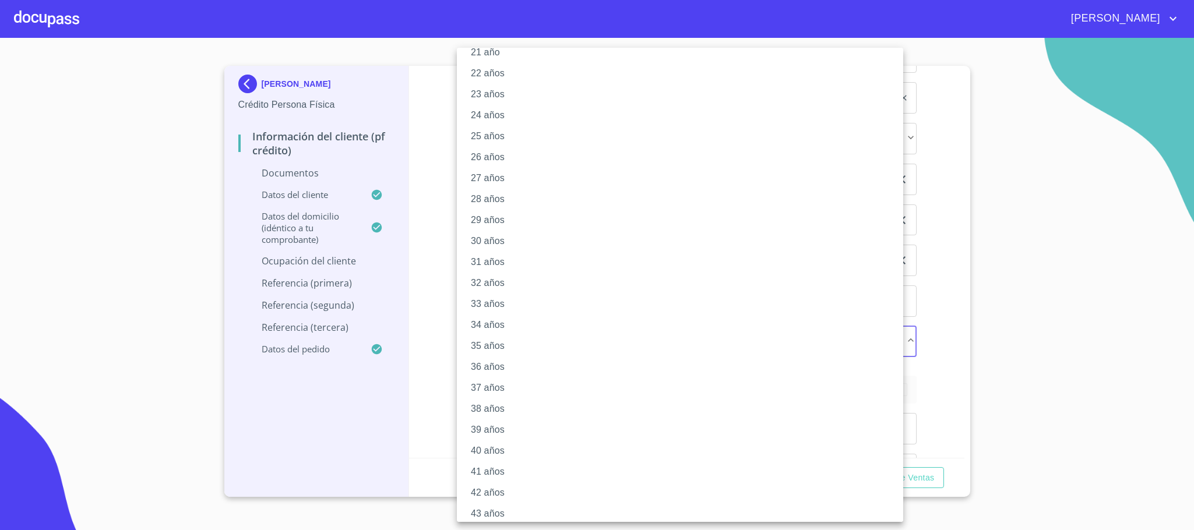
scroll to position [0, 0]
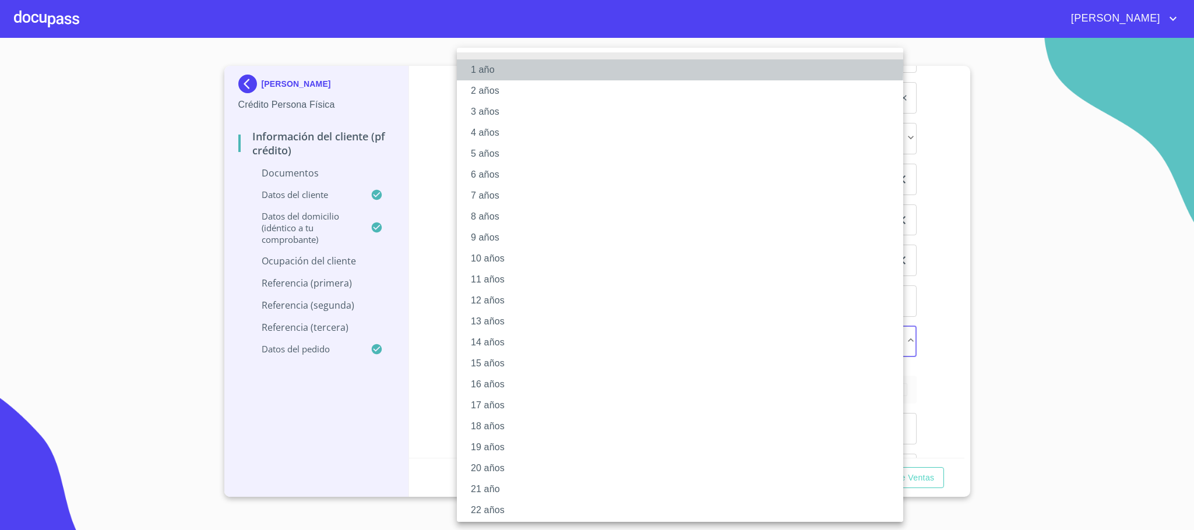
click at [486, 65] on li "1 año" at bounding box center [686, 69] width 459 height 21
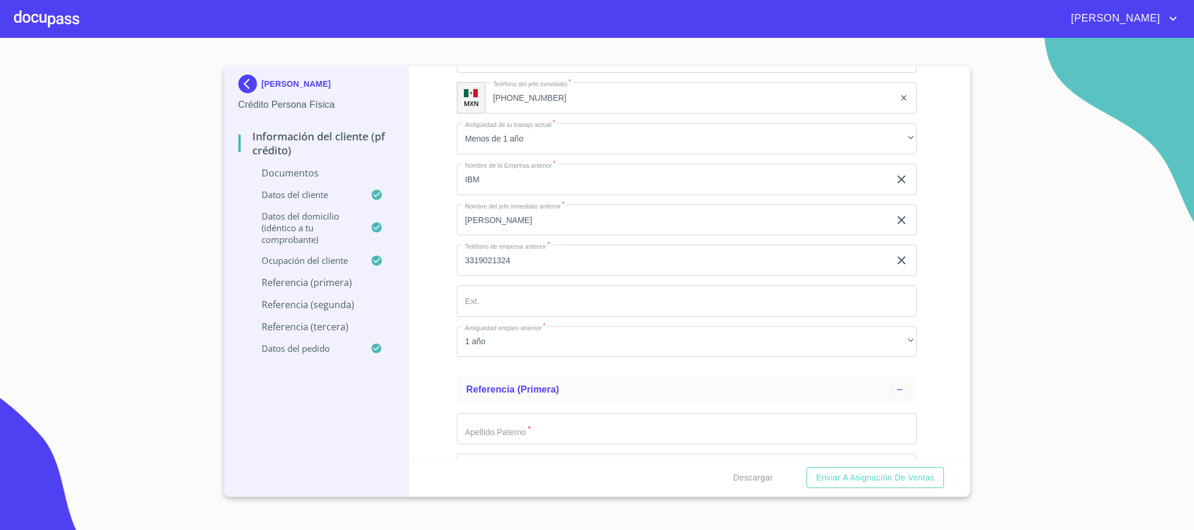
click at [443, 303] on div "Información del cliente (PF crédito) Documentos Documento de identificación.   …" at bounding box center [686, 262] width 555 height 392
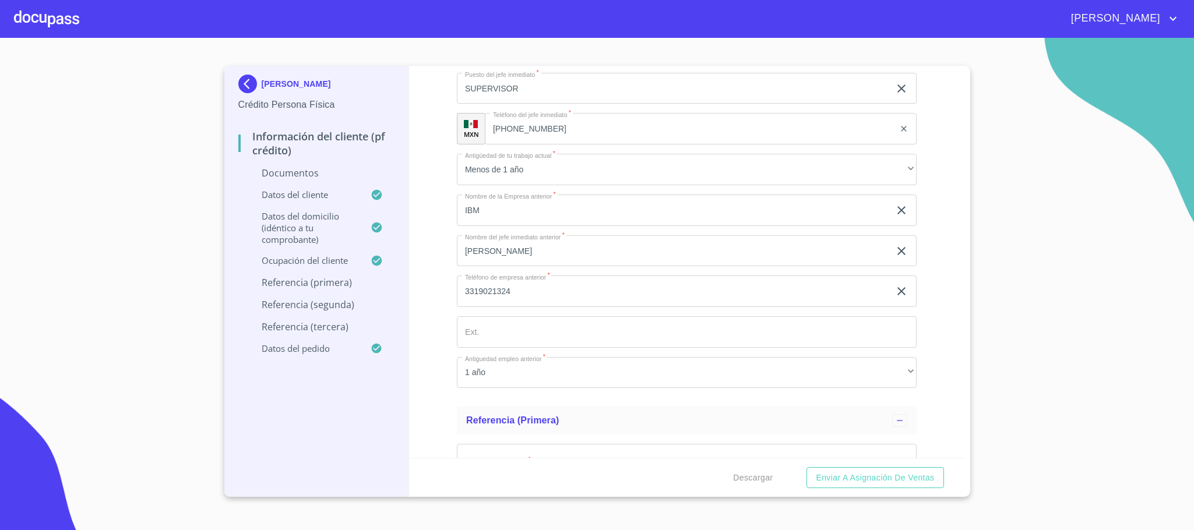
scroll to position [3409, 0]
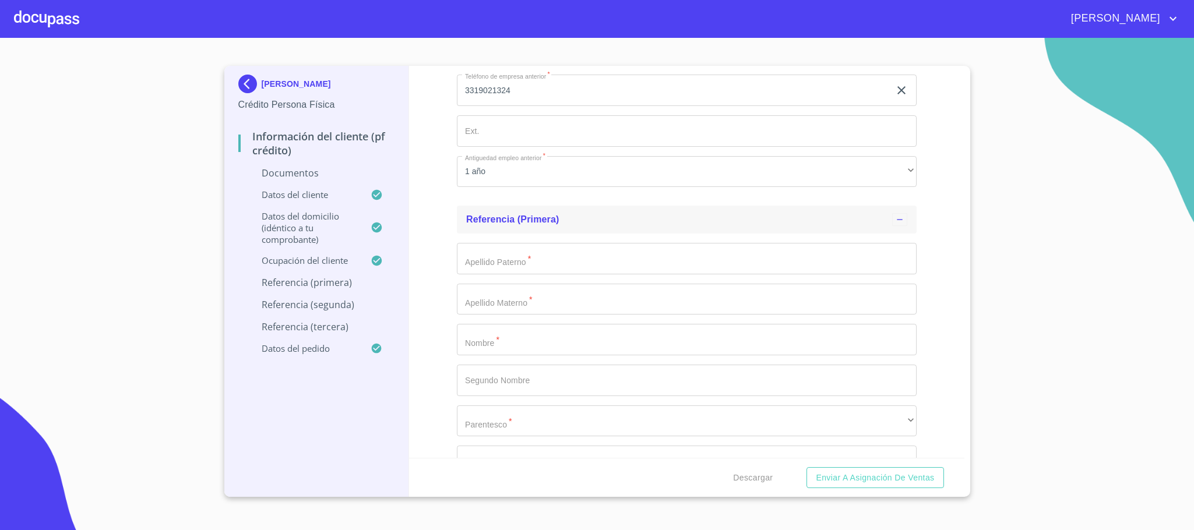
scroll to position [3584, 0]
click at [441, 227] on div "Información del cliente (PF crédito) Documentos Documento de identificación.   …" at bounding box center [686, 262] width 555 height 392
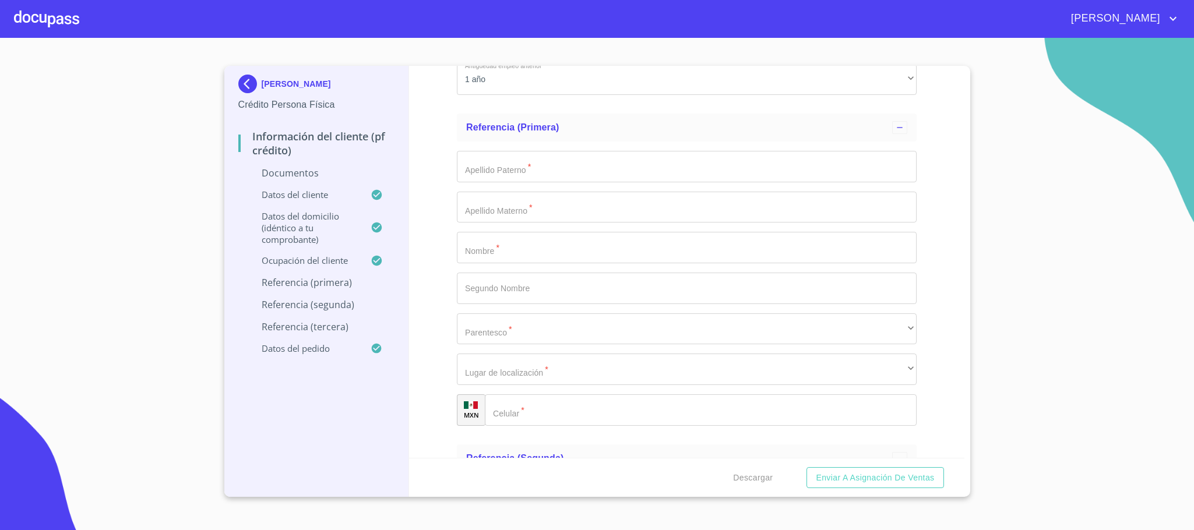
click at [532, 263] on input "Documento de identificación.   *" at bounding box center [687, 247] width 460 height 31
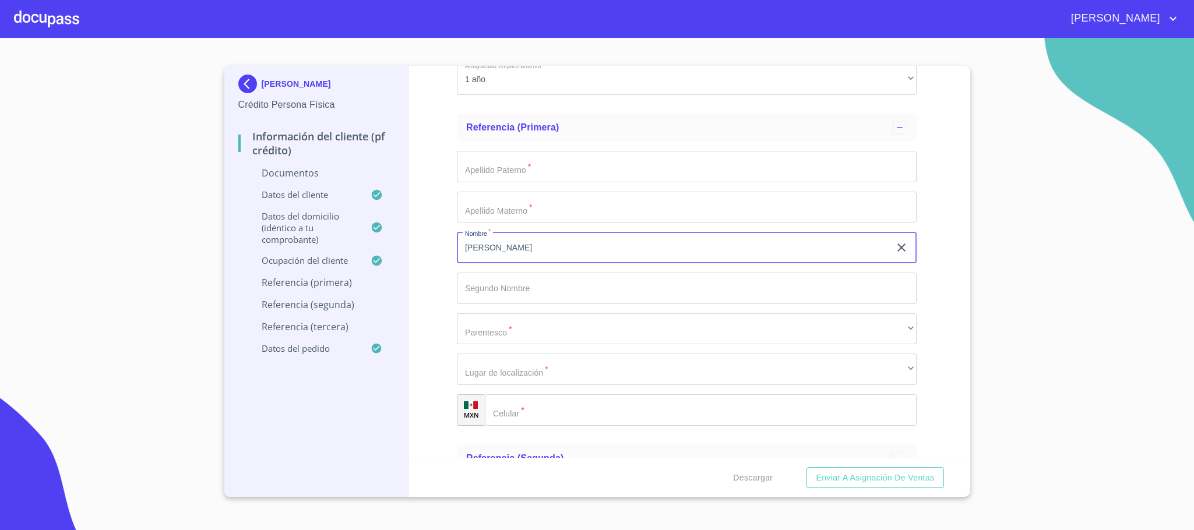
type input "[PERSON_NAME]"
click at [525, 288] on input "Documento de identificación.   *" at bounding box center [687, 288] width 460 height 31
type input "[PERSON_NAME]"
click at [488, 177] on input "Documento de identificación.   *" at bounding box center [687, 166] width 460 height 31
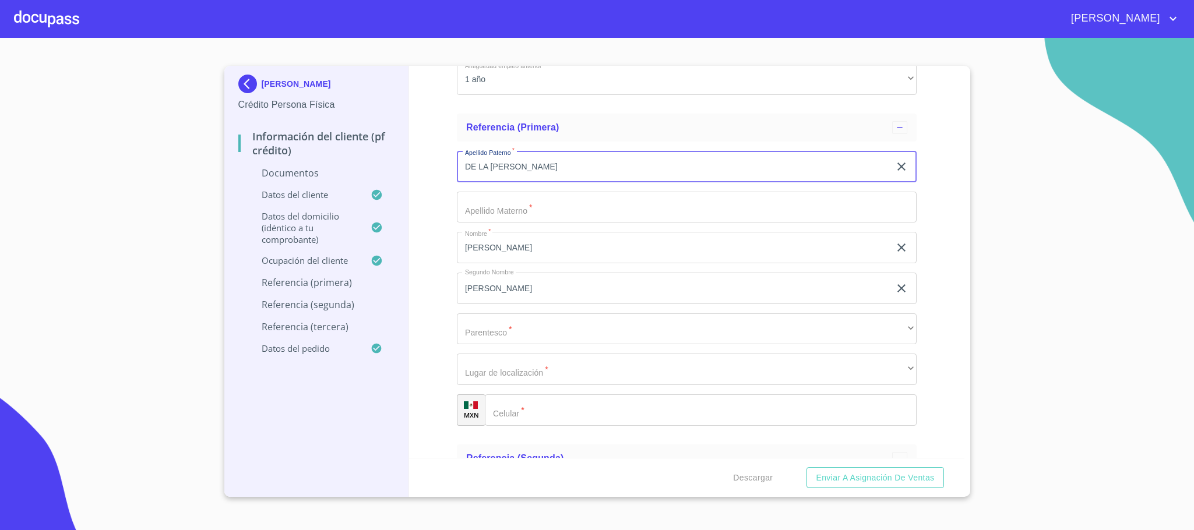
type input "DE LA [PERSON_NAME]"
click at [494, 212] on input "Documento de identificación.   *" at bounding box center [687, 207] width 460 height 31
type input "PARES"
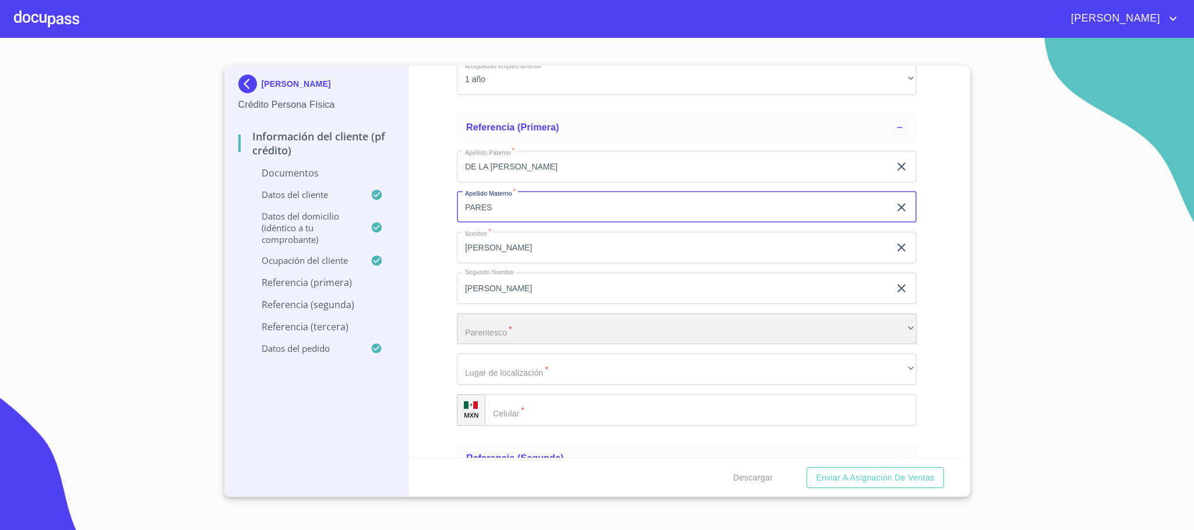
click at [490, 329] on div "​" at bounding box center [687, 329] width 460 height 31
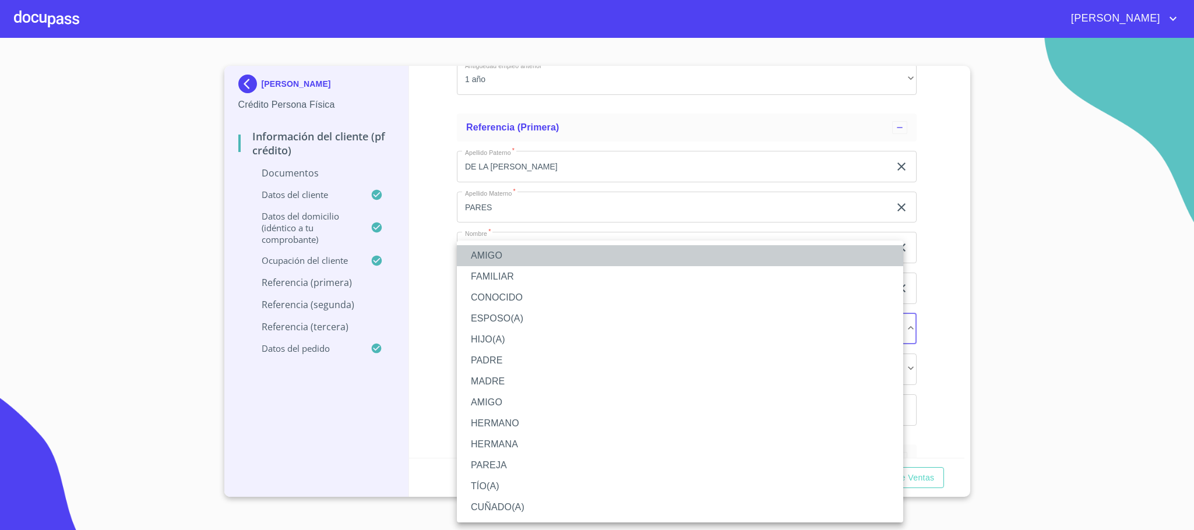
click at [488, 257] on li "AMIGO" at bounding box center [680, 255] width 446 height 21
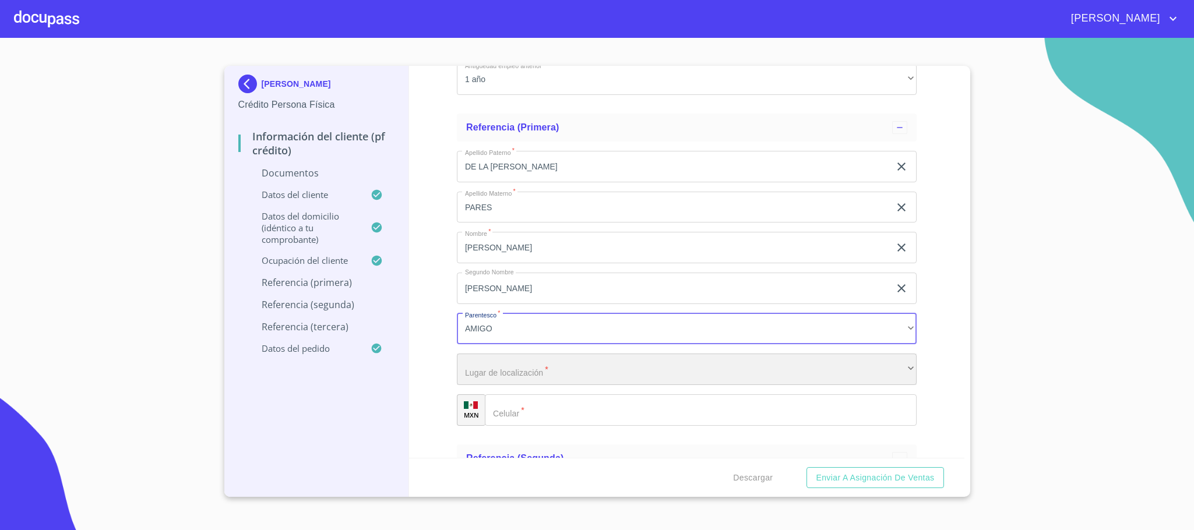
click at [504, 368] on div "​" at bounding box center [687, 369] width 460 height 31
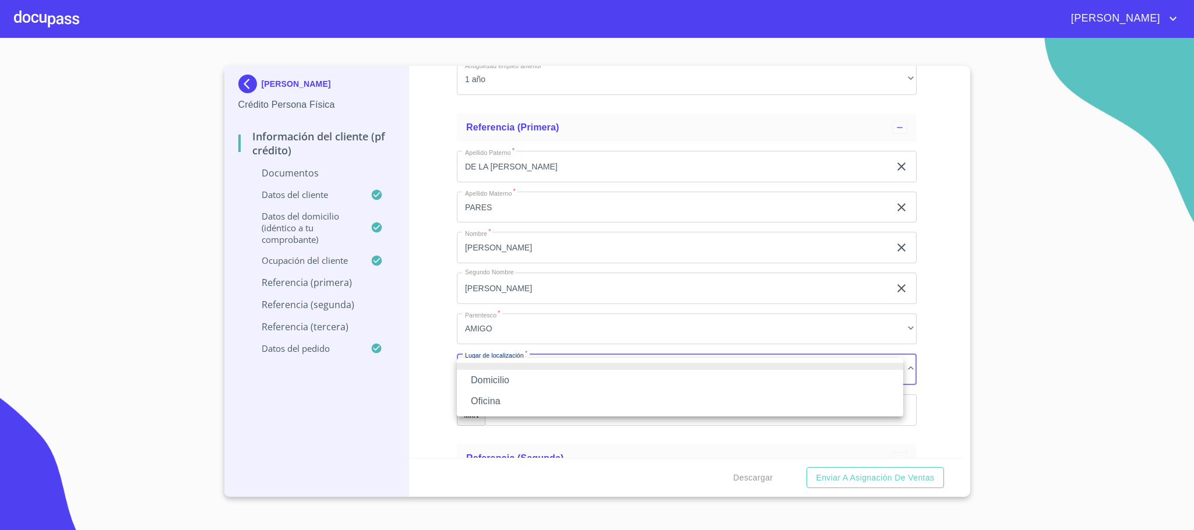
drag, startPoint x: 504, startPoint y: 376, endPoint x: 511, endPoint y: 388, distance: 14.1
click at [505, 376] on li "Domicilio" at bounding box center [680, 380] width 446 height 21
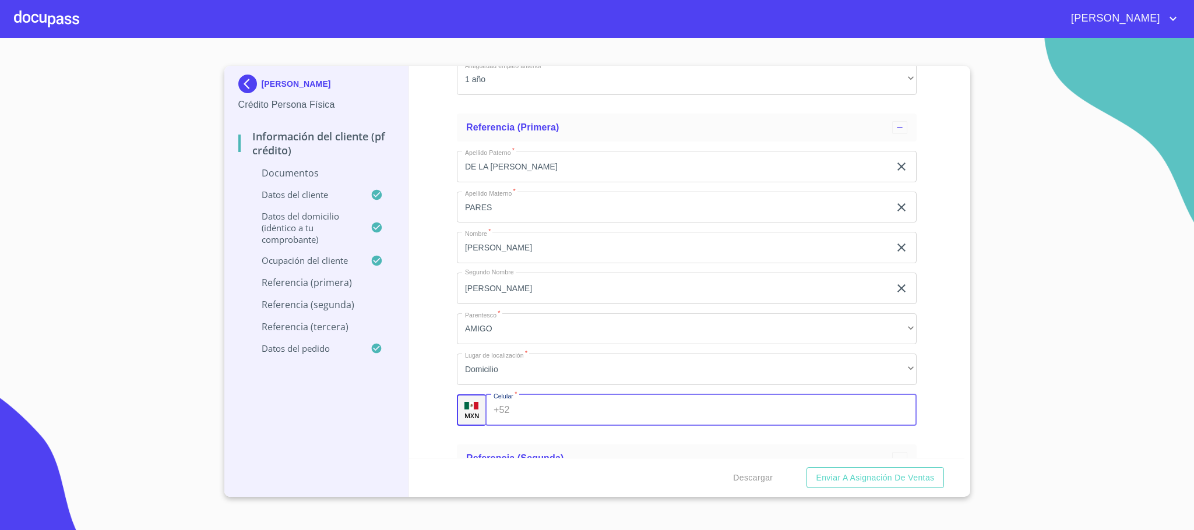
click at [523, 411] on input "Documento de identificación.   *" at bounding box center [716, 410] width 402 height 31
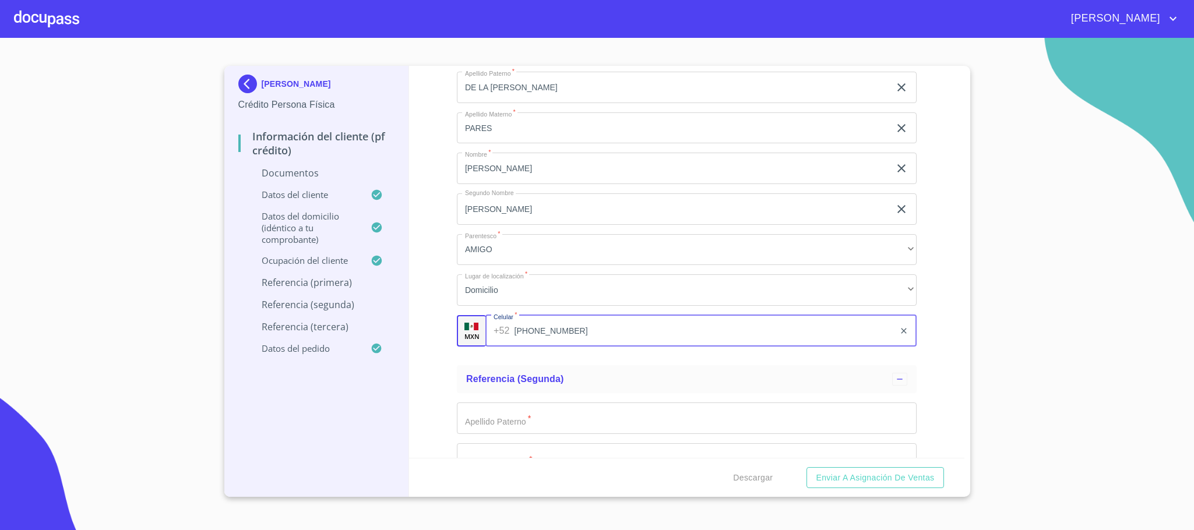
scroll to position [3846, 0]
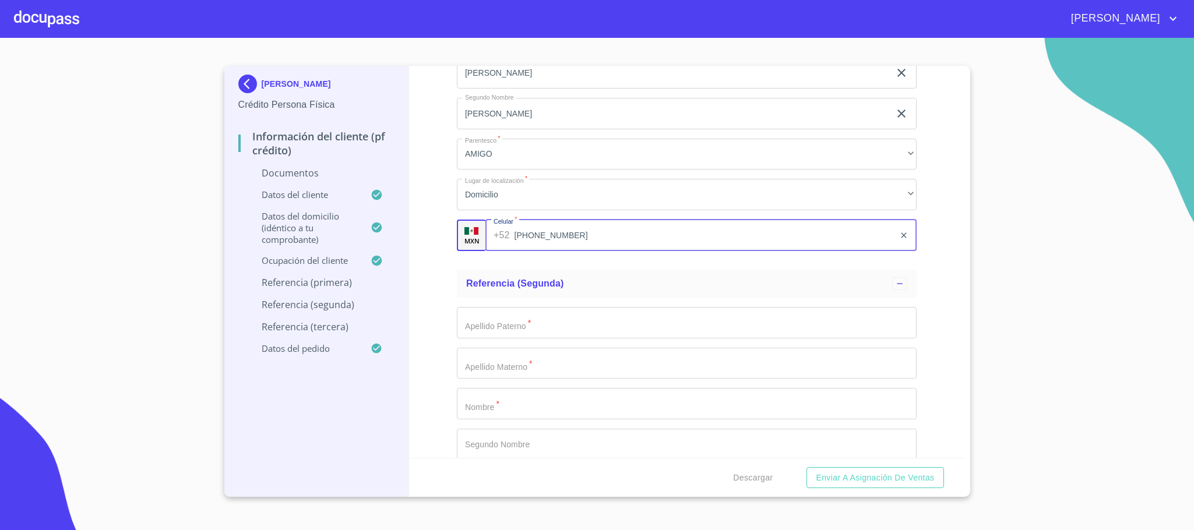
type input "[PHONE_NUMBER]"
click at [446, 343] on div "Información del cliente (PF crédito) Documentos Documento de identificación.   …" at bounding box center [686, 262] width 555 height 392
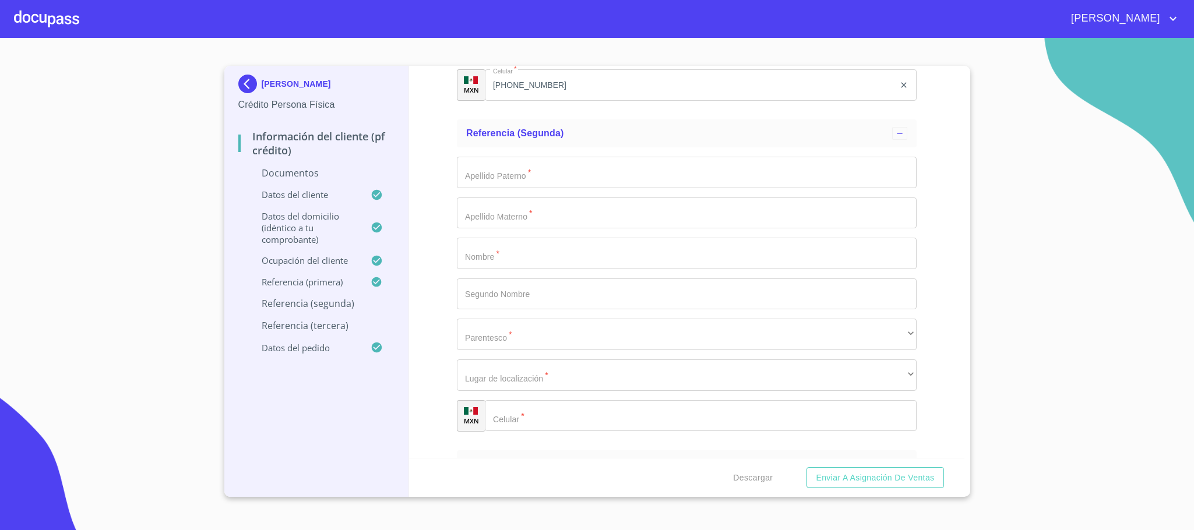
scroll to position [4021, 0]
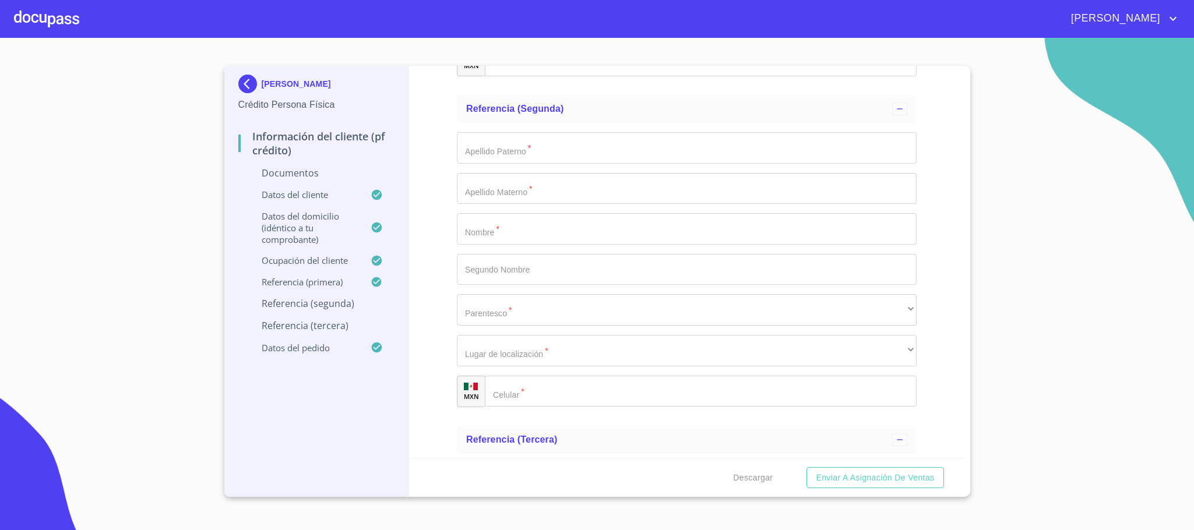
click at [474, 236] on input "Documento de identificación.   *" at bounding box center [687, 228] width 460 height 31
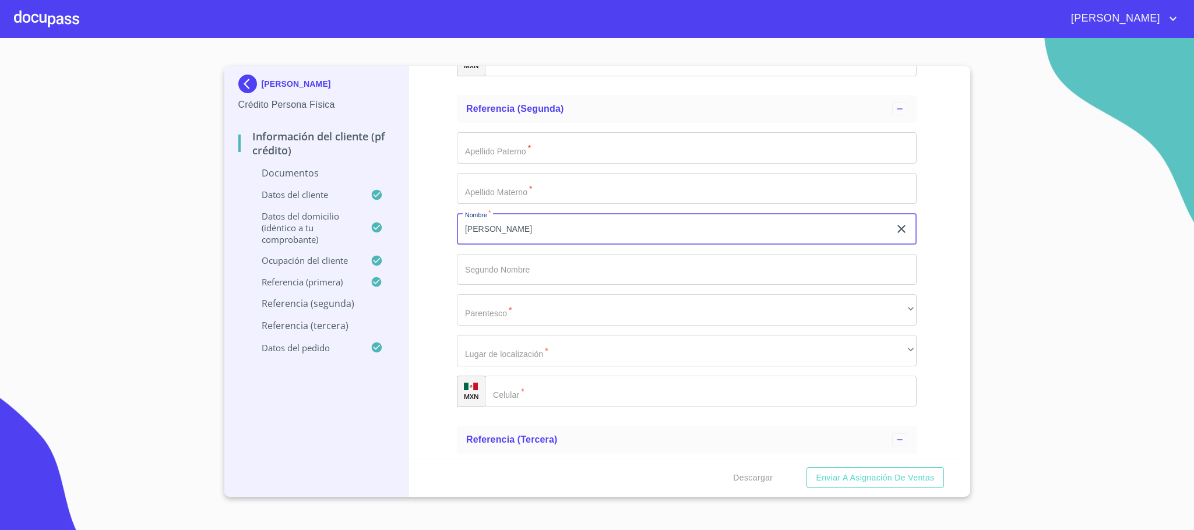
type input "[PERSON_NAME]"
click at [474, 261] on input "Documento de identificación.   *" at bounding box center [687, 269] width 460 height 31
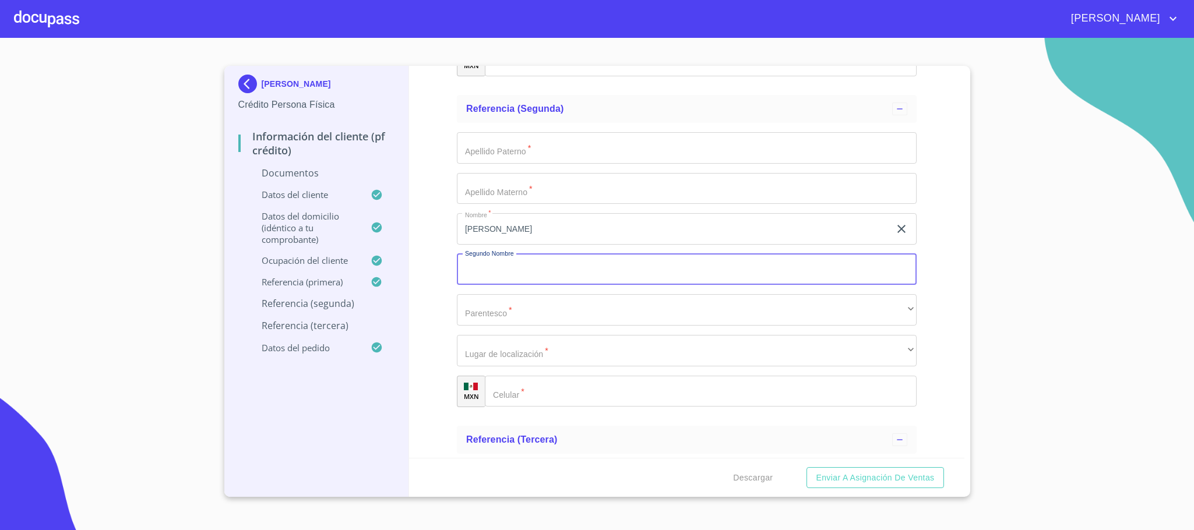
type input "R"
type input "[PERSON_NAME]"
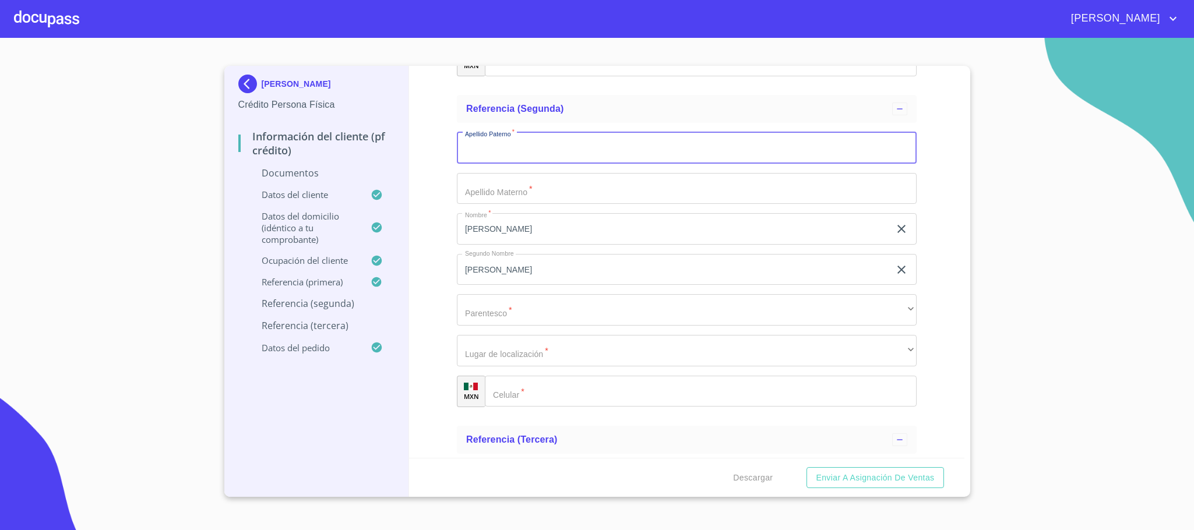
click at [476, 145] on input "Documento de identificación.   *" at bounding box center [687, 147] width 460 height 31
type input "FLORES"
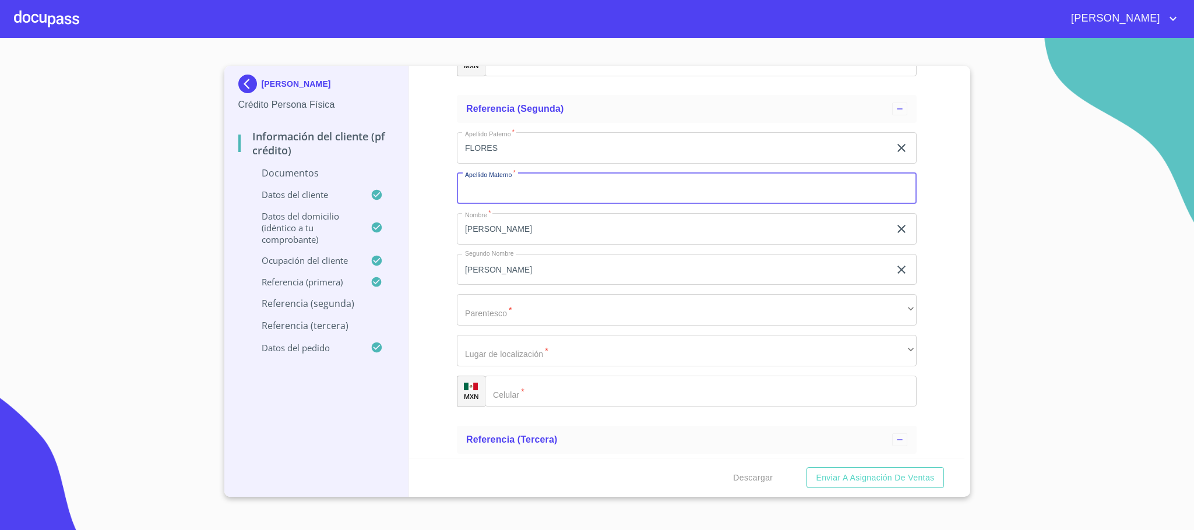
click at [471, 195] on input "Documento de identificación.   *" at bounding box center [687, 188] width 460 height 31
type input "DE LA [PERSON_NAME]"
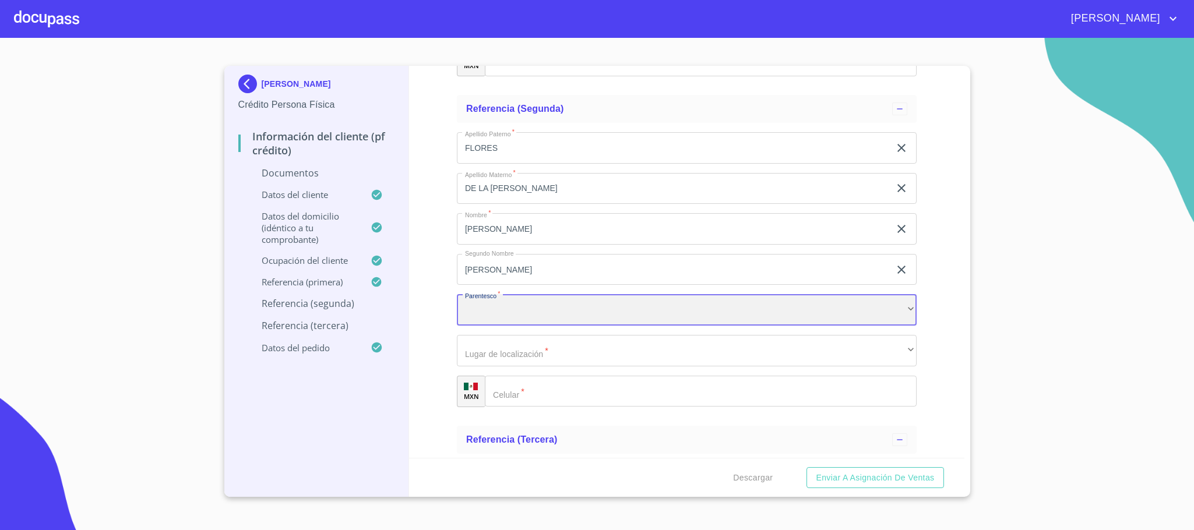
click at [495, 315] on div "​" at bounding box center [687, 309] width 460 height 31
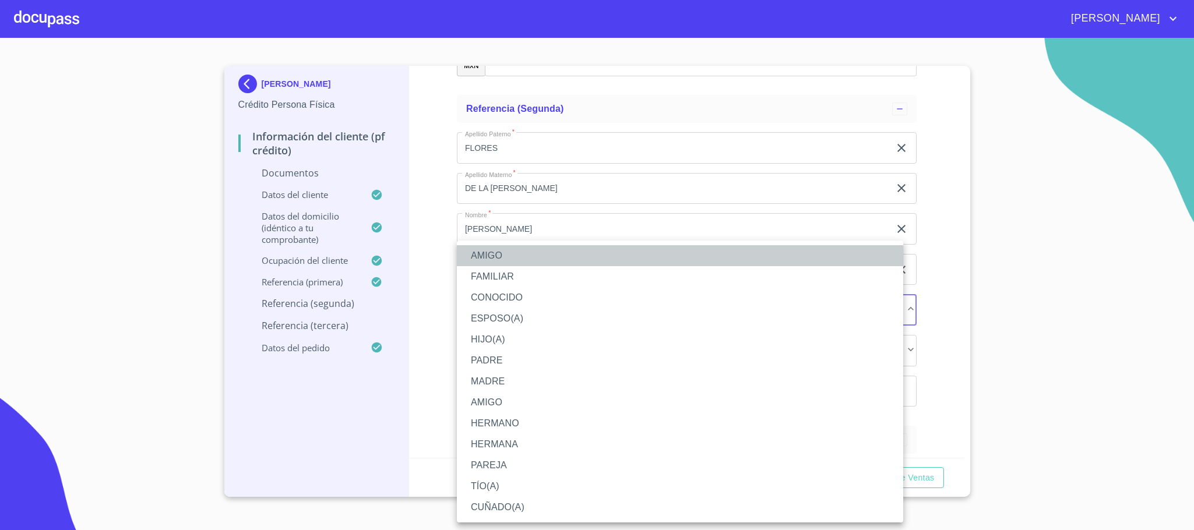
click at [491, 256] on li "AMIGO" at bounding box center [680, 255] width 446 height 21
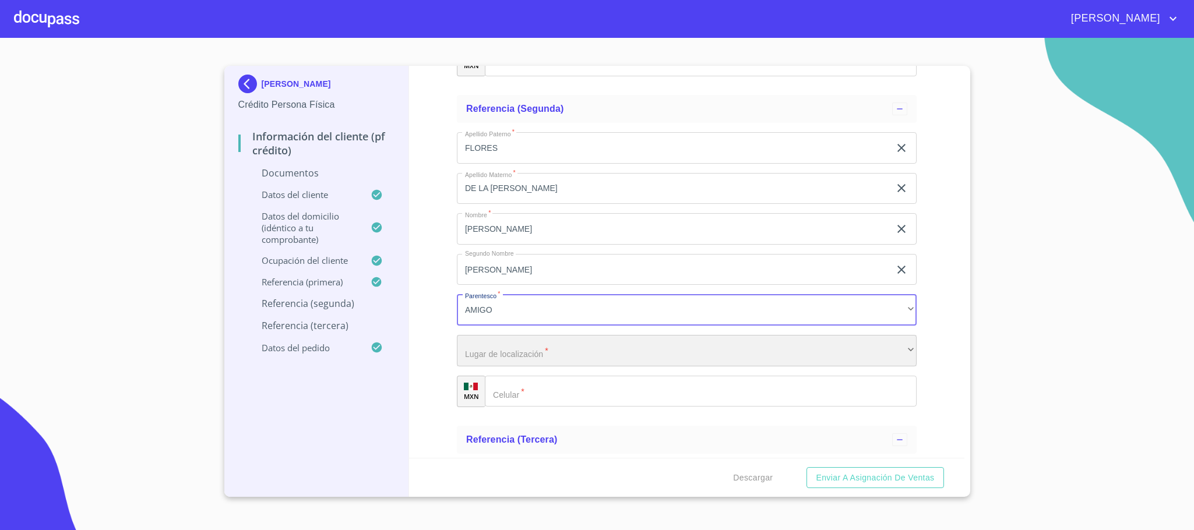
click at [498, 356] on div "​" at bounding box center [687, 350] width 460 height 31
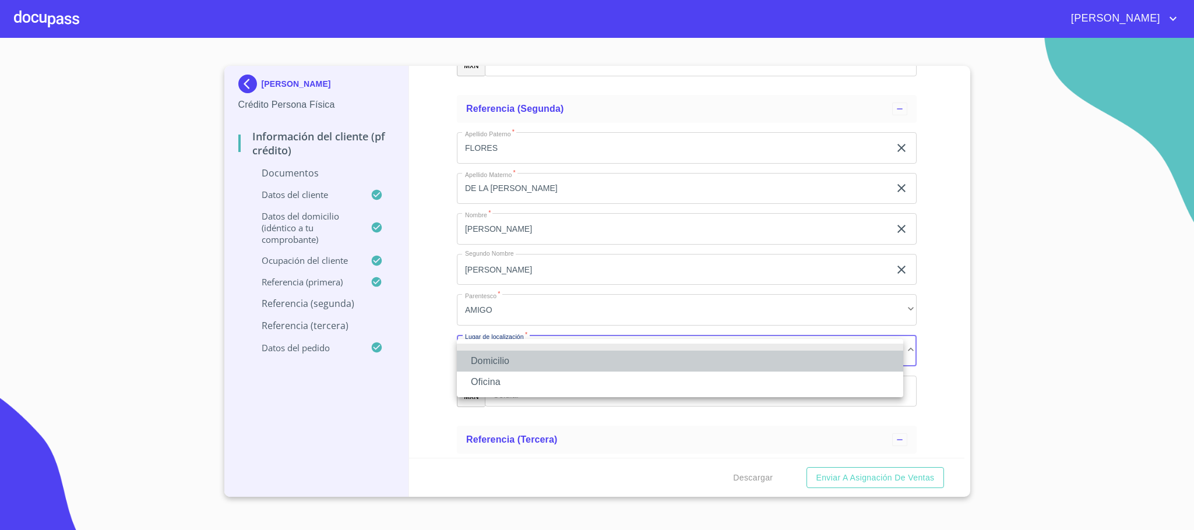
click at [498, 356] on li "Domicilio" at bounding box center [680, 361] width 446 height 21
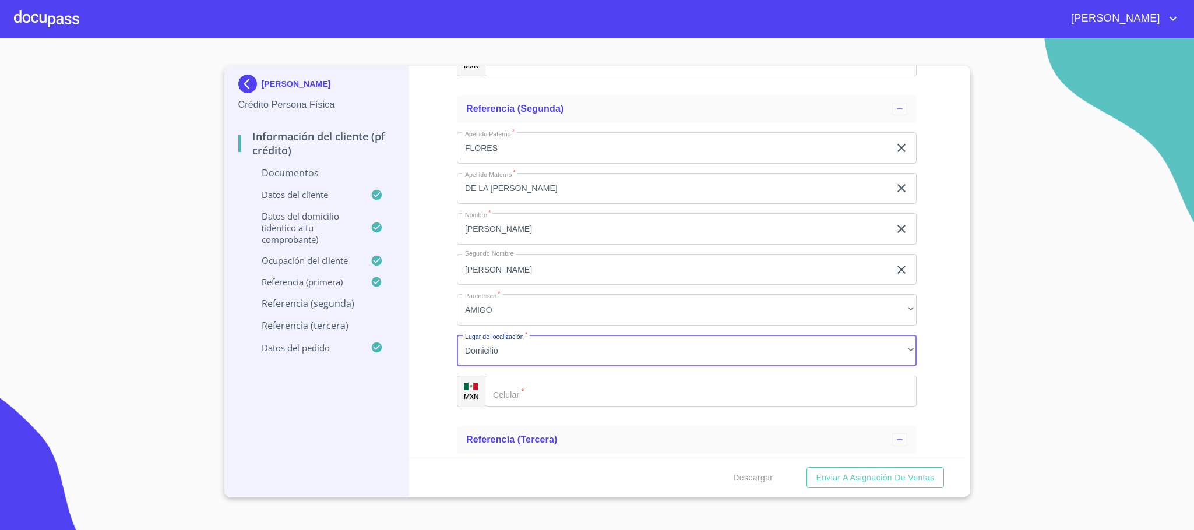
click at [504, 390] on div "​" at bounding box center [701, 391] width 432 height 31
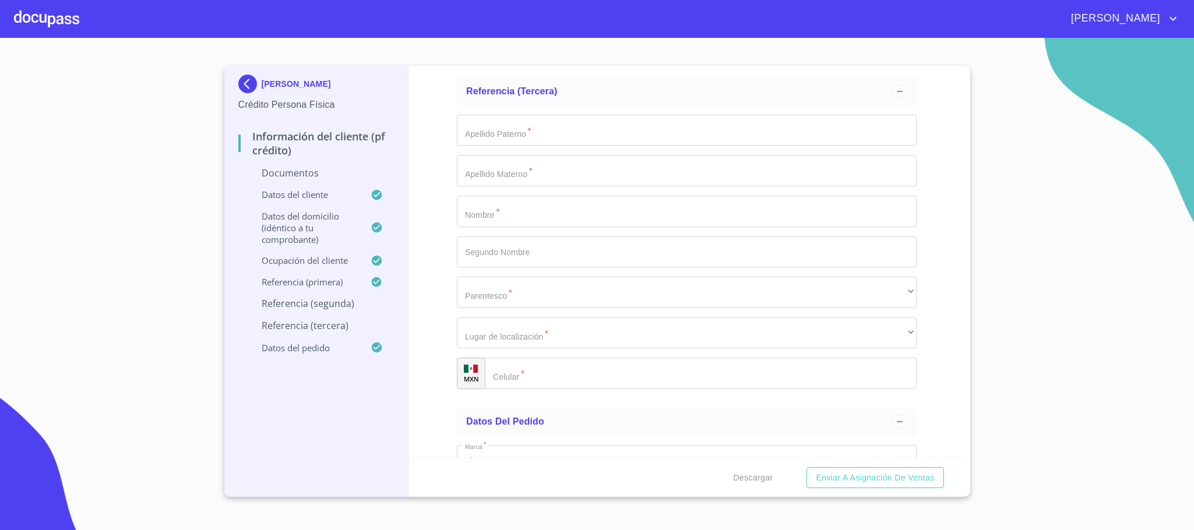
scroll to position [4371, 0]
type input "[PHONE_NUMBER]"
click at [513, 209] on input "Documento de identificación.   *" at bounding box center [687, 210] width 460 height 31
type input "[PERSON_NAME]"
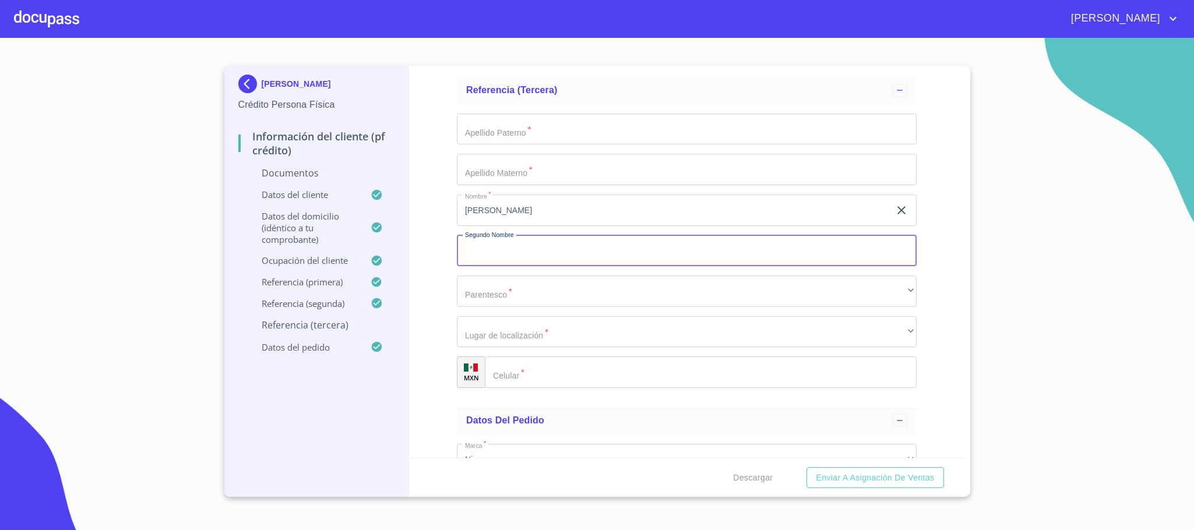
click at [525, 248] on input "Documento de identificación.   *" at bounding box center [687, 250] width 460 height 31
type input "[PERSON_NAME]"
click at [490, 135] on input "Documento de identificación.   *" at bounding box center [687, 129] width 460 height 31
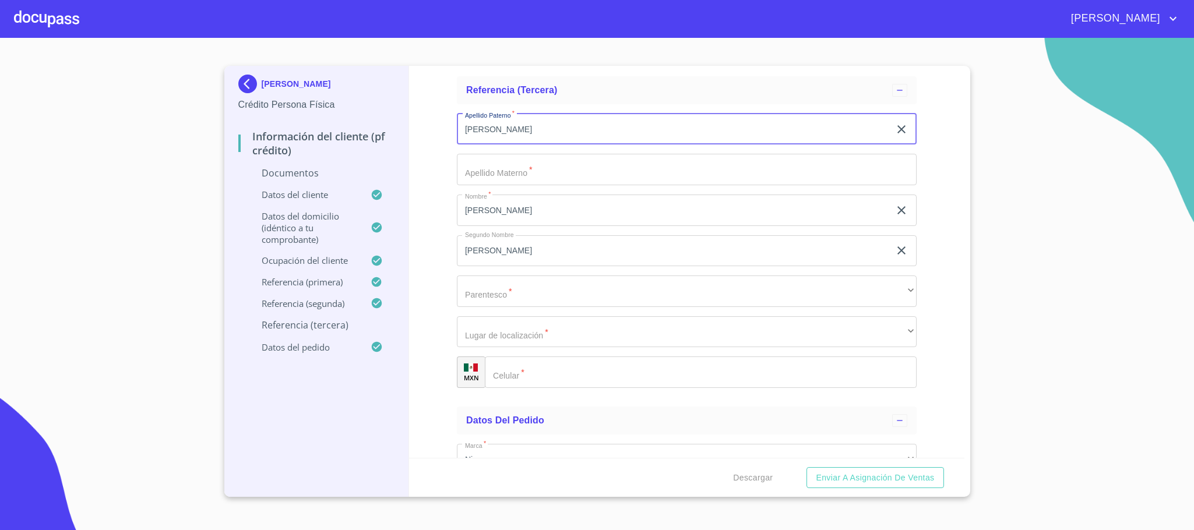
type input "[PERSON_NAME]"
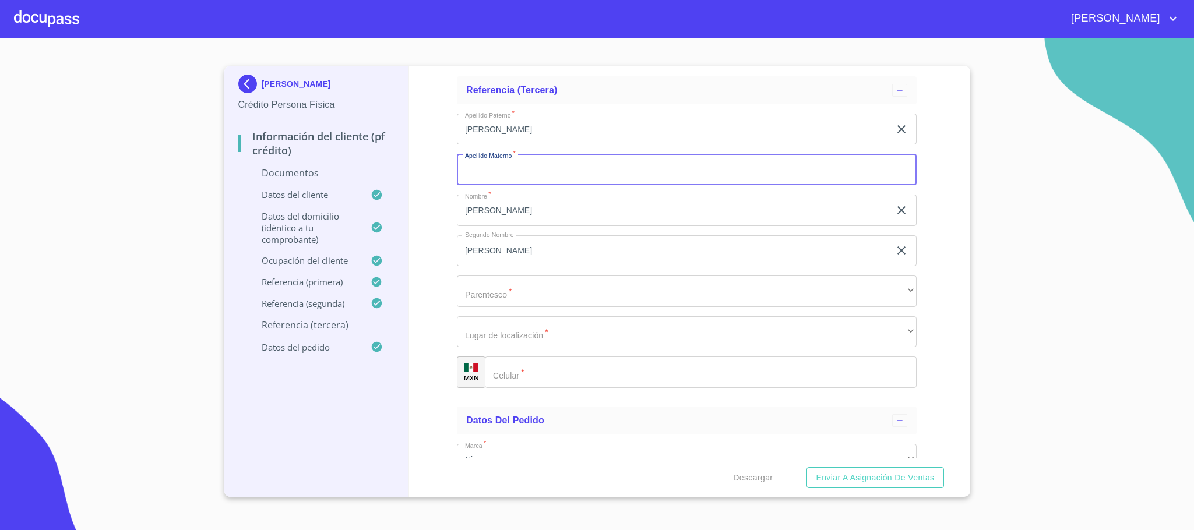
click at [486, 165] on input "Documento de identificación.   *" at bounding box center [687, 169] width 460 height 31
type input "JIMENEZ"
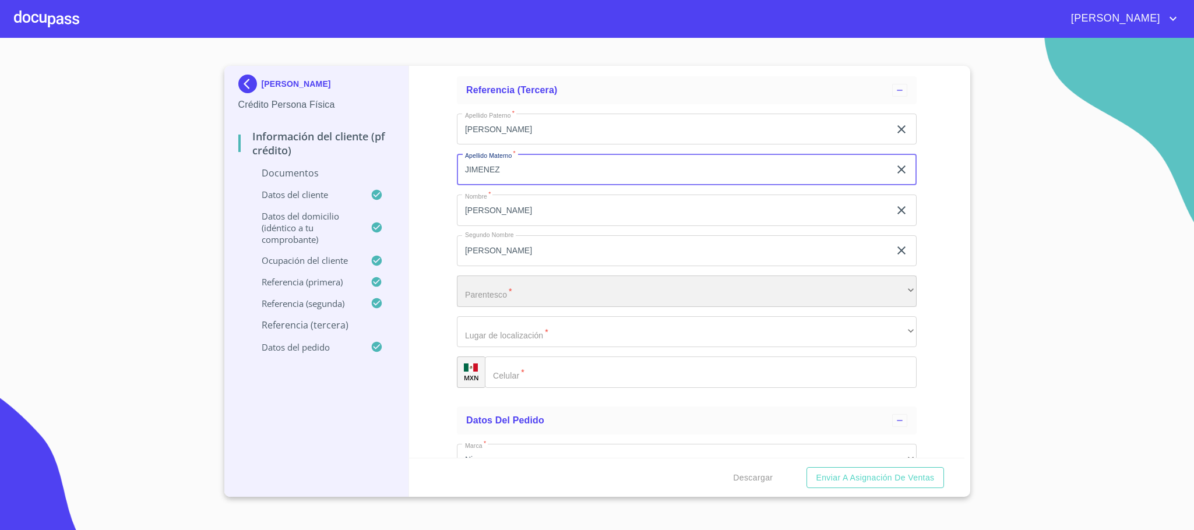
click at [481, 294] on div "​" at bounding box center [687, 291] width 460 height 31
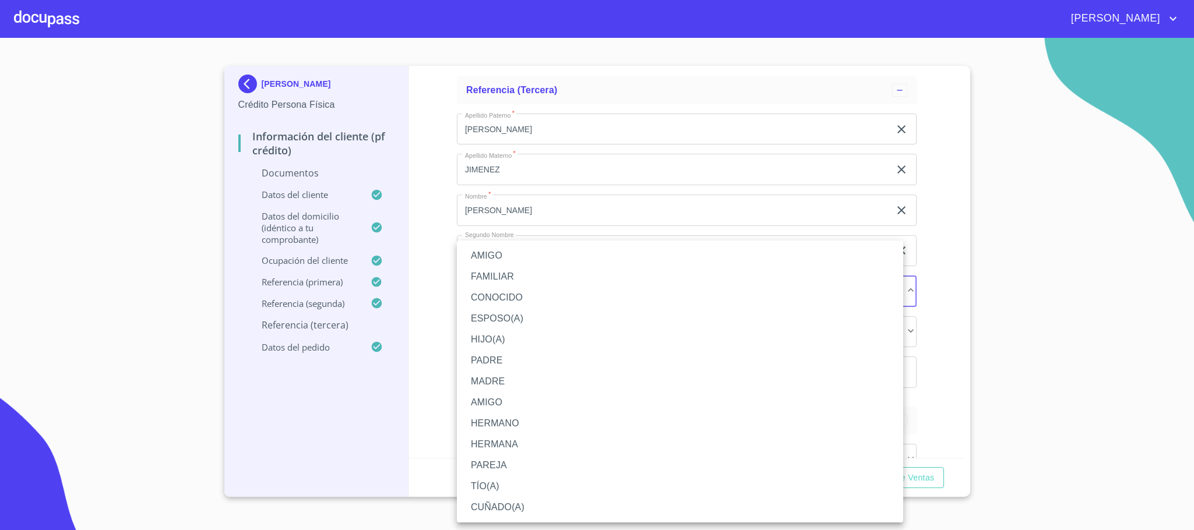
click at [505, 356] on li "PADRE" at bounding box center [680, 360] width 446 height 21
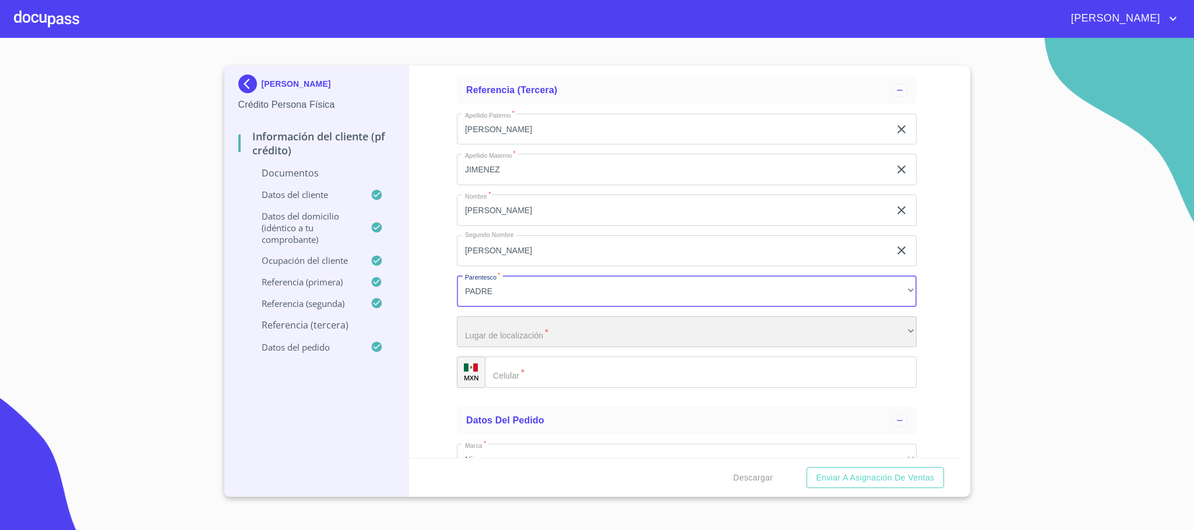
click at [528, 342] on div "​" at bounding box center [687, 331] width 460 height 31
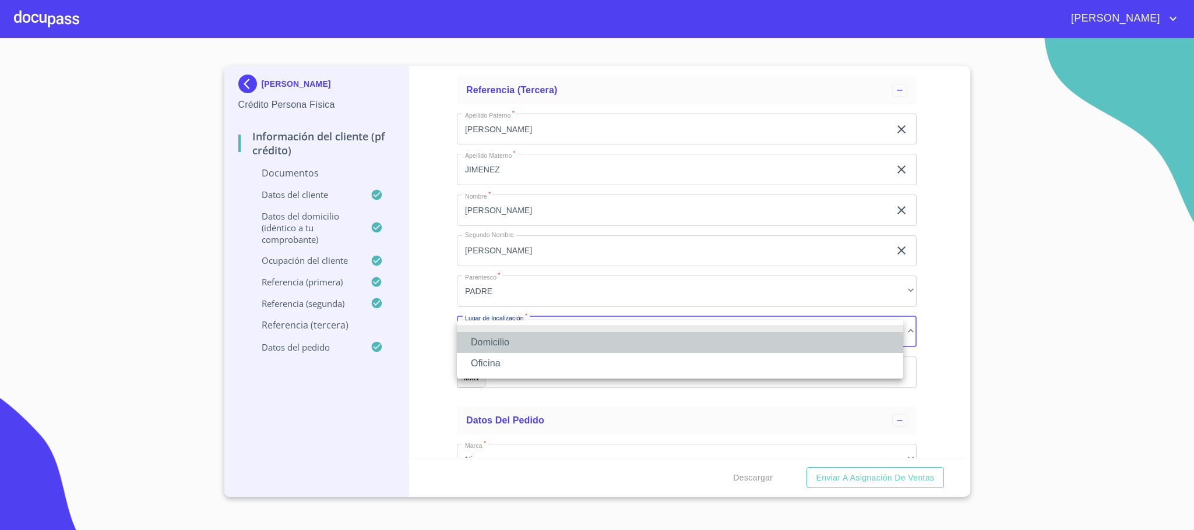
click at [520, 343] on li "Domicilio" at bounding box center [680, 342] width 446 height 21
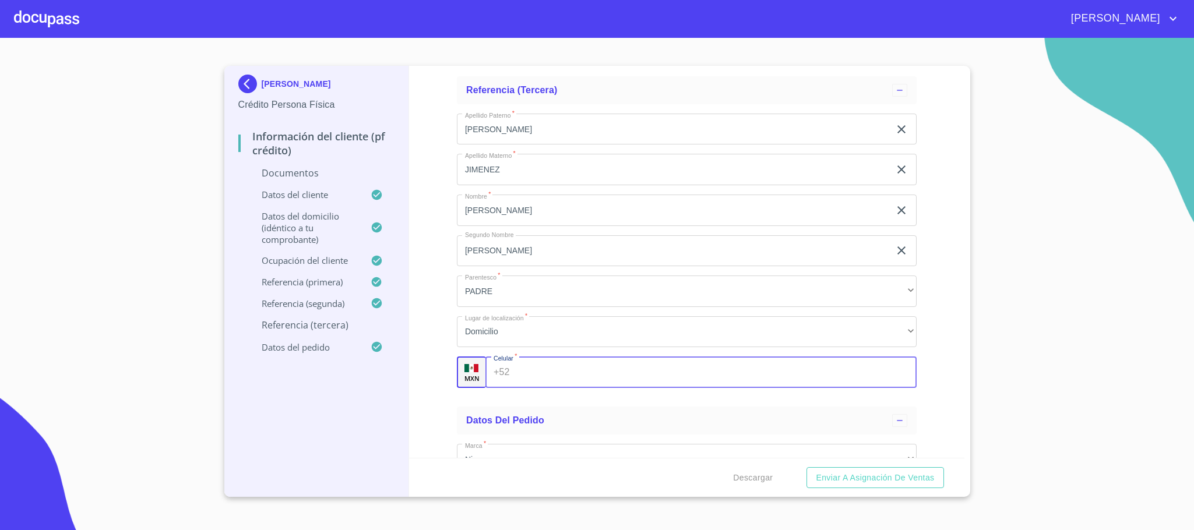
click at [525, 372] on input "Documento de identificación.   *" at bounding box center [716, 372] width 402 height 31
type input "[PHONE_NUMBER]"
click at [432, 396] on div "Información del cliente (PF crédito) Documentos Documento de identificación.   …" at bounding box center [686, 262] width 555 height 392
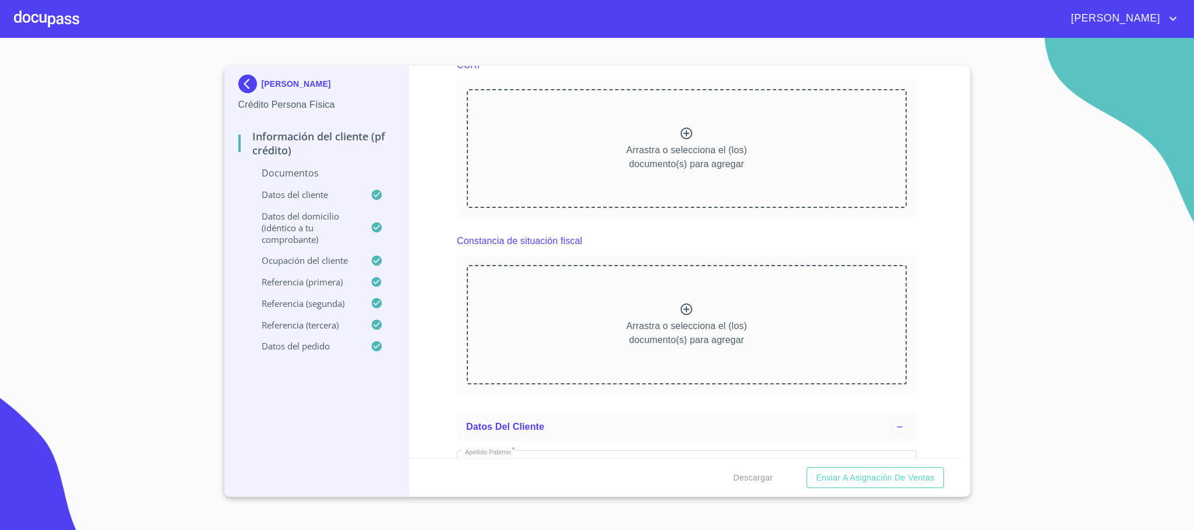
scroll to position [983, 0]
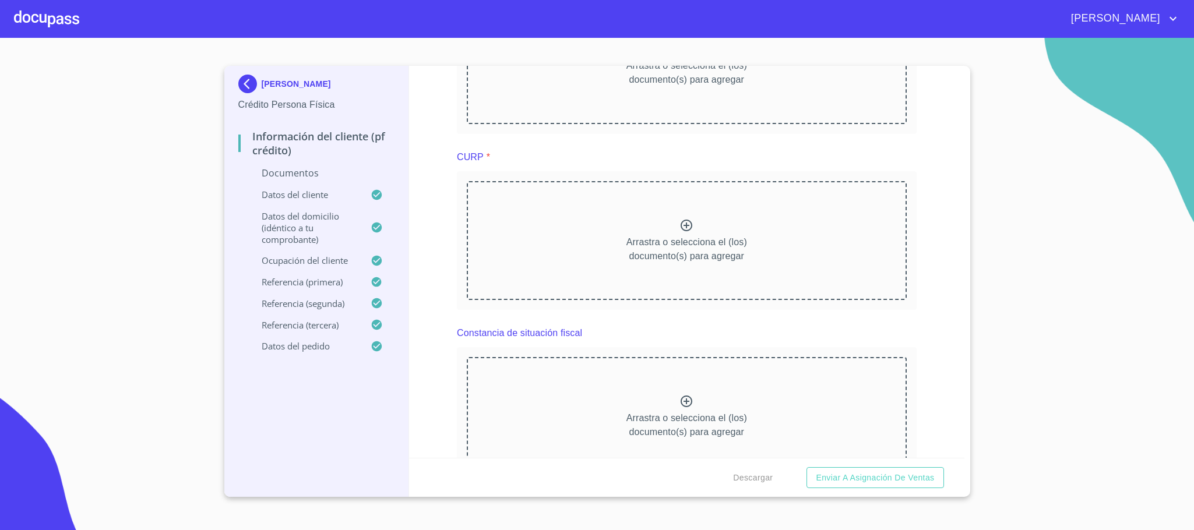
click at [681, 406] on icon at bounding box center [687, 402] width 14 height 14
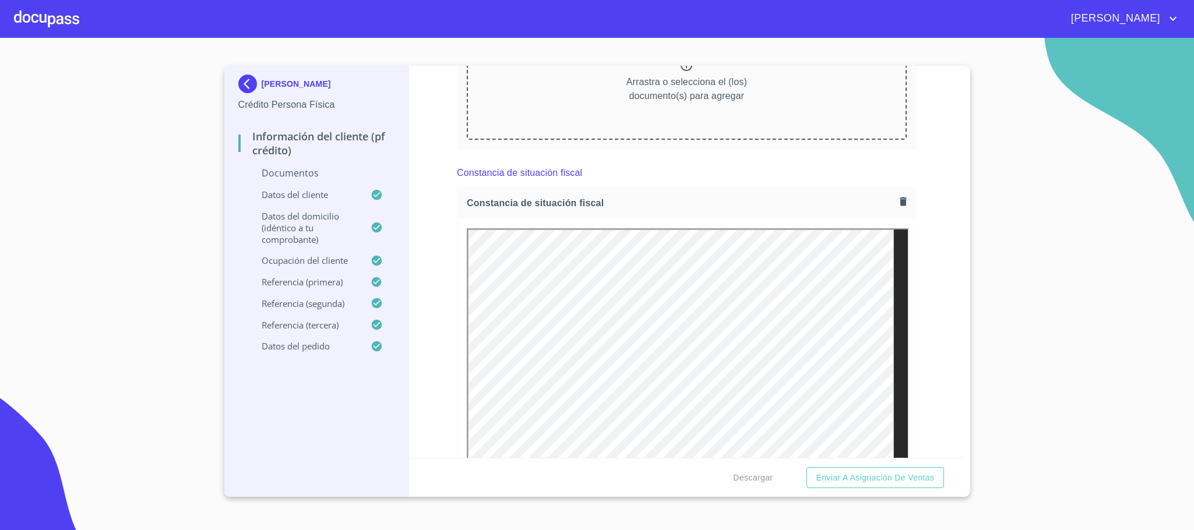
scroll to position [1158, 0]
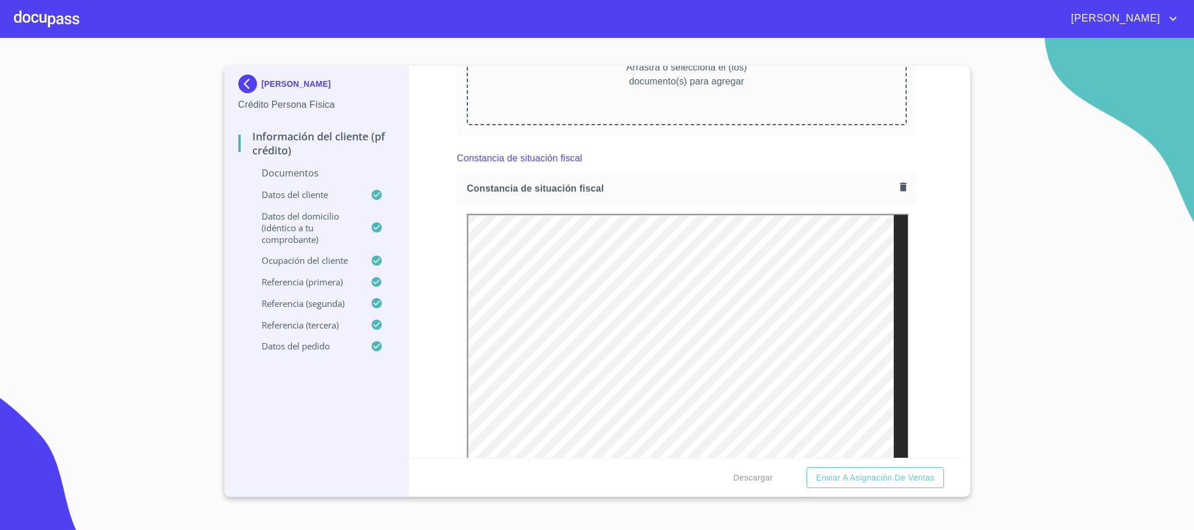
click at [448, 274] on div "Información del cliente (PF crédito) Documentos Documento de identificación.   …" at bounding box center [686, 262] width 555 height 392
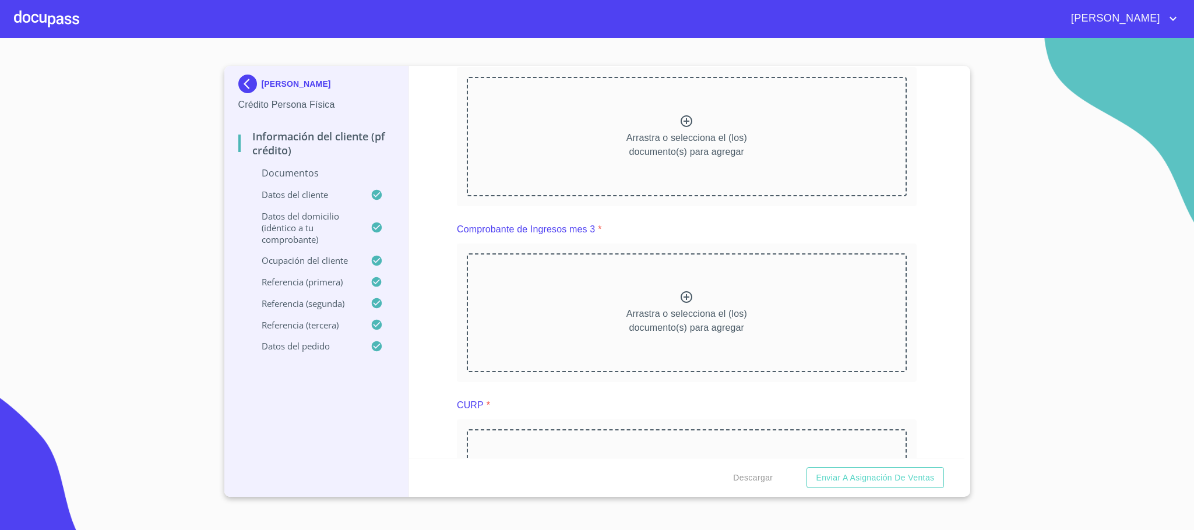
scroll to position [721, 0]
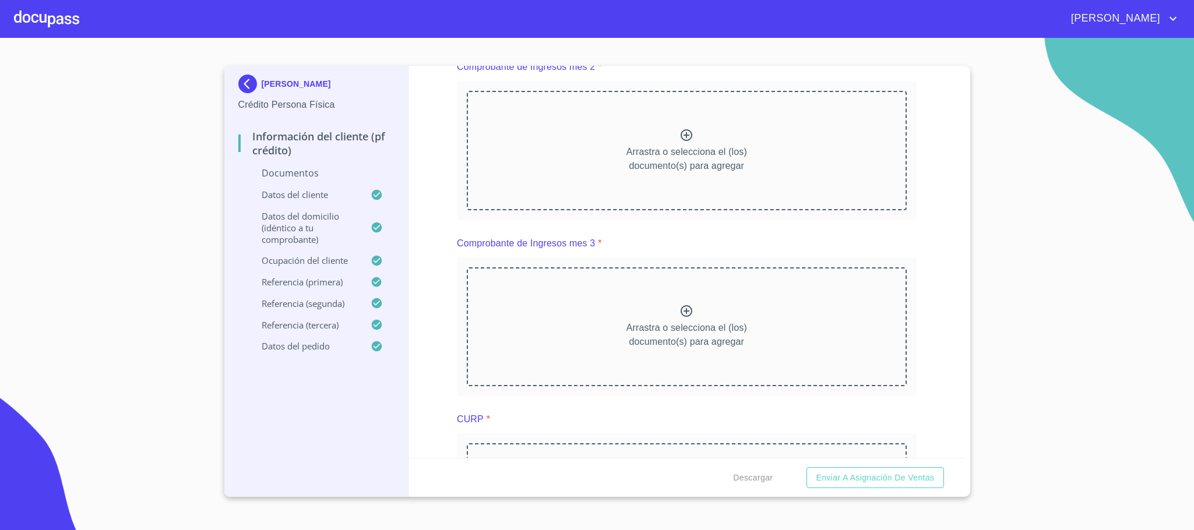
click at [667, 311] on div "Arrastra o selecciona el (los) documento(s) para agregar" at bounding box center [687, 327] width 440 height 119
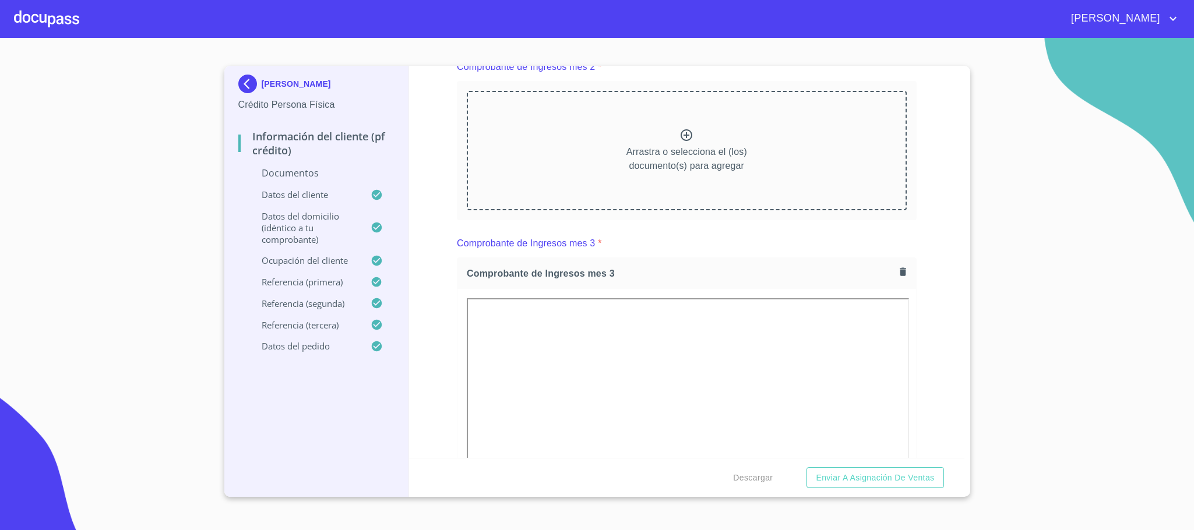
click at [684, 132] on icon at bounding box center [687, 135] width 14 height 14
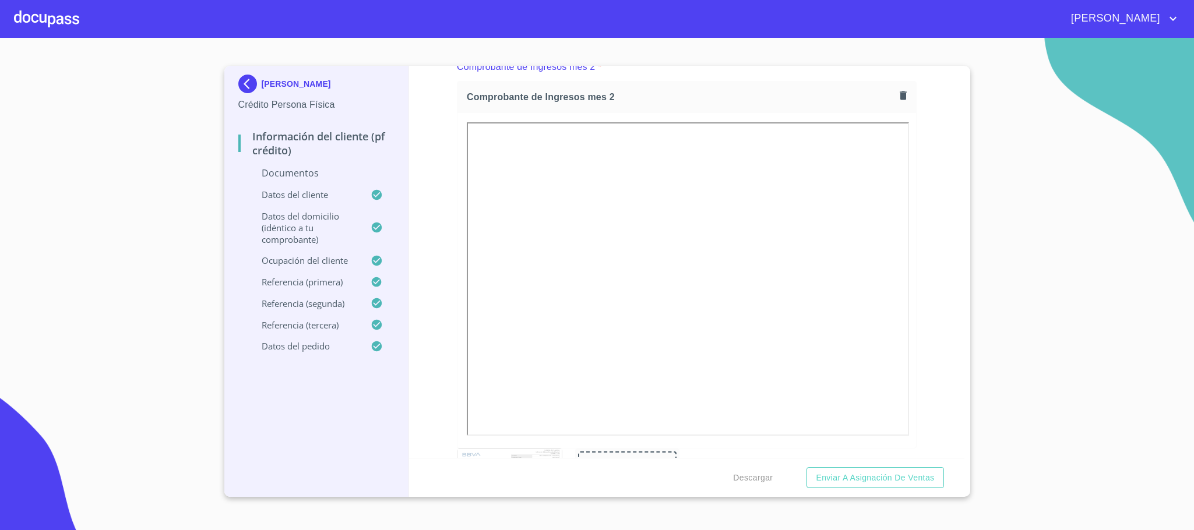
click at [427, 160] on div "Información del cliente (PF crédito) Documentos Documento de identificación.   …" at bounding box center [686, 262] width 555 height 392
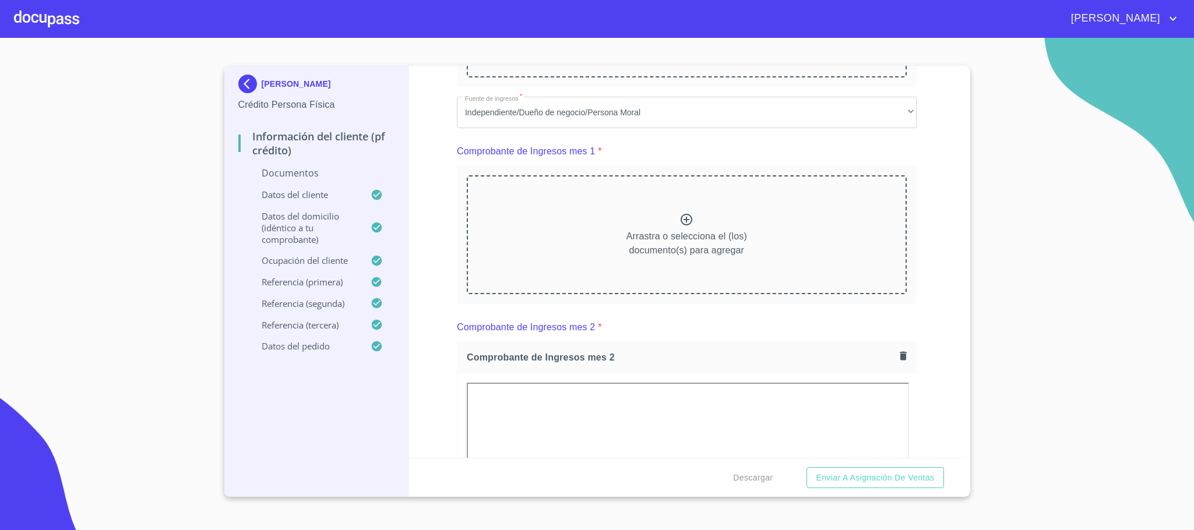
scroll to position [459, 0]
click at [680, 221] on icon at bounding box center [687, 221] width 14 height 14
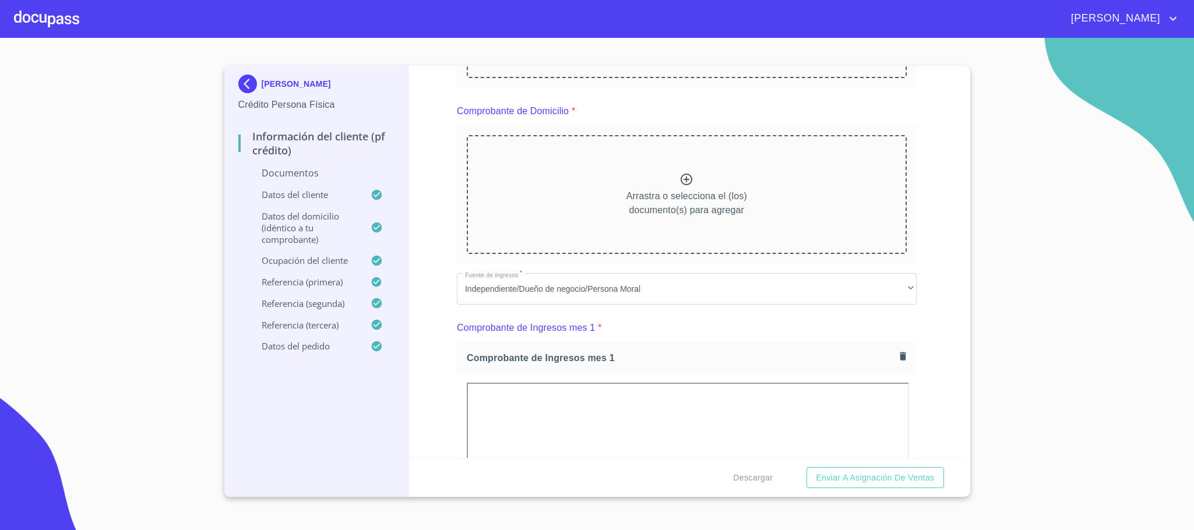
scroll to position [196, 0]
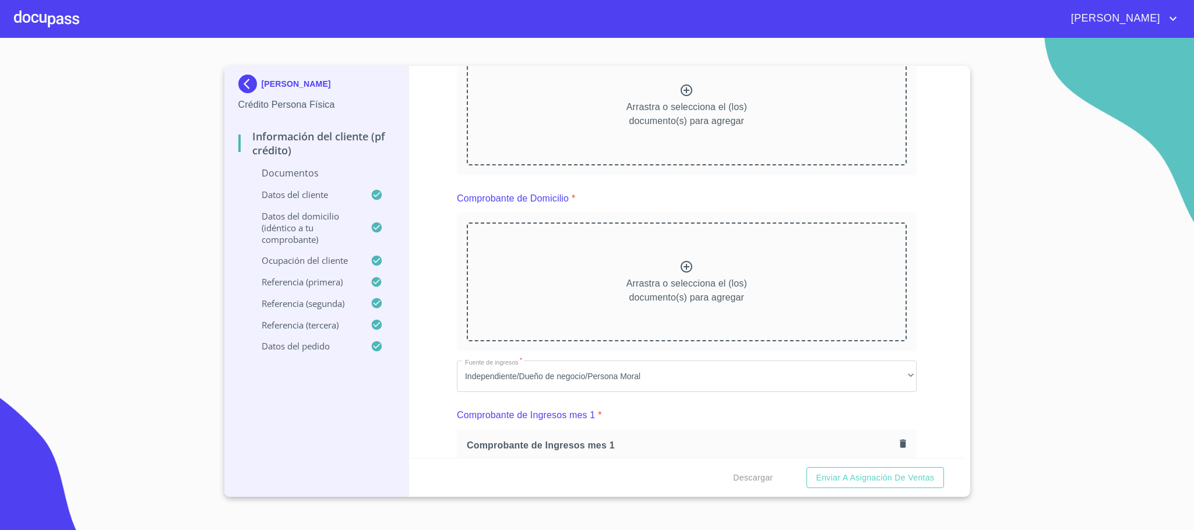
click at [681, 268] on icon at bounding box center [687, 267] width 12 height 12
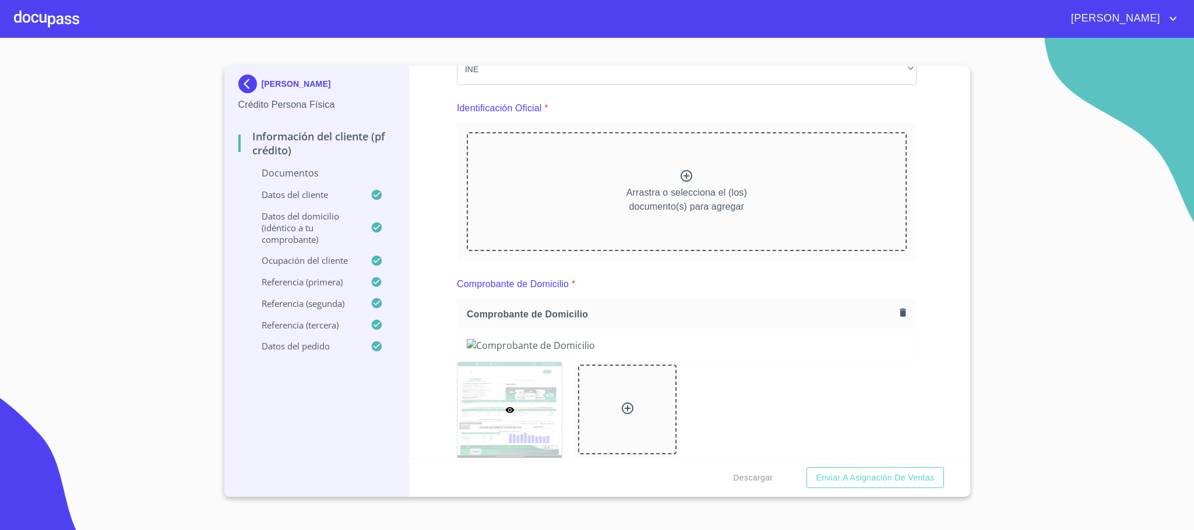
scroll to position [109, 0]
drag, startPoint x: 707, startPoint y: 189, endPoint x: 700, endPoint y: 187, distance: 7.4
click at [700, 188] on p "Arrastra o selecciona el (los) documento(s) para agregar" at bounding box center [687, 202] width 121 height 28
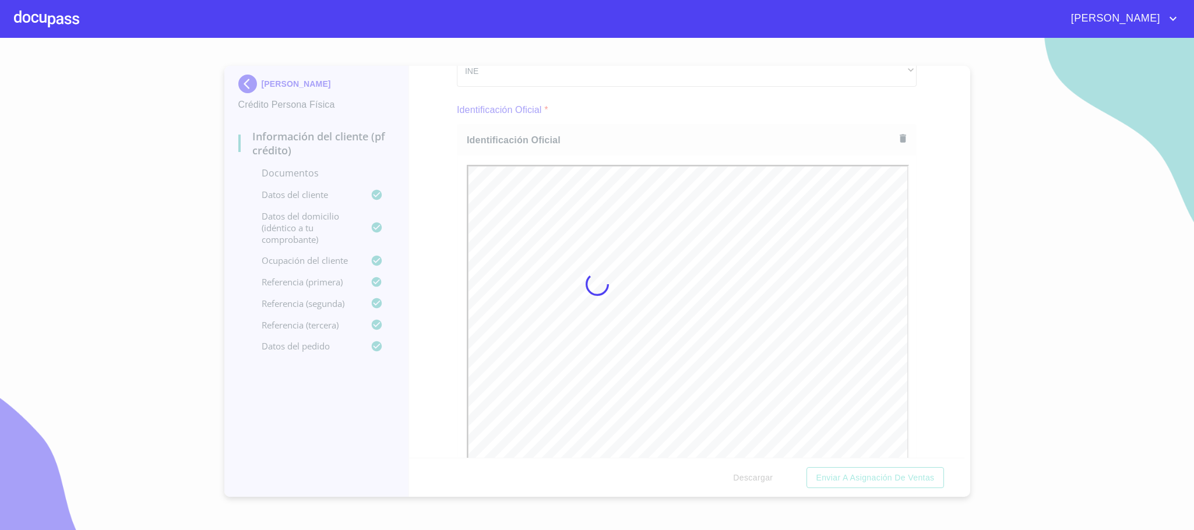
scroll to position [0, 0]
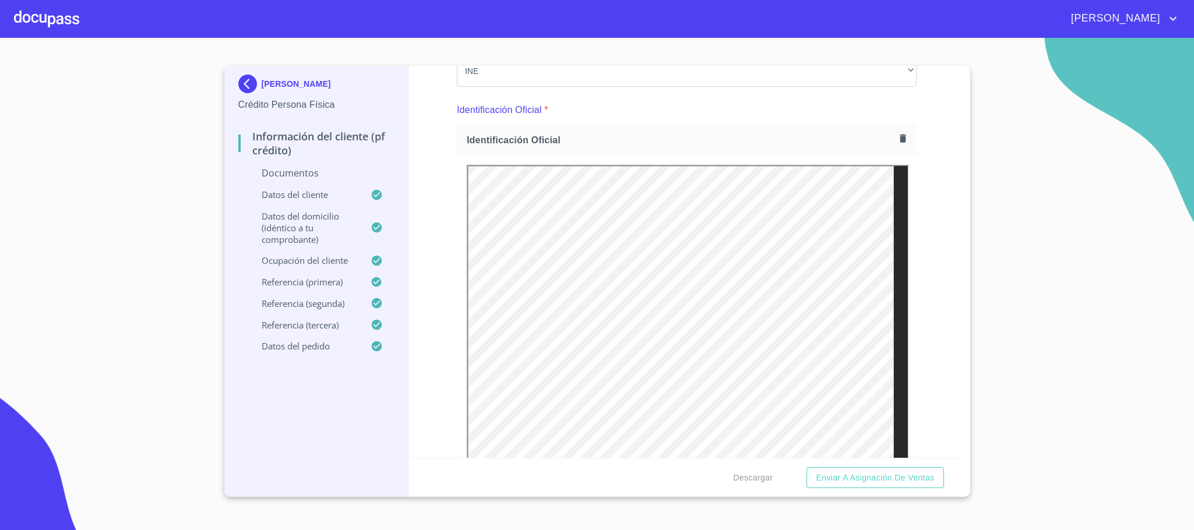
click at [445, 217] on div "Información del cliente (PF crédito) Documentos Documento de identificación.   …" at bounding box center [686, 262] width 555 height 392
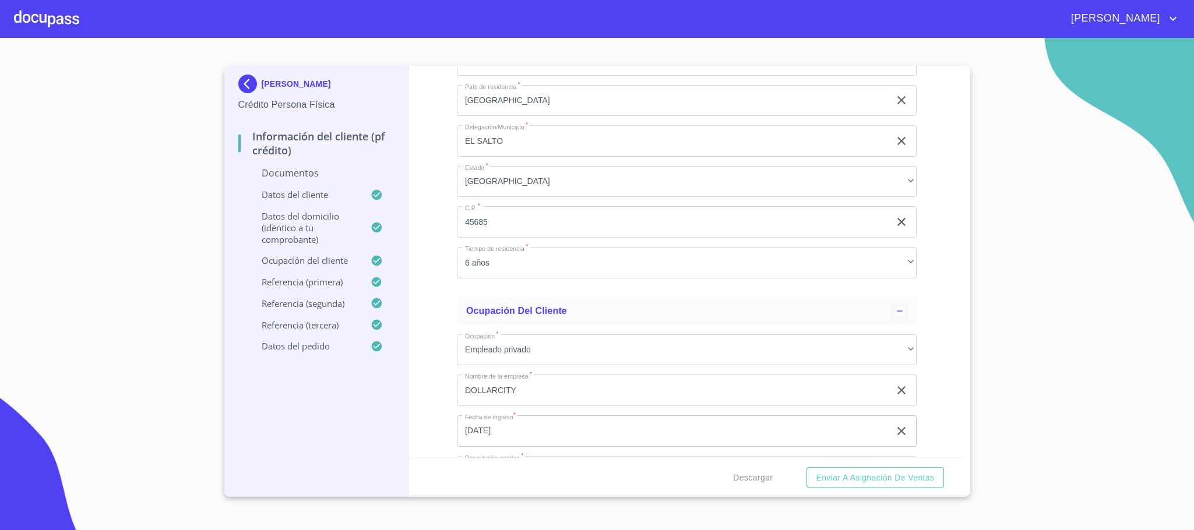
scroll to position [4218, 0]
drag, startPoint x: 463, startPoint y: 329, endPoint x: 558, endPoint y: 333, distance: 95.1
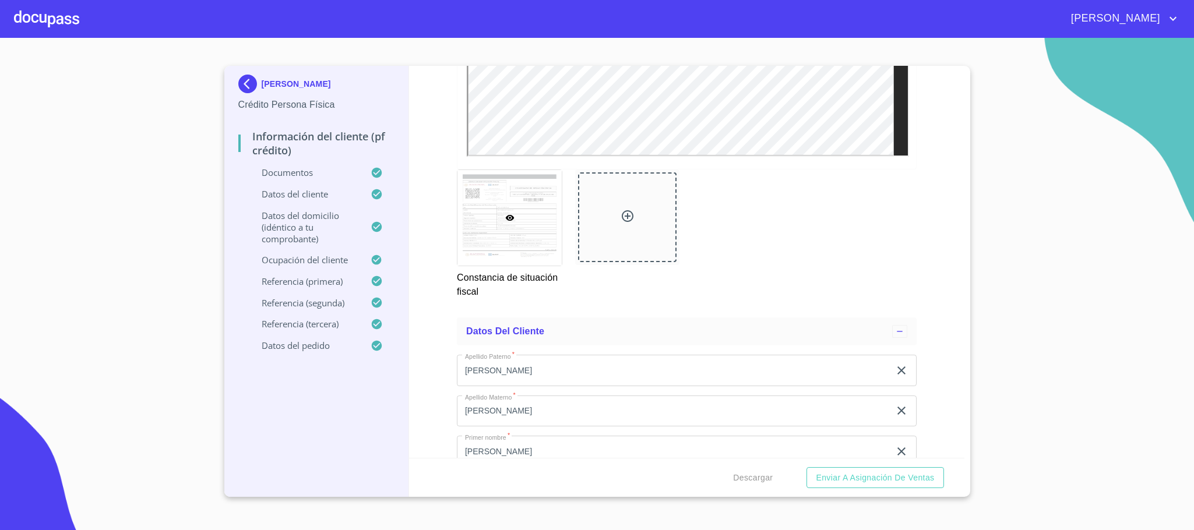
click at [429, 238] on div "Información del cliente (PF crédito) Documentos Documento de identificación.   …" at bounding box center [686, 262] width 555 height 392
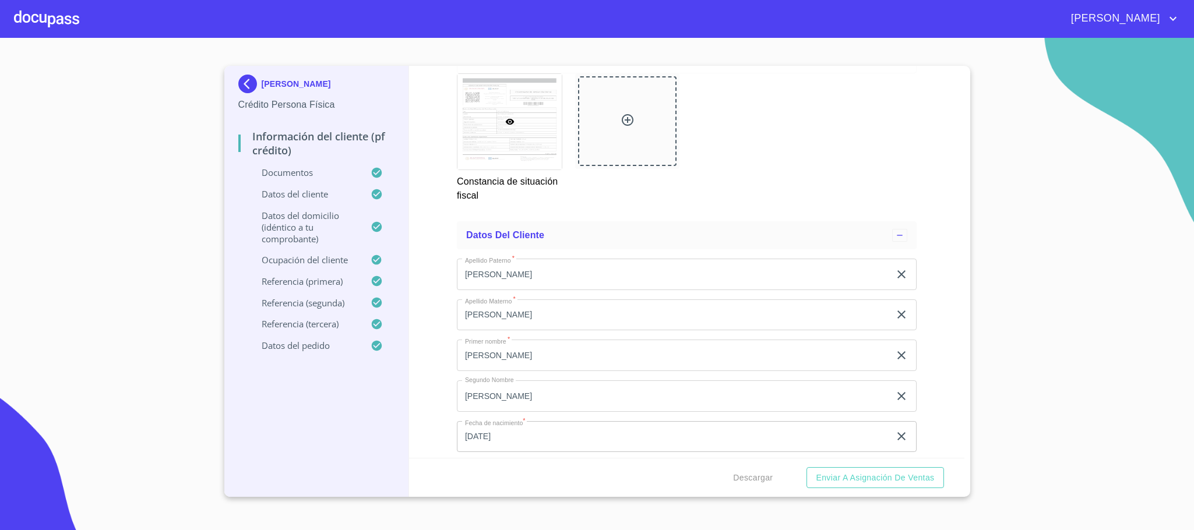
scroll to position [3606, 0]
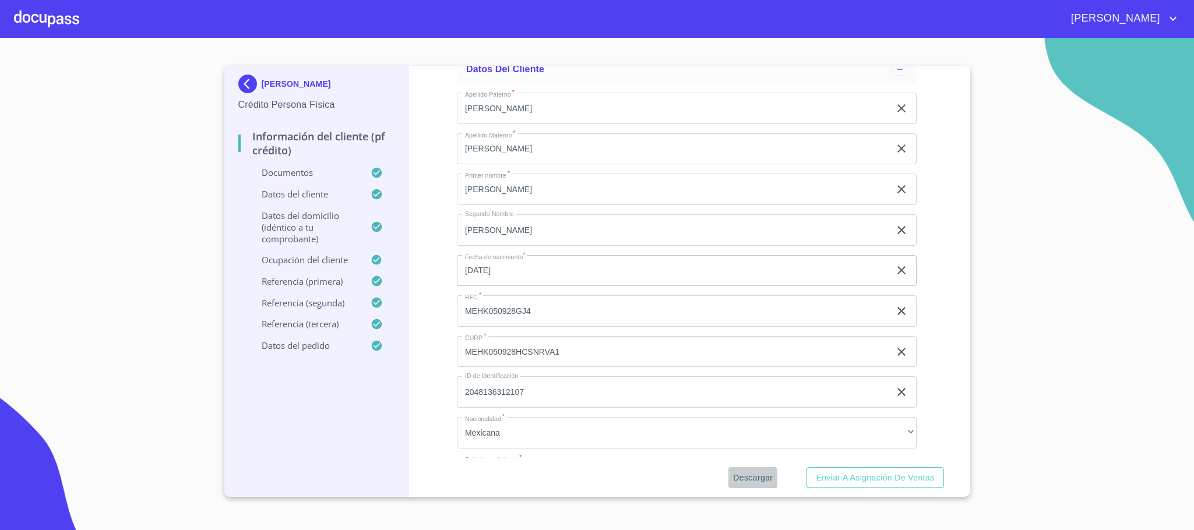
click at [740, 476] on span "Descargar" at bounding box center [753, 478] width 40 height 15
click at [434, 261] on div "Información del cliente (PF crédito) Documentos Documento de identificación.   …" at bounding box center [686, 262] width 555 height 392
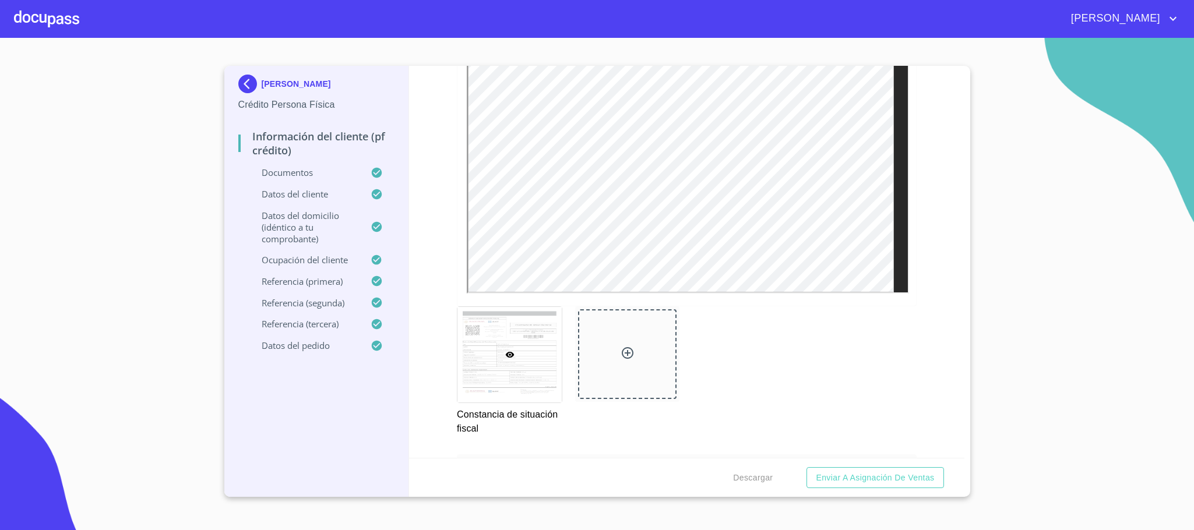
scroll to position [3081, 0]
